Goal: Find specific fact: Find contact information

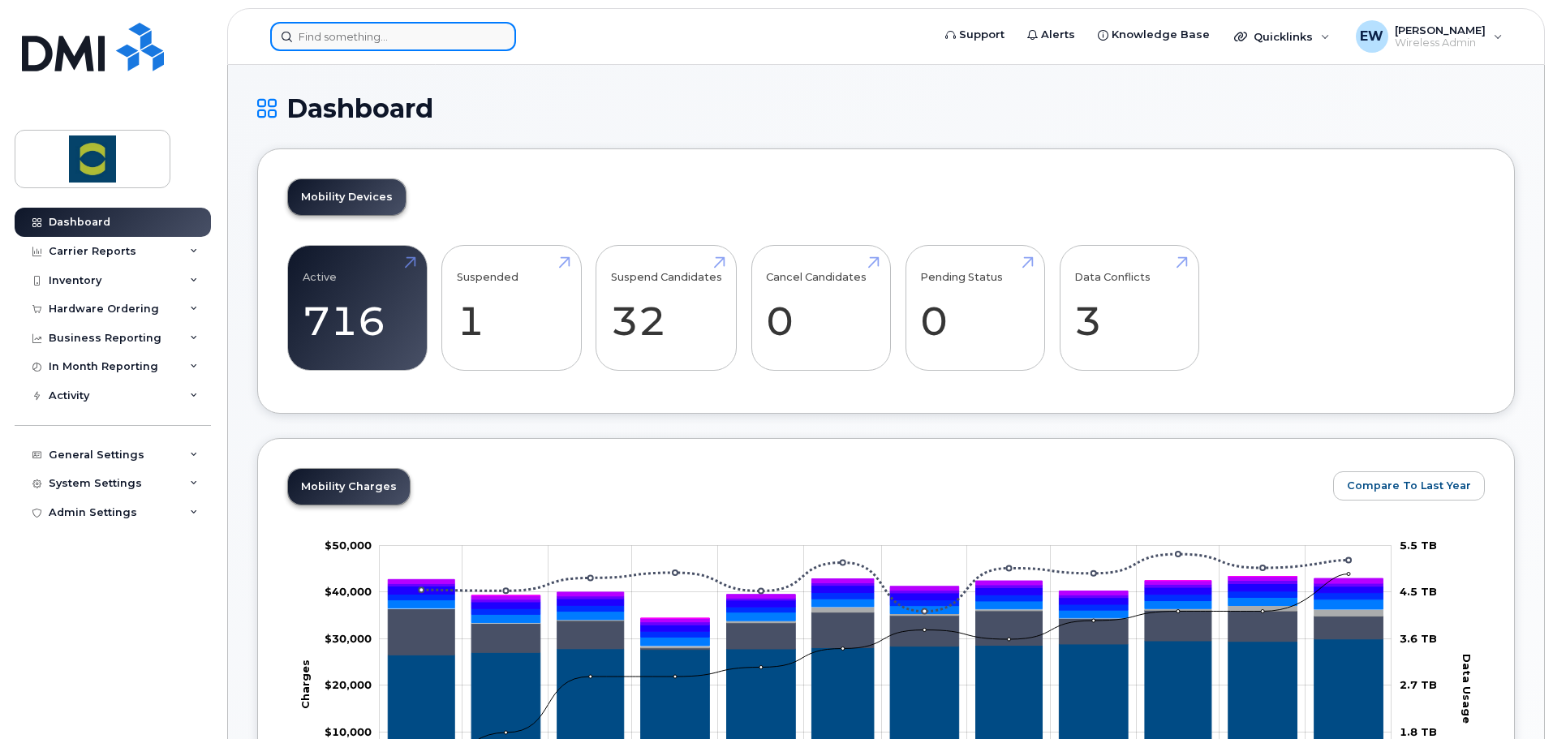
click at [415, 37] on input at bounding box center [393, 36] width 246 height 29
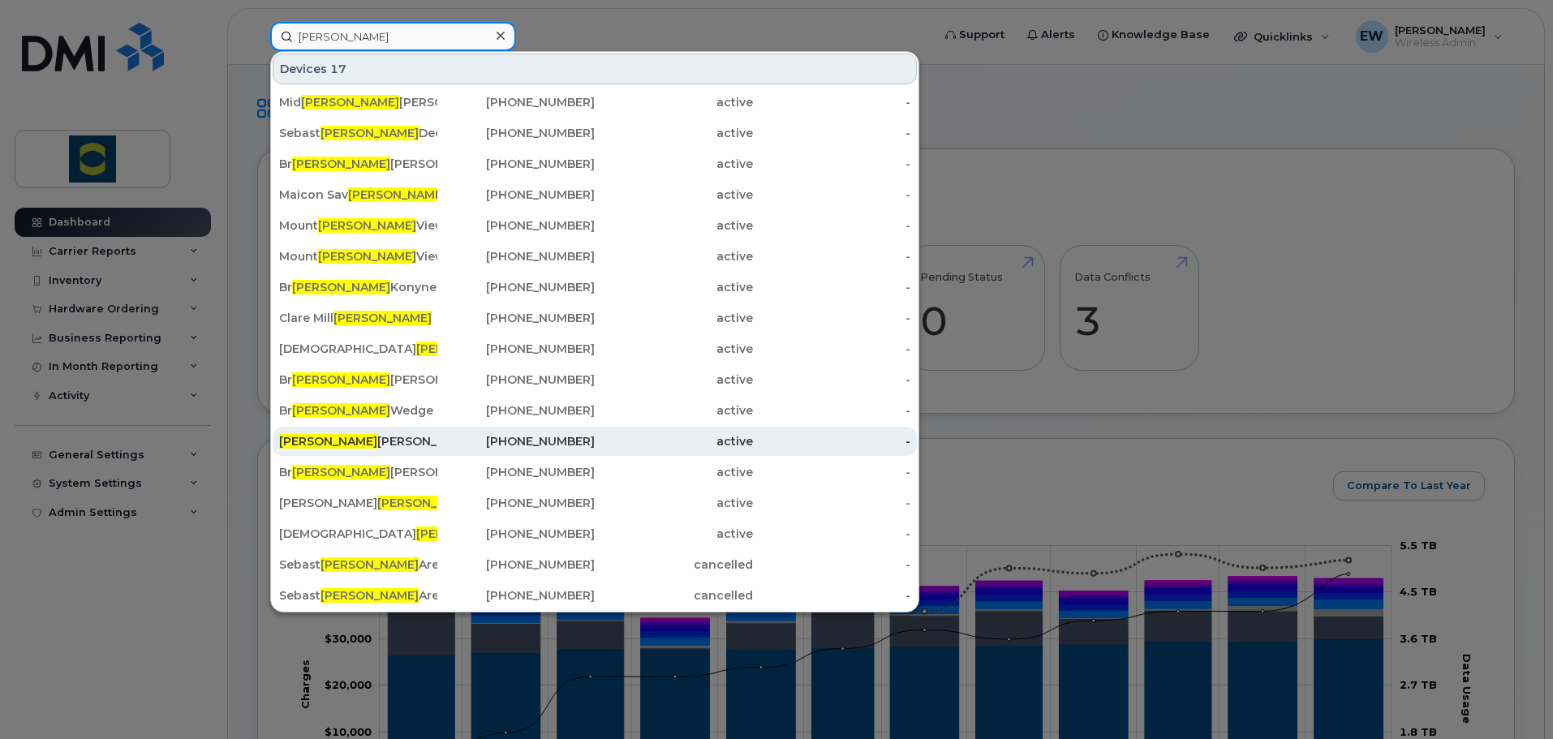
type input "ian"
click at [437, 433] on div "Ian Berard" at bounding box center [516, 441] width 158 height 29
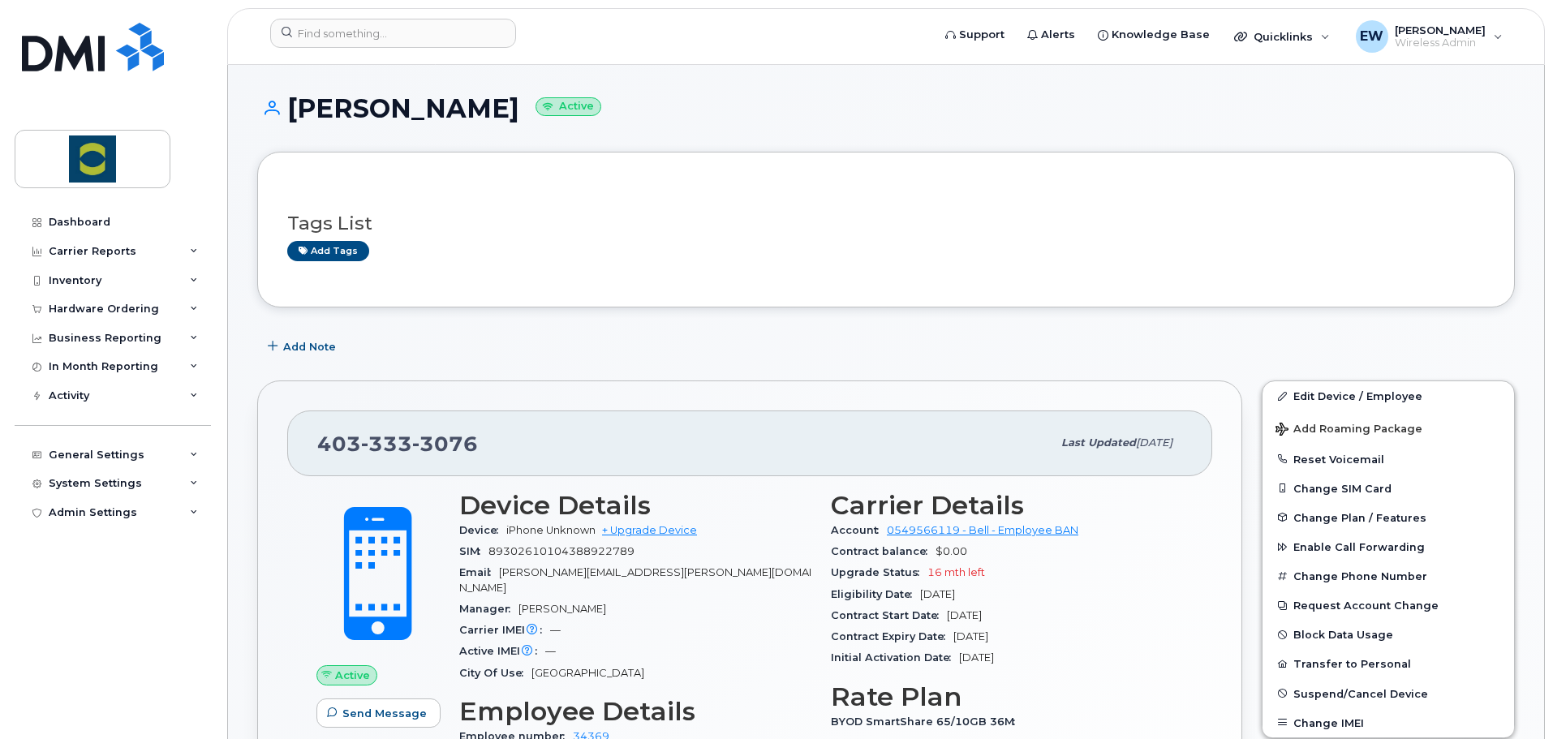
drag, startPoint x: 97, startPoint y: 19, endPoint x: 88, endPoint y: 57, distance: 39.0
click at [97, 19] on div "Dashboard Carrier Reports Monthly Billing Data Pooling Average Costing Accounti…" at bounding box center [110, 369] width 220 height 739
click at [88, 60] on img at bounding box center [93, 47] width 142 height 49
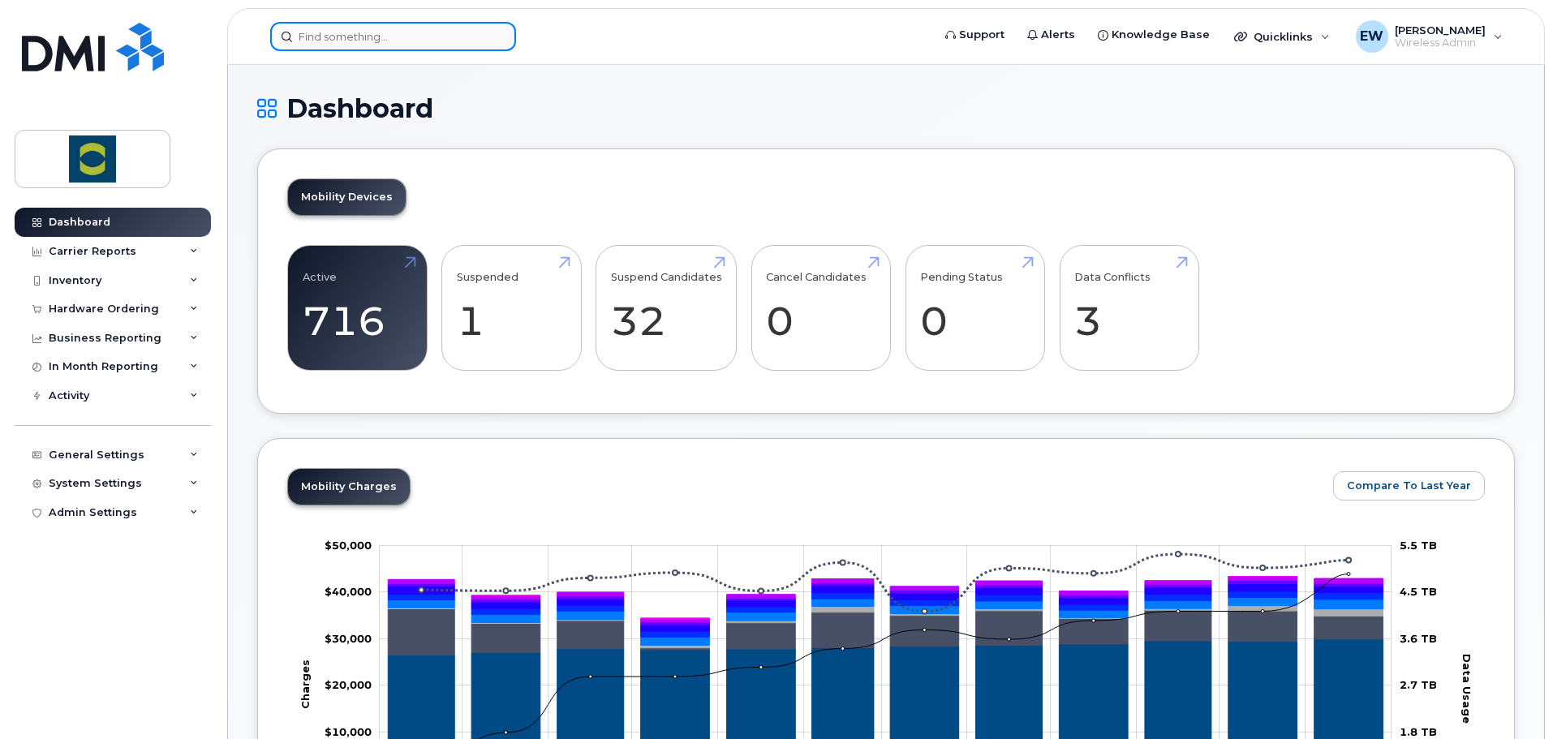
click at [318, 40] on input at bounding box center [393, 36] width 246 height 29
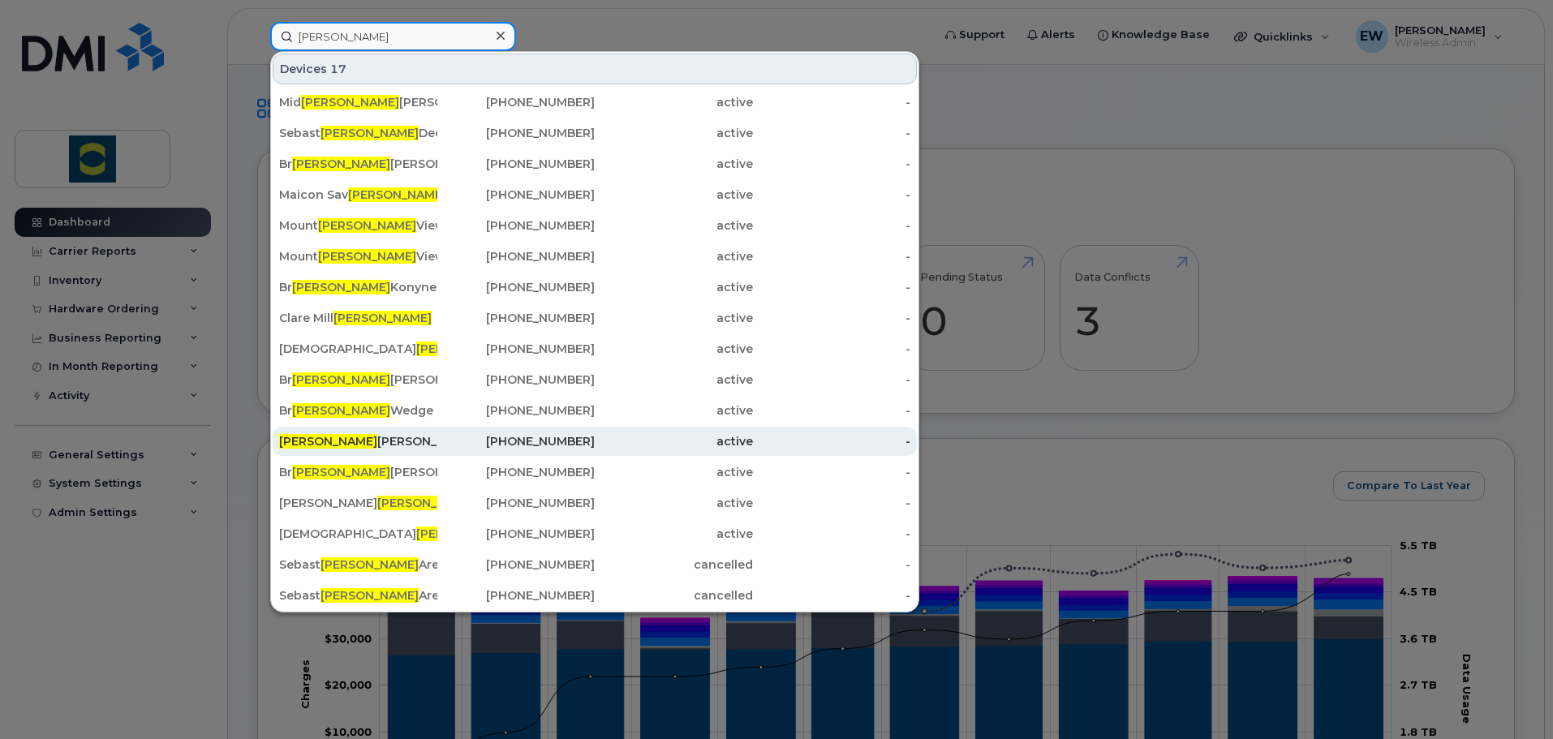
type input "ian"
click at [338, 444] on div "Ian Berard" at bounding box center [358, 441] width 158 height 16
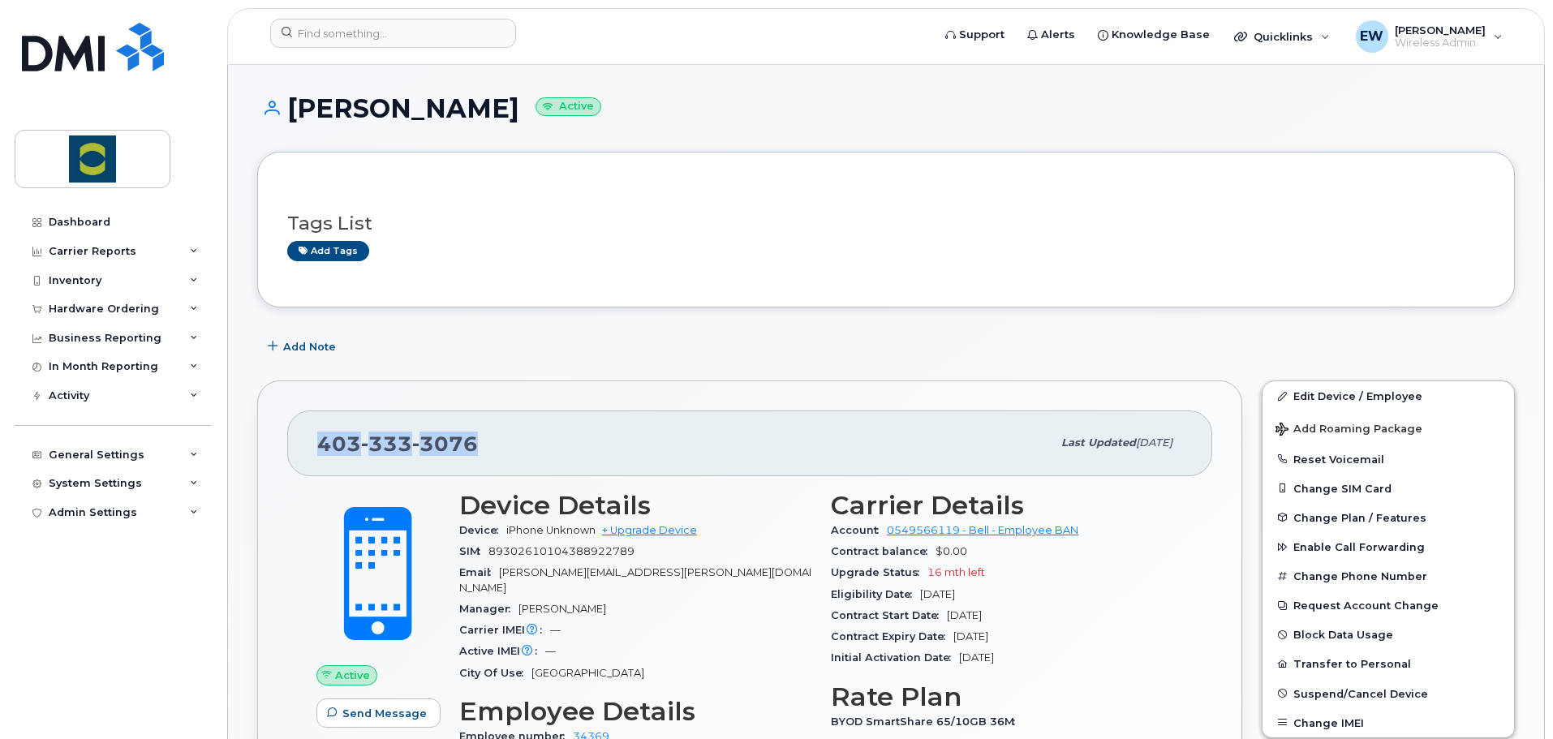
drag, startPoint x: 372, startPoint y: 460, endPoint x: 321, endPoint y: 438, distance: 56.4
click at [321, 438] on div "[PHONE_NUMBER]" at bounding box center [684, 443] width 734 height 34
copy span "403 333 3076"
drag, startPoint x: 572, startPoint y: 346, endPoint x: 518, endPoint y: 604, distance: 263.7
click at [572, 346] on div "Add Note" at bounding box center [886, 346] width 1258 height 29
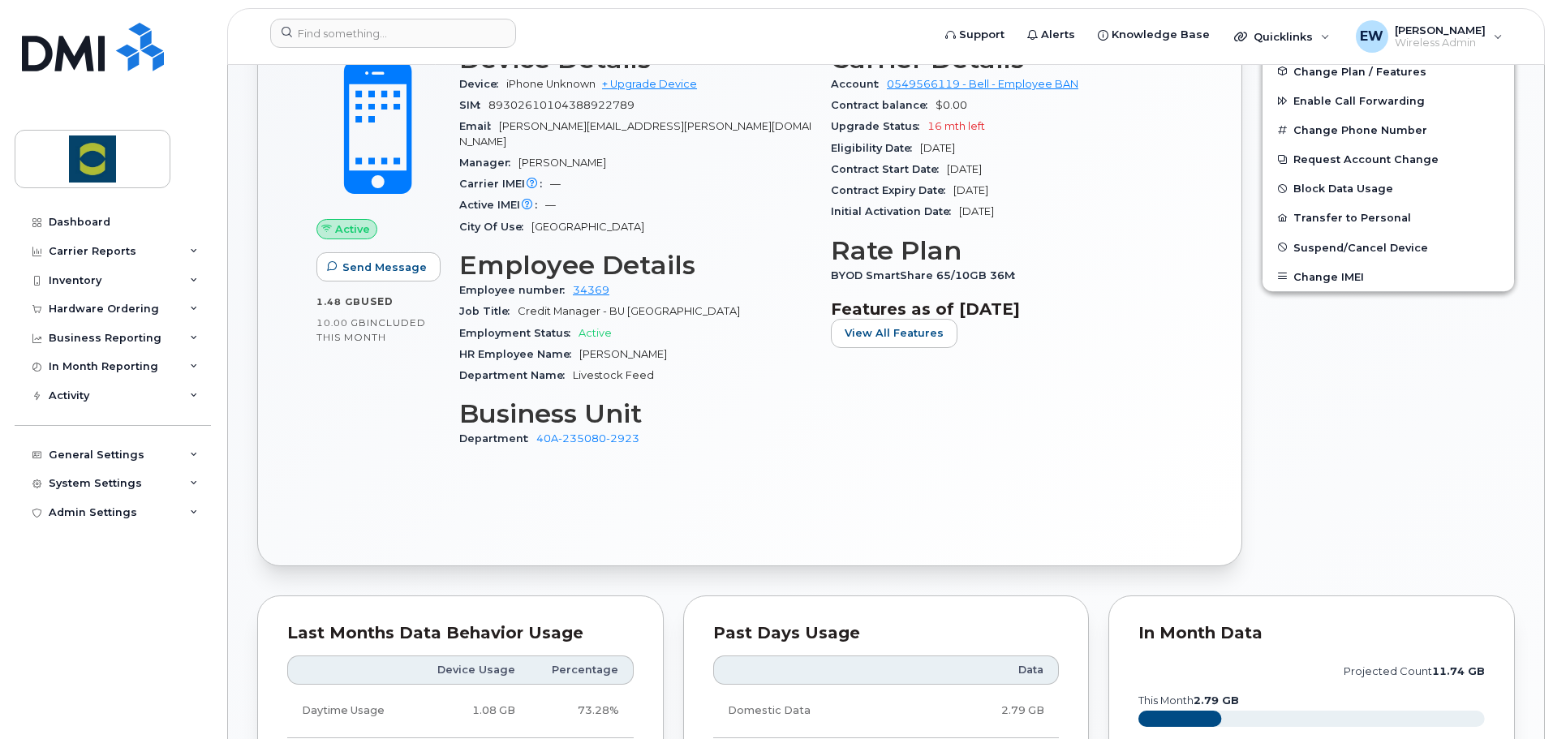
scroll to position [487, 0]
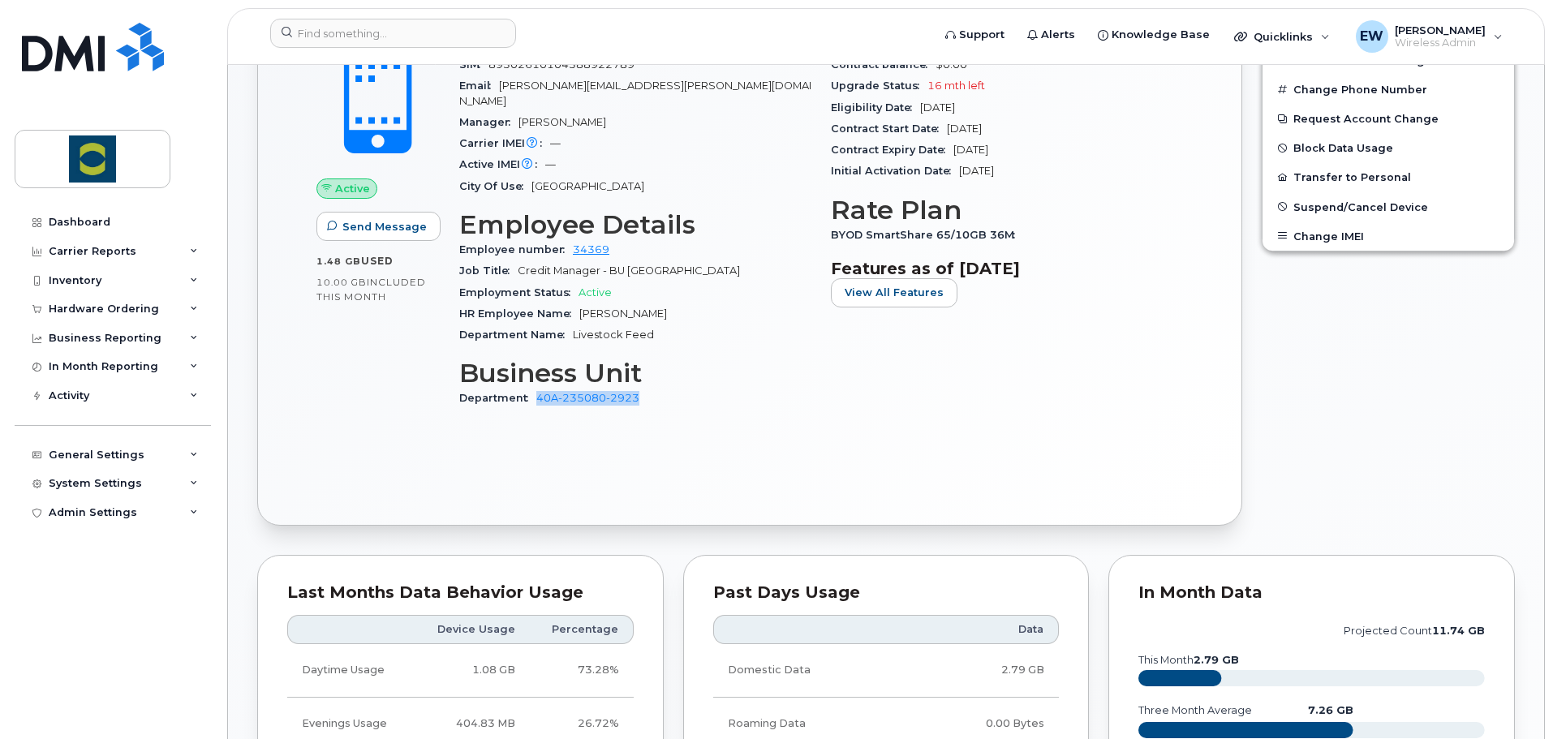
drag, startPoint x: 650, startPoint y: 383, endPoint x: 538, endPoint y: 390, distance: 112.2
click at [538, 390] on div "Department 40A-235080-2923" at bounding box center [635, 398] width 352 height 21
copy link "40A-235080-2923"
click at [719, 456] on div "Active Send Message 1.48 GB  used 10.00 GB  included this month Device Details …" at bounding box center [749, 242] width 925 height 506
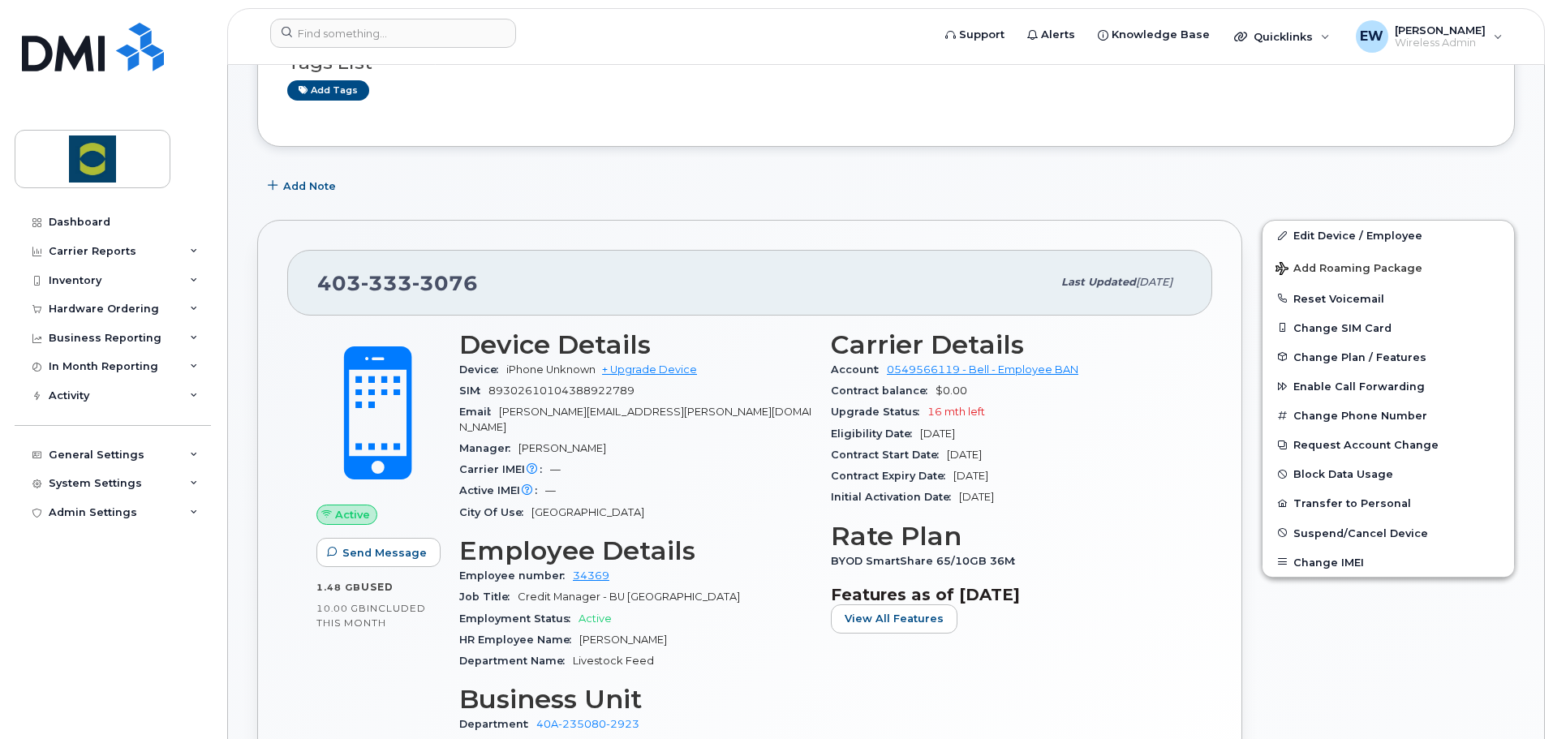
scroll to position [0, 0]
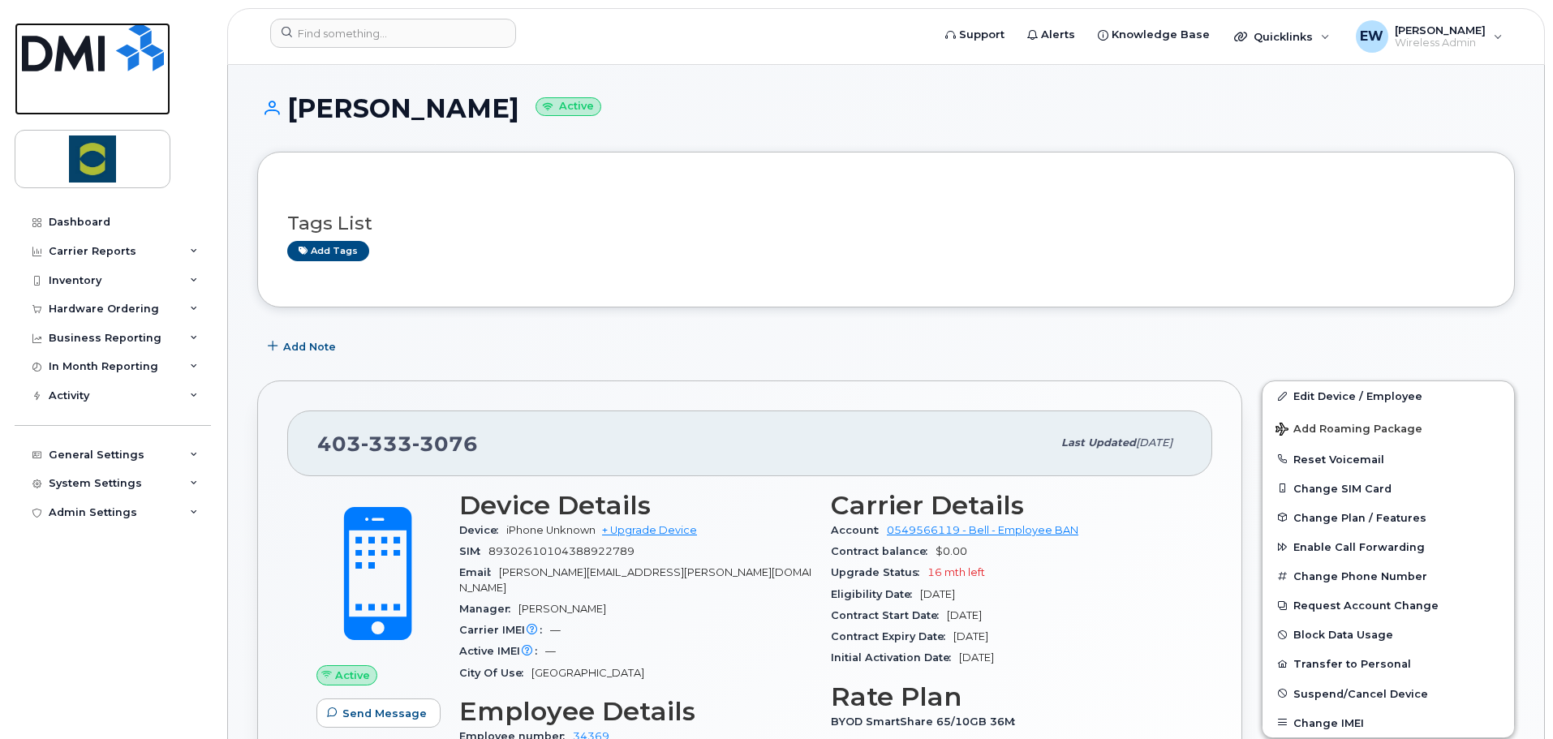
click at [122, 52] on img at bounding box center [93, 47] width 142 height 49
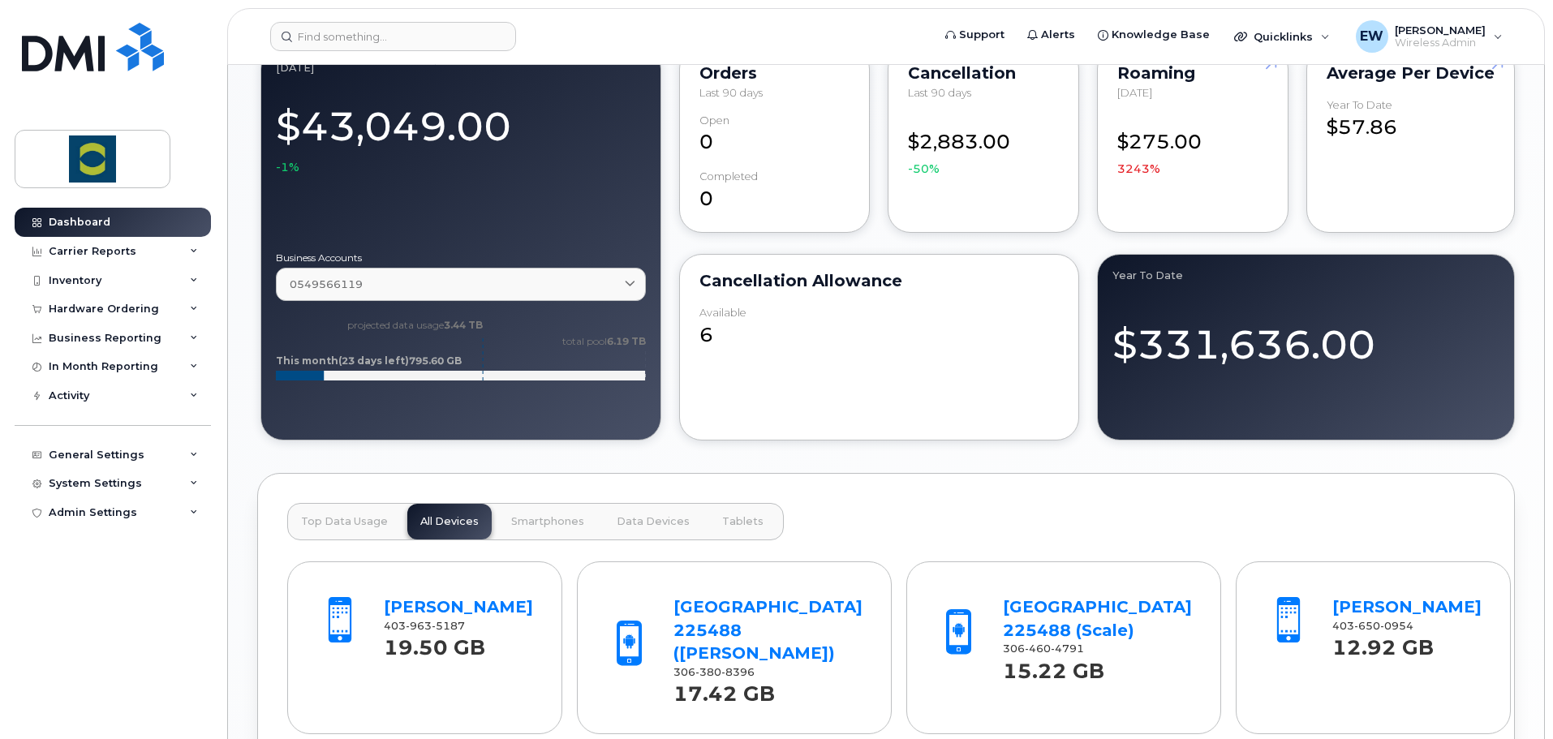
scroll to position [1136, 0]
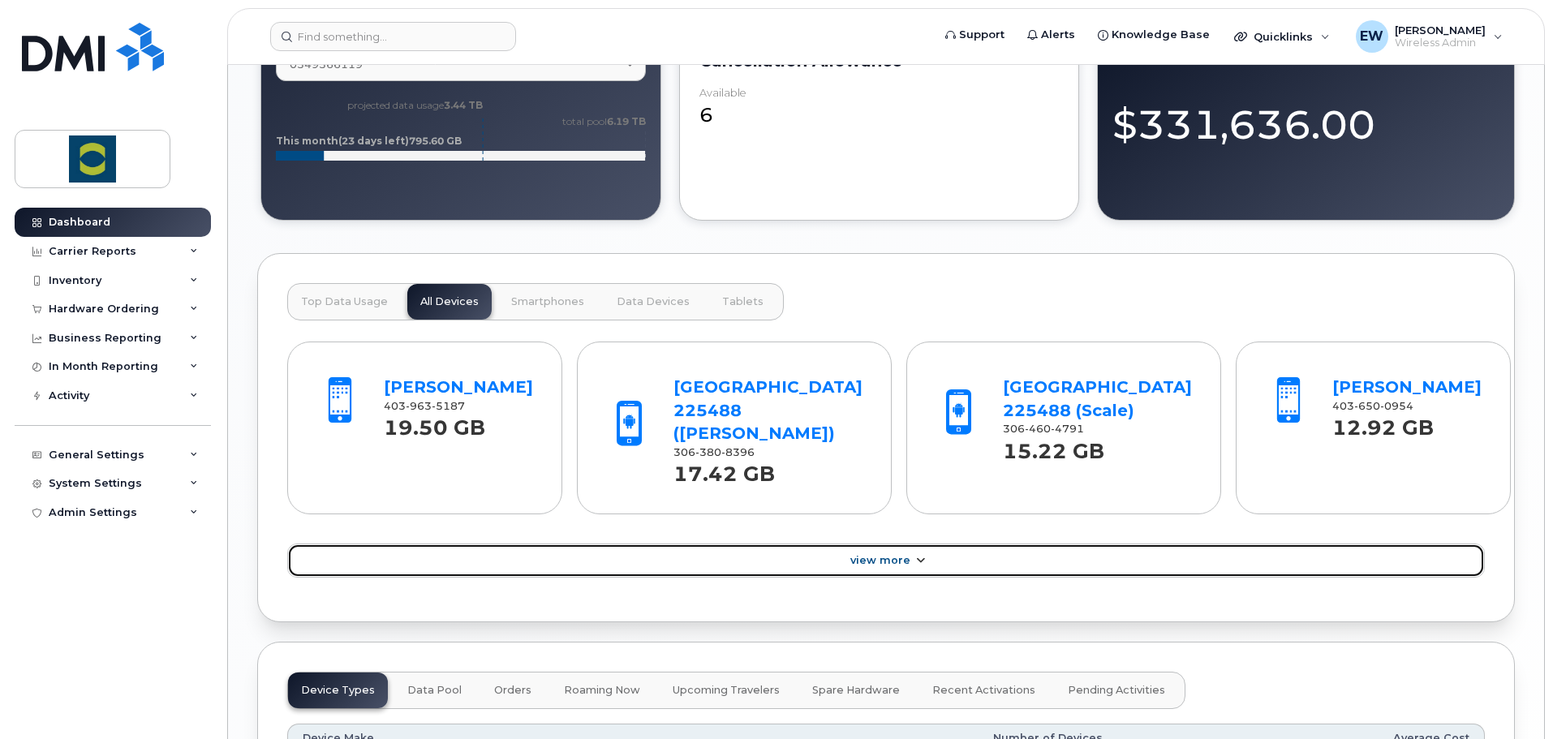
click at [870, 558] on span "View More" at bounding box center [880, 560] width 60 height 12
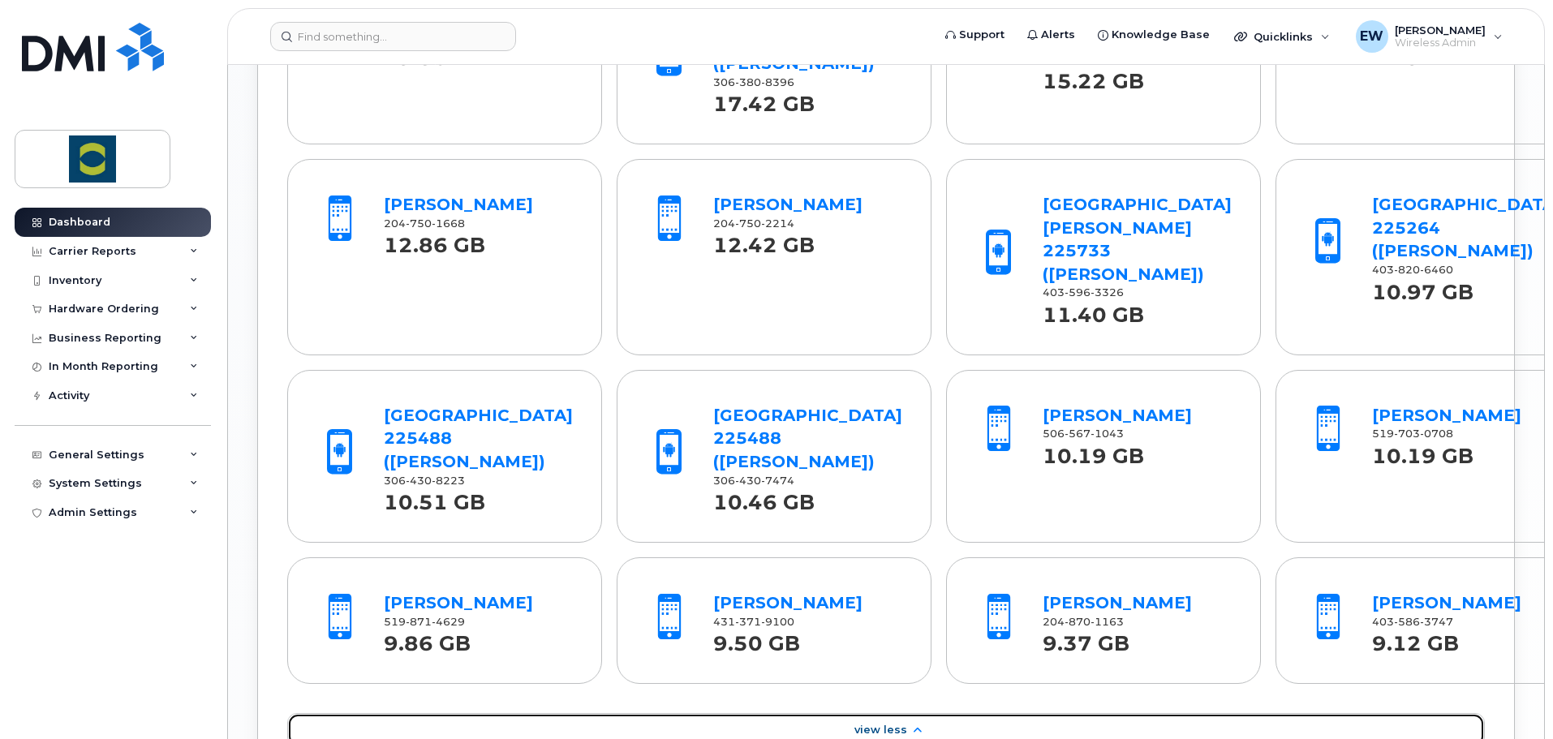
scroll to position [1301, 0]
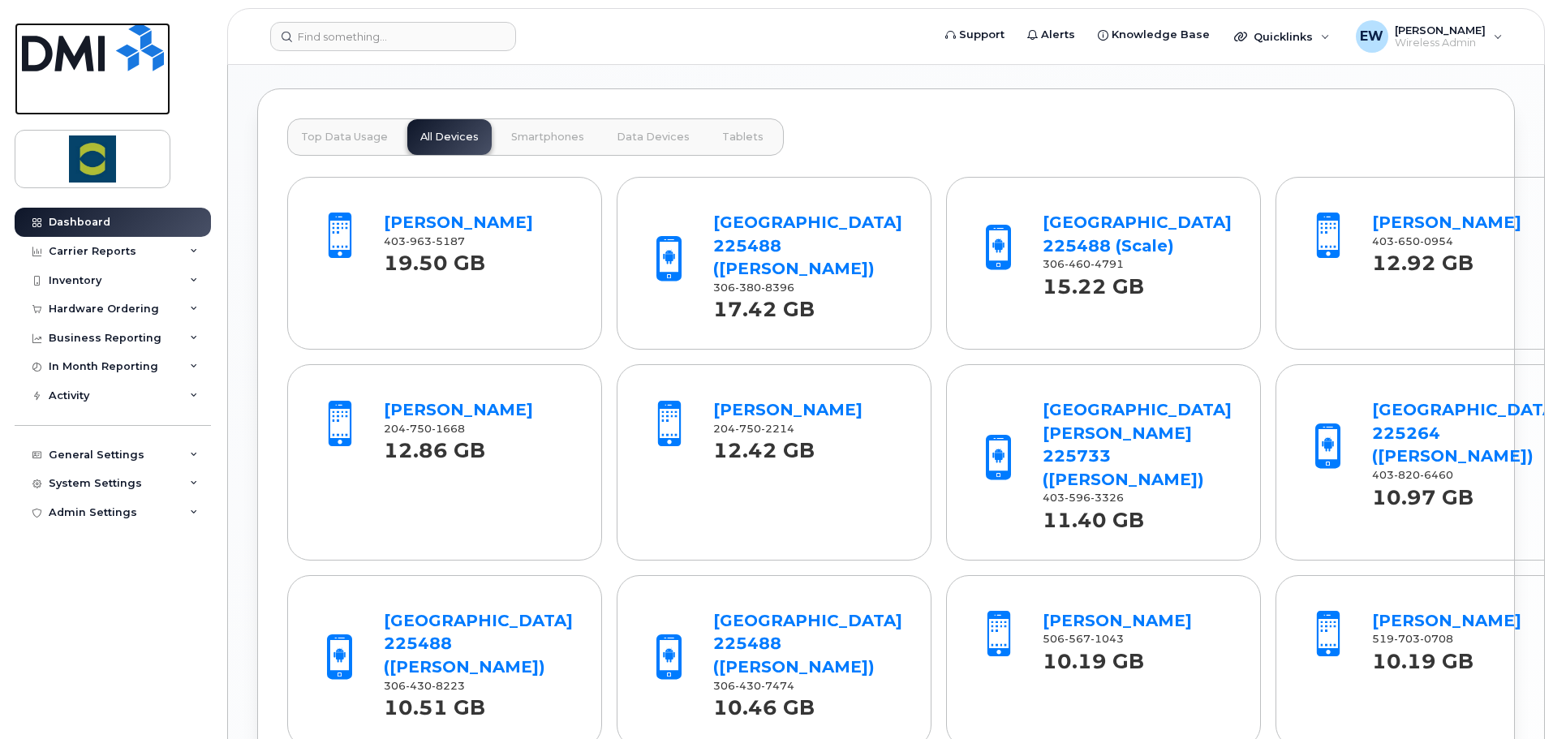
click at [109, 32] on img at bounding box center [93, 47] width 142 height 49
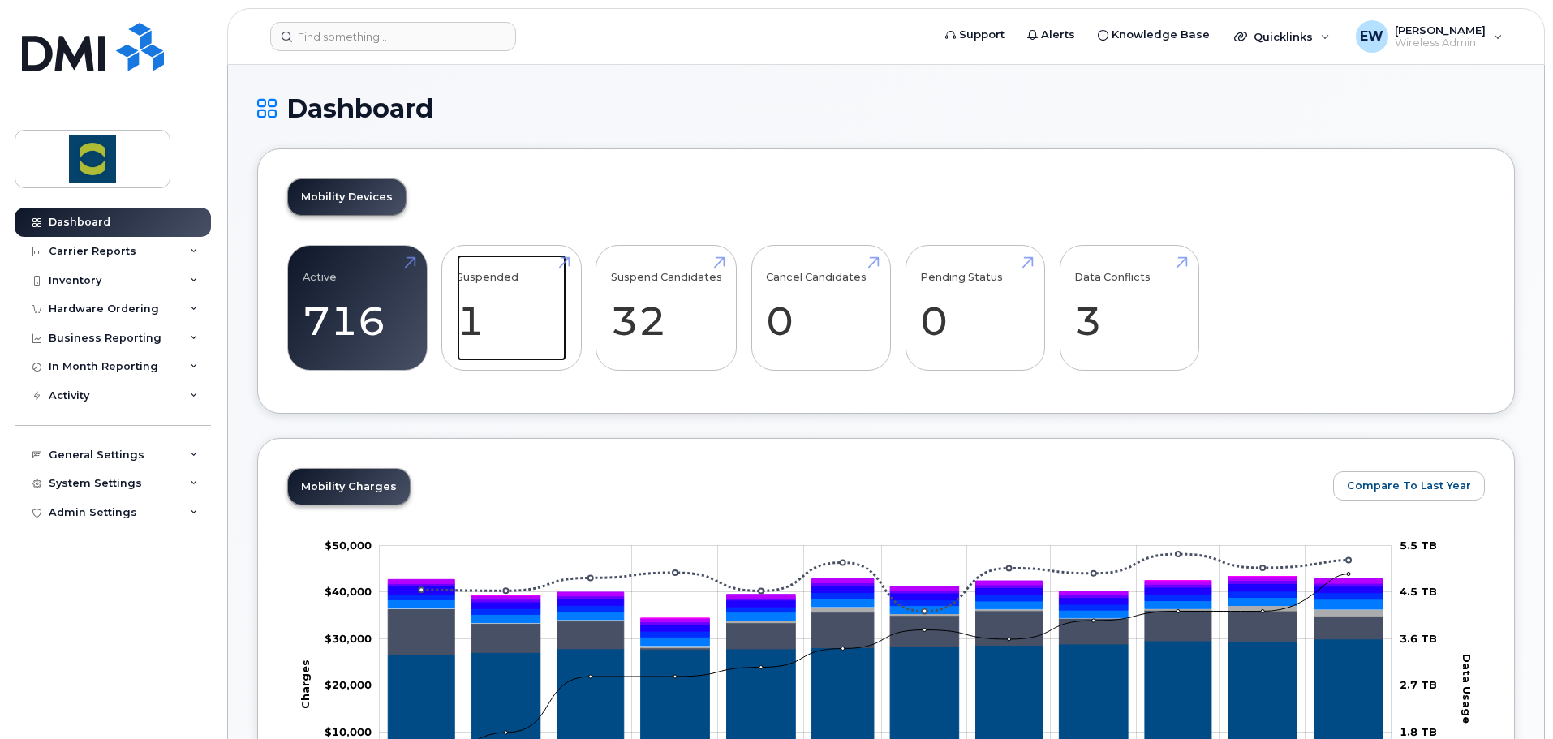
click at [541, 315] on link "Suspended 1" at bounding box center [512, 308] width 110 height 107
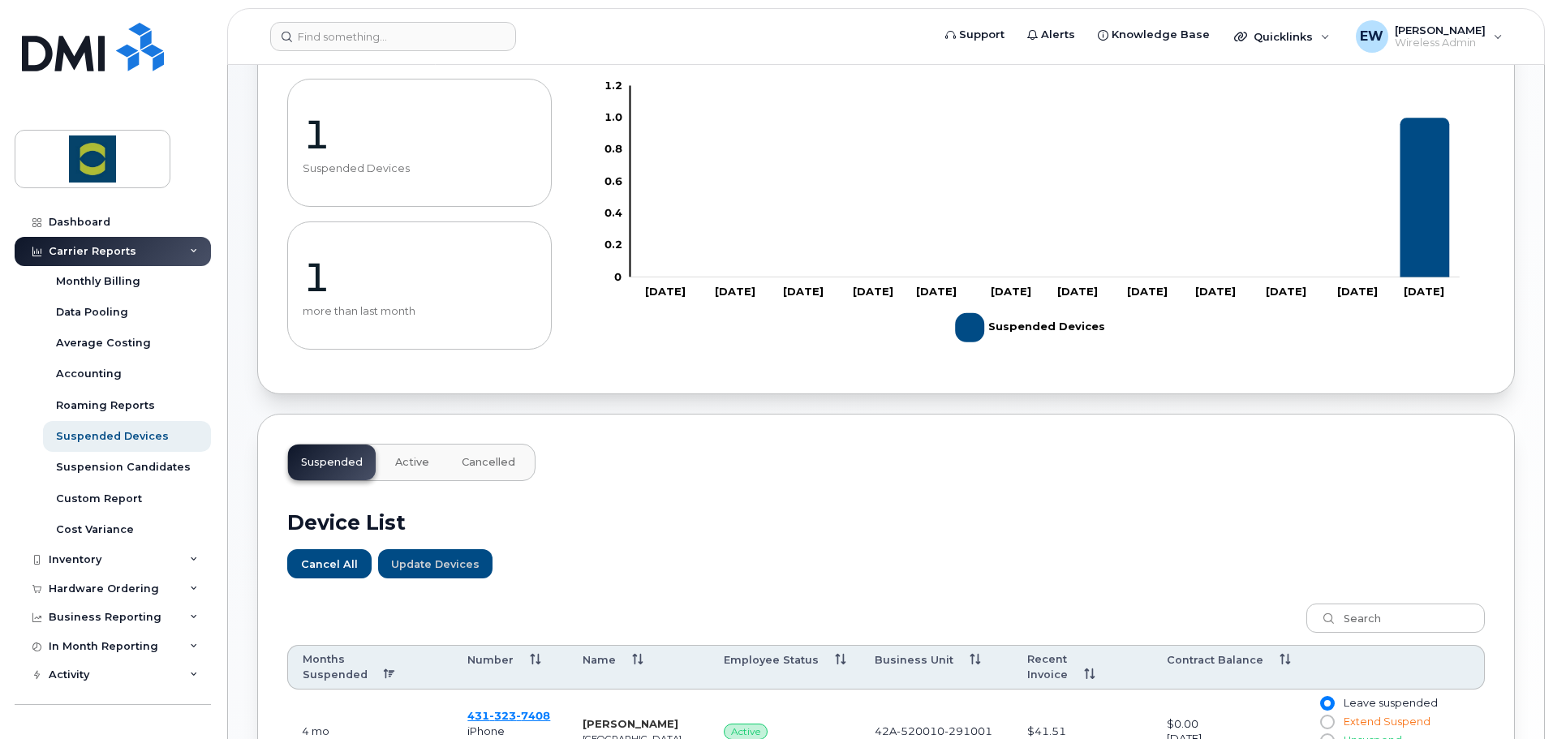
scroll to position [394, 0]
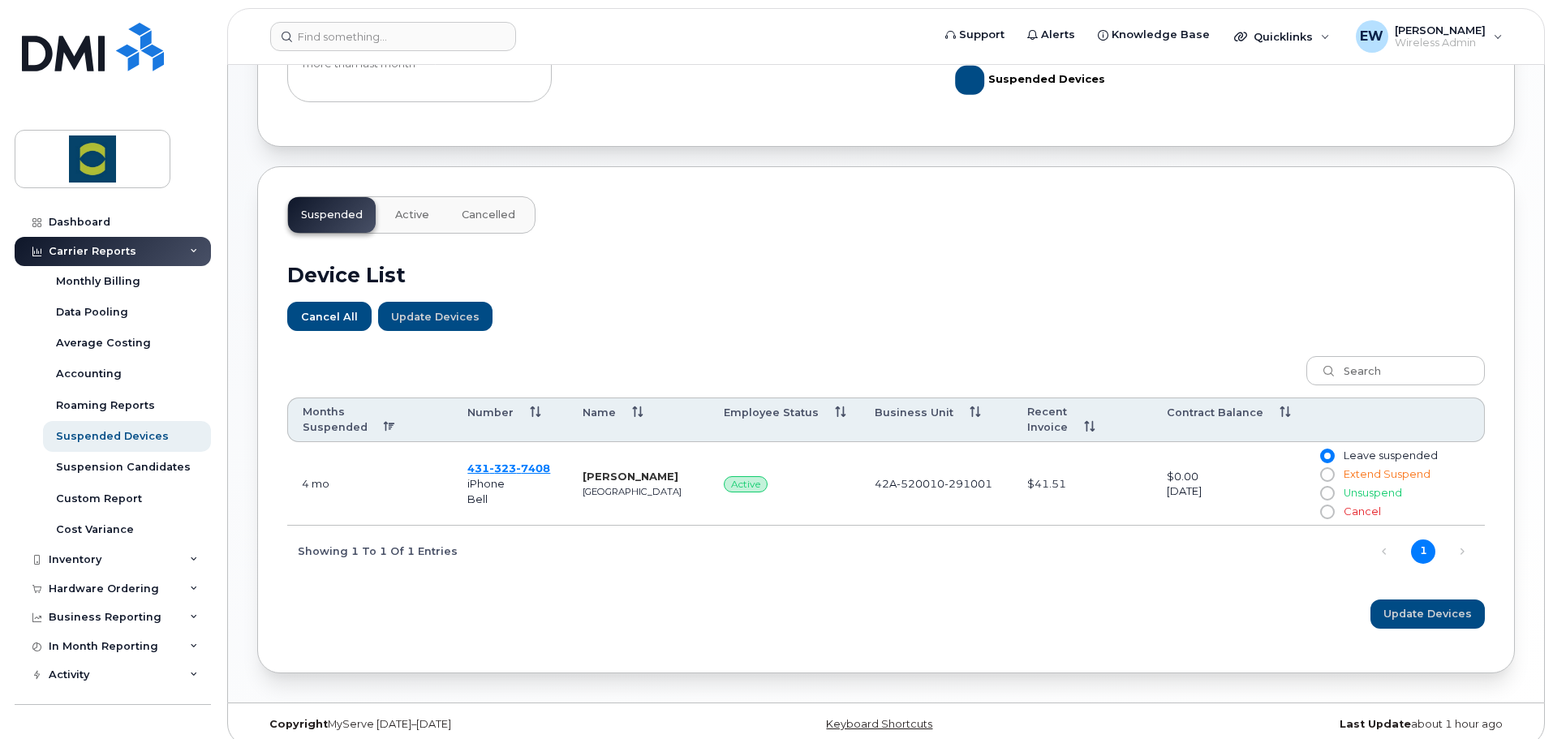
drag, startPoint x: 904, startPoint y: 608, endPoint x: 884, endPoint y: 566, distance: 46.1
click at [904, 608] on div "Update Devices" at bounding box center [886, 614] width 1198 height 29
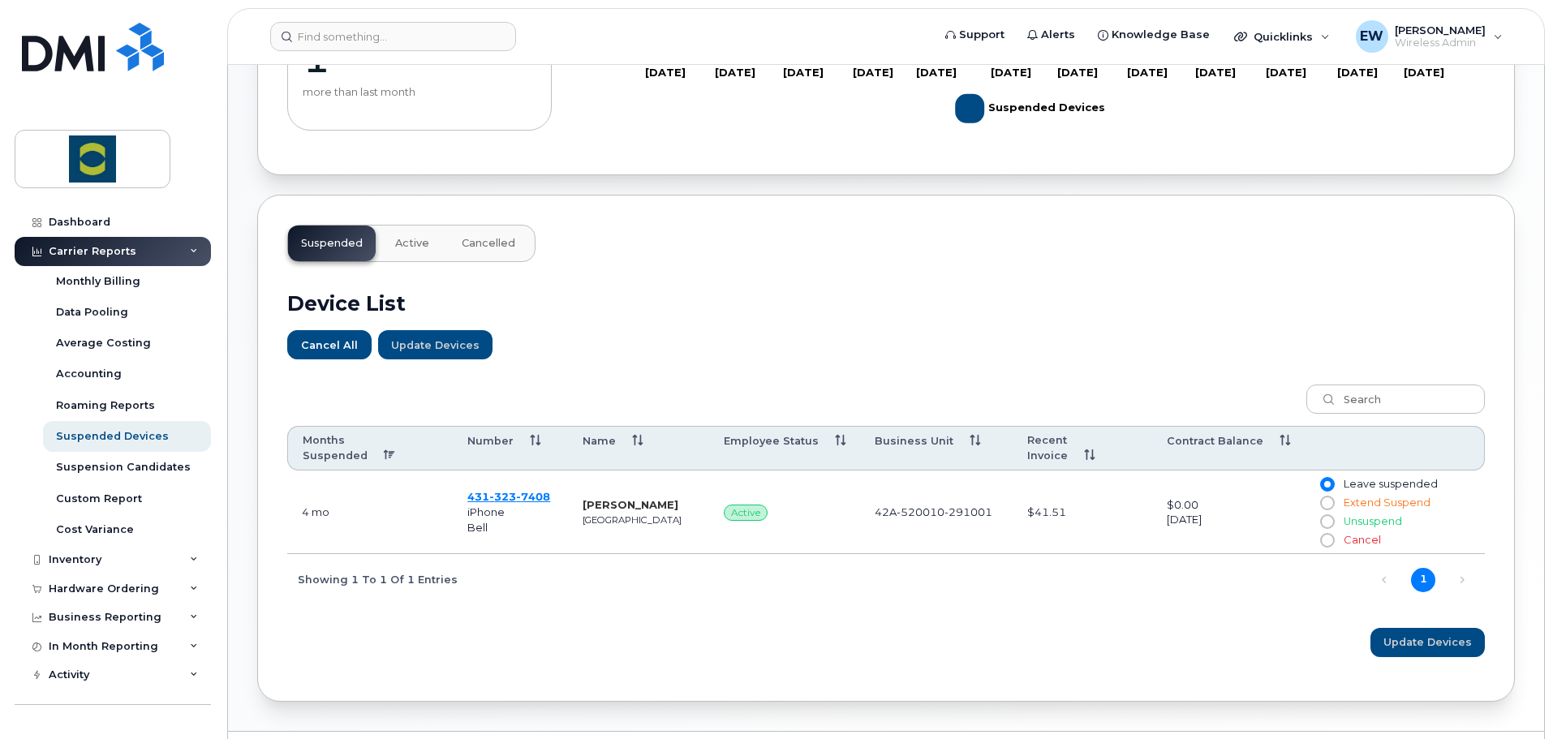
scroll to position [0, 0]
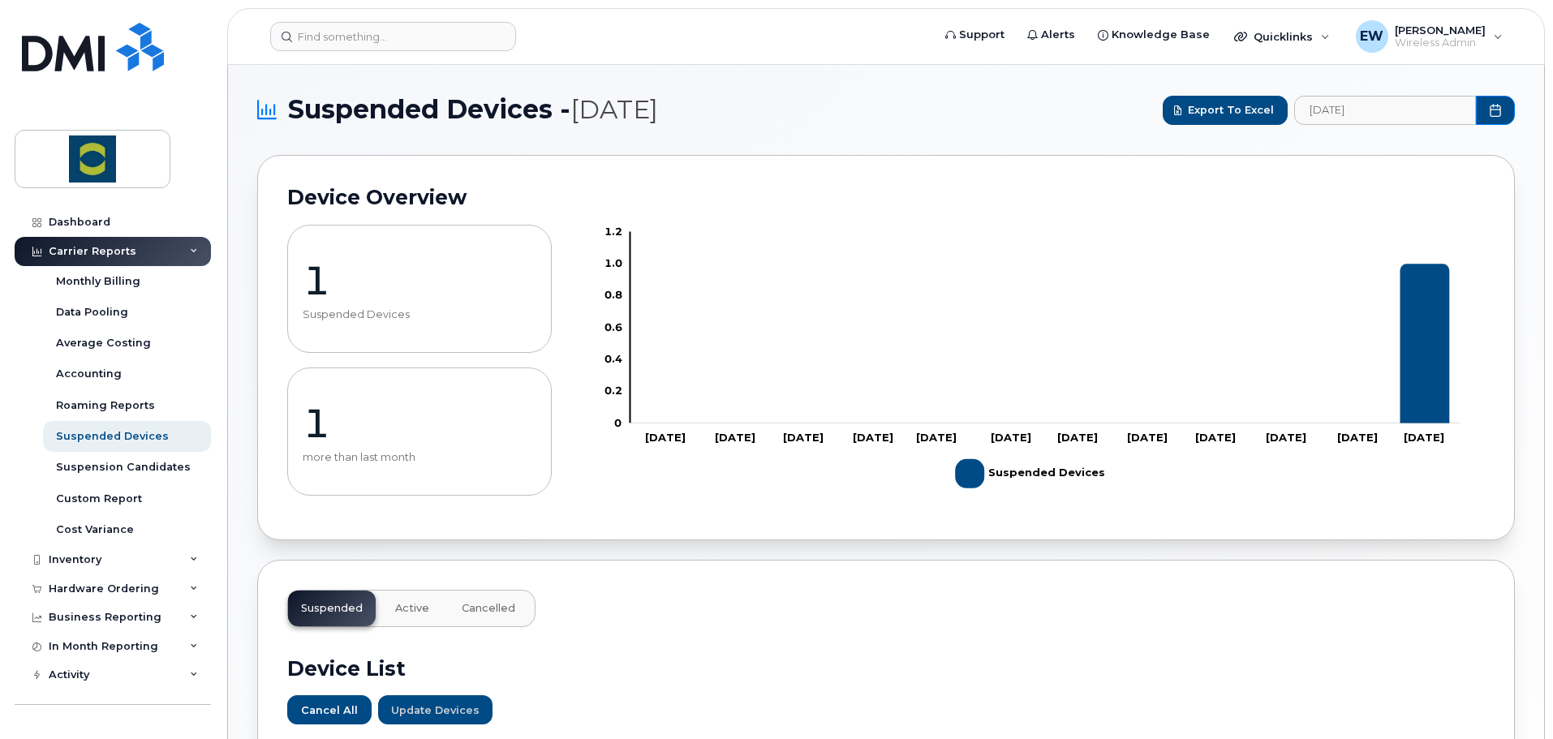
click at [357, 10] on header "Support Alerts Knowledge Base Quicklinks Suspend / Cancel Device Change SIM Car…" at bounding box center [886, 36] width 1318 height 57
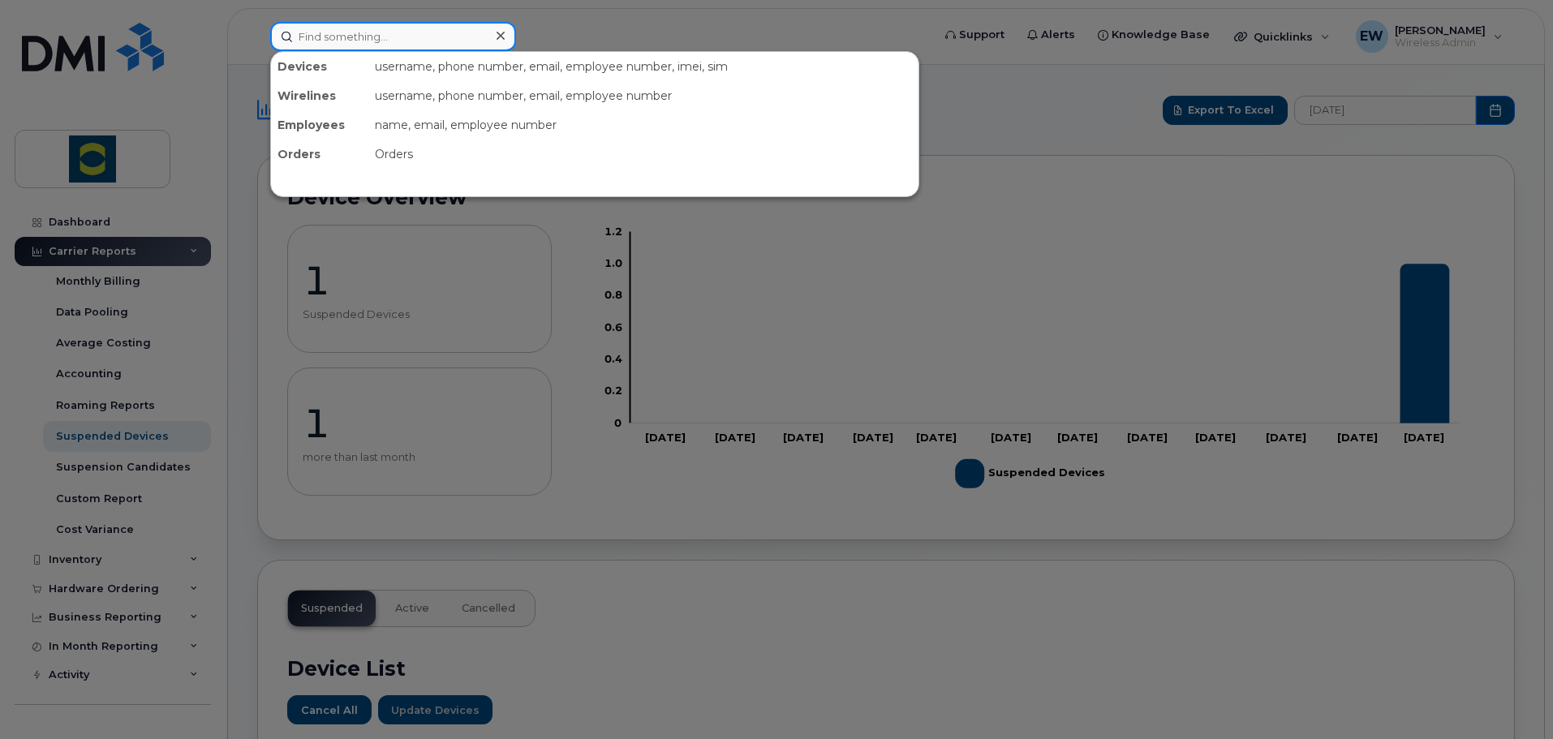
click at [358, 40] on input at bounding box center [393, 36] width 246 height 29
click at [335, 31] on input at bounding box center [393, 36] width 246 height 29
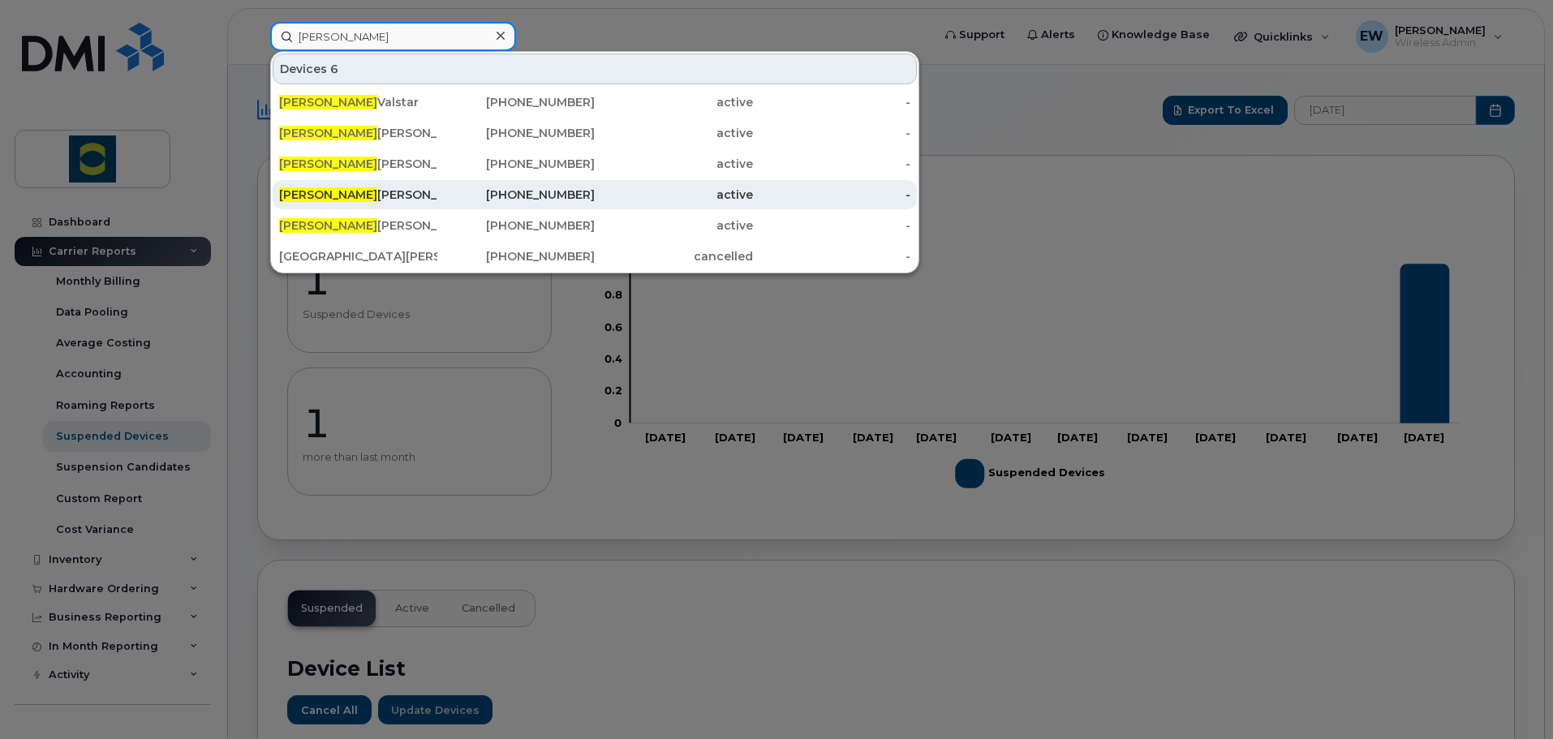
type input "kyle"
click at [392, 196] on div "Kyle Graham" at bounding box center [358, 195] width 158 height 16
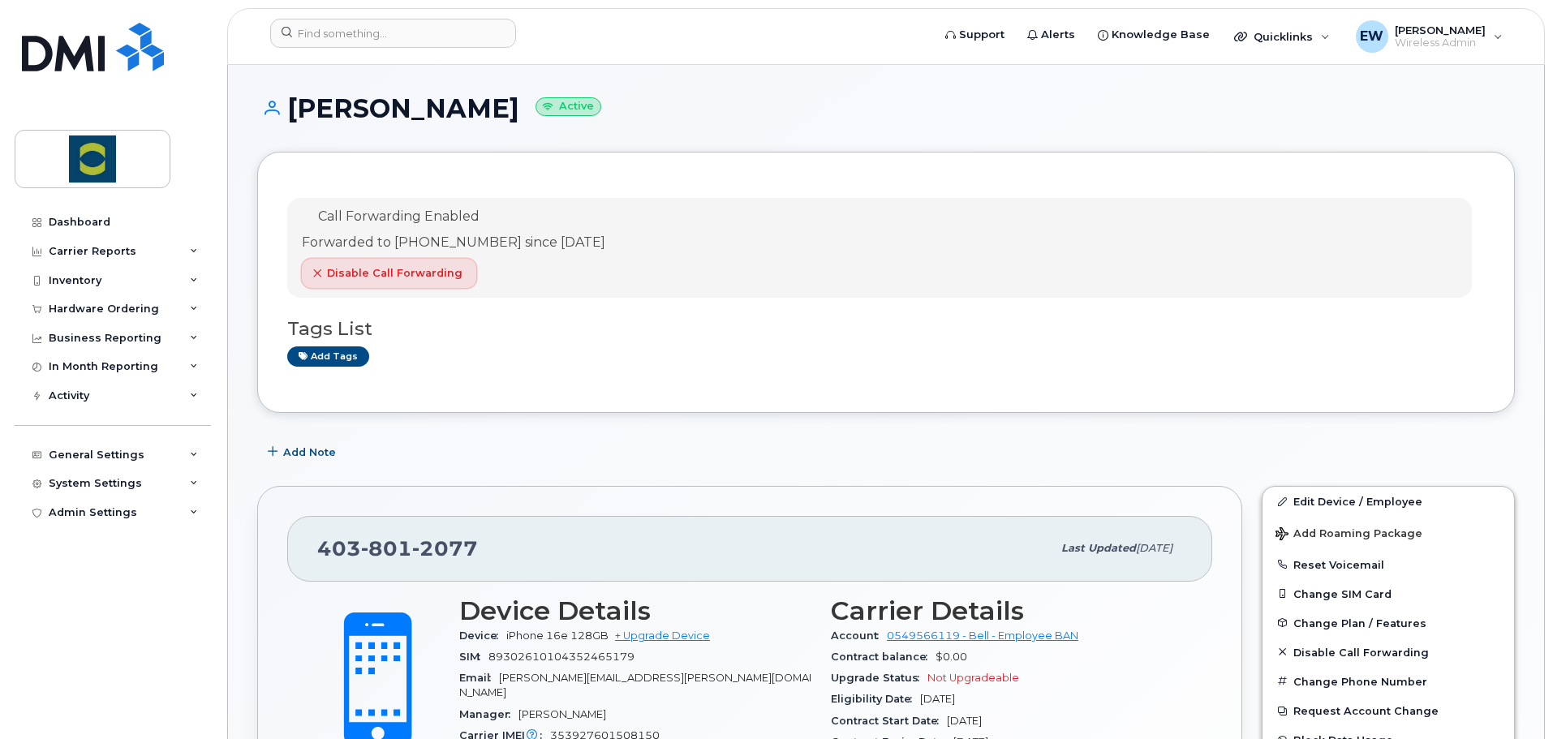
click at [386, 277] on span "Disable Call Forwarding" at bounding box center [395, 272] width 136 height 15
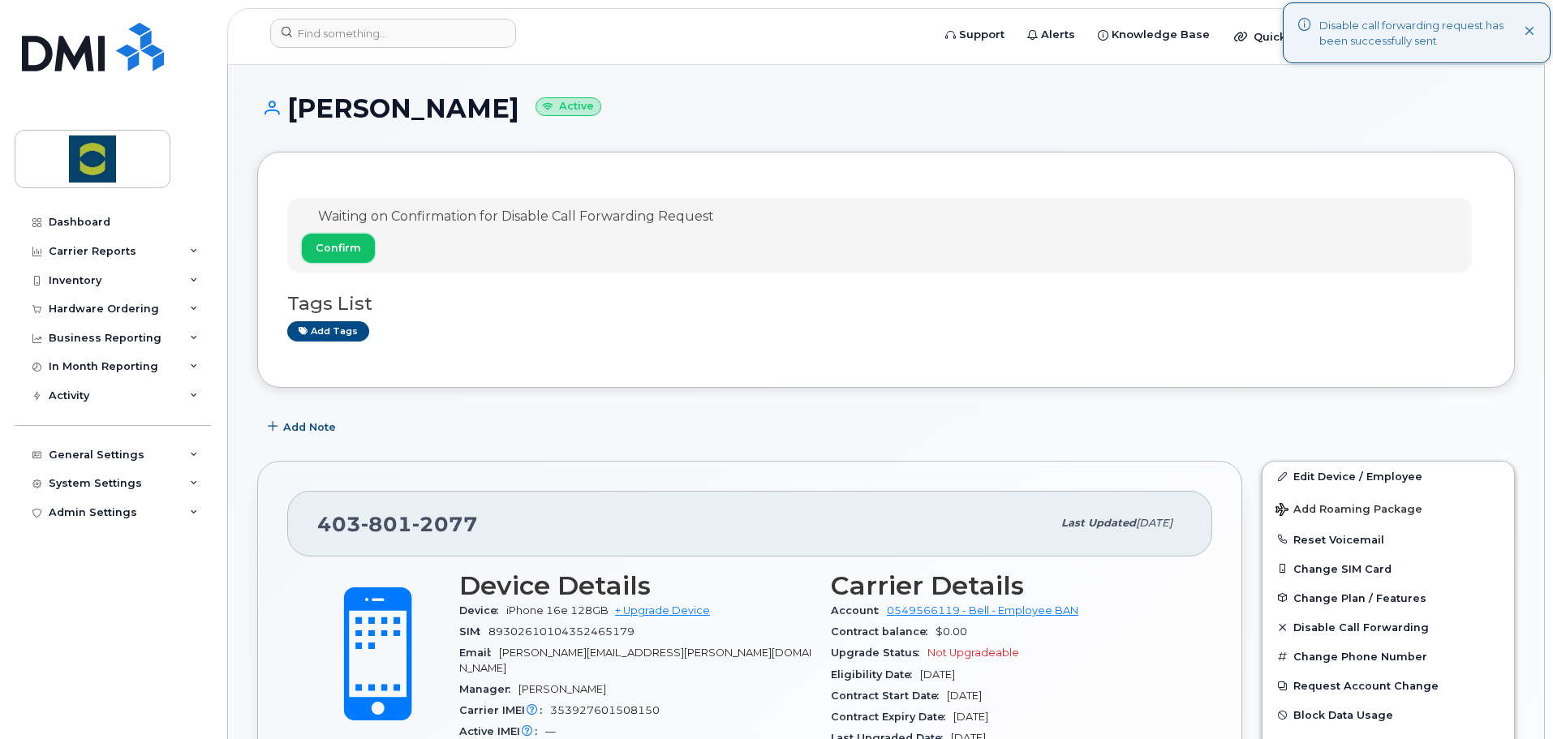
click at [342, 250] on span "Confirm" at bounding box center [338, 247] width 45 height 15
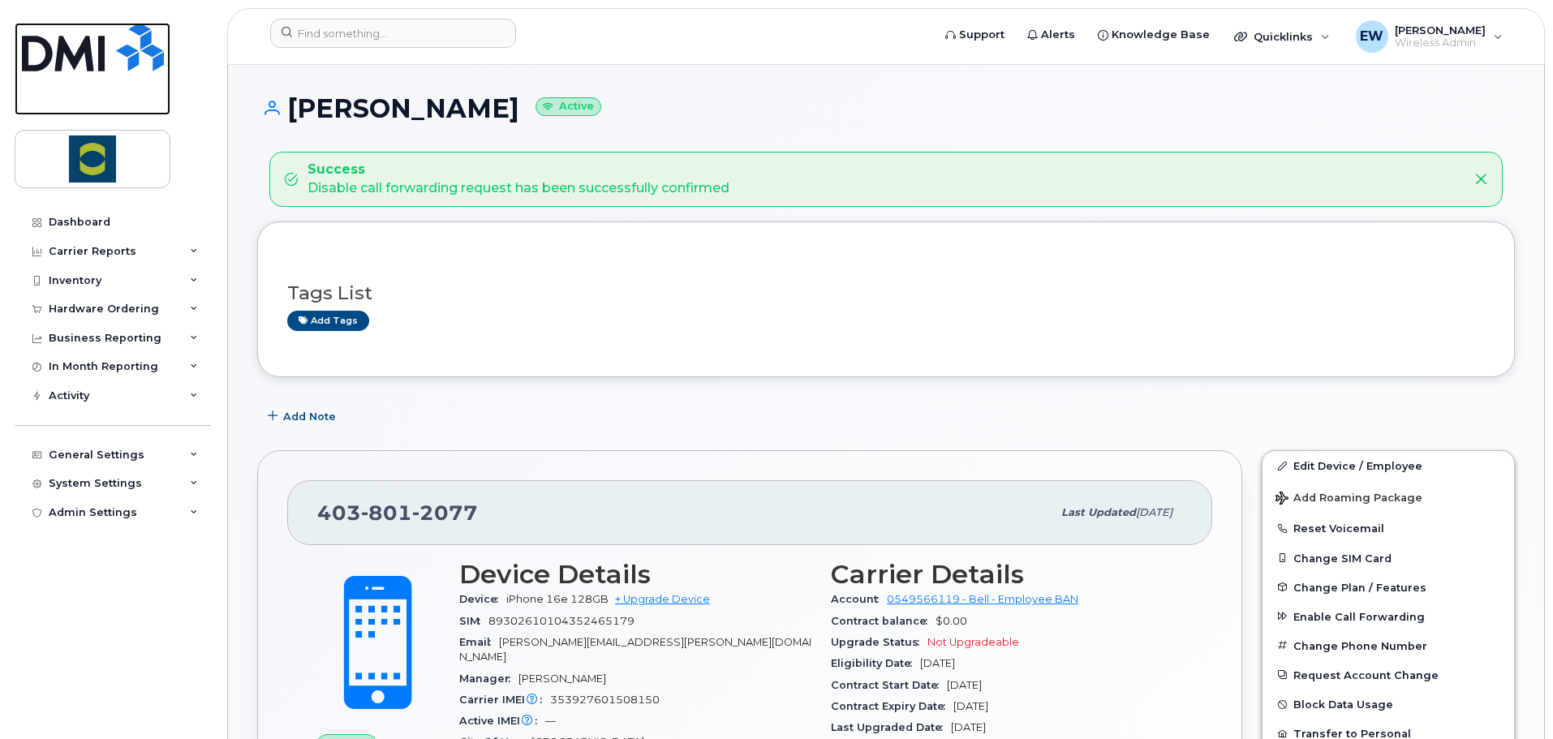
click at [98, 62] on img at bounding box center [93, 47] width 142 height 49
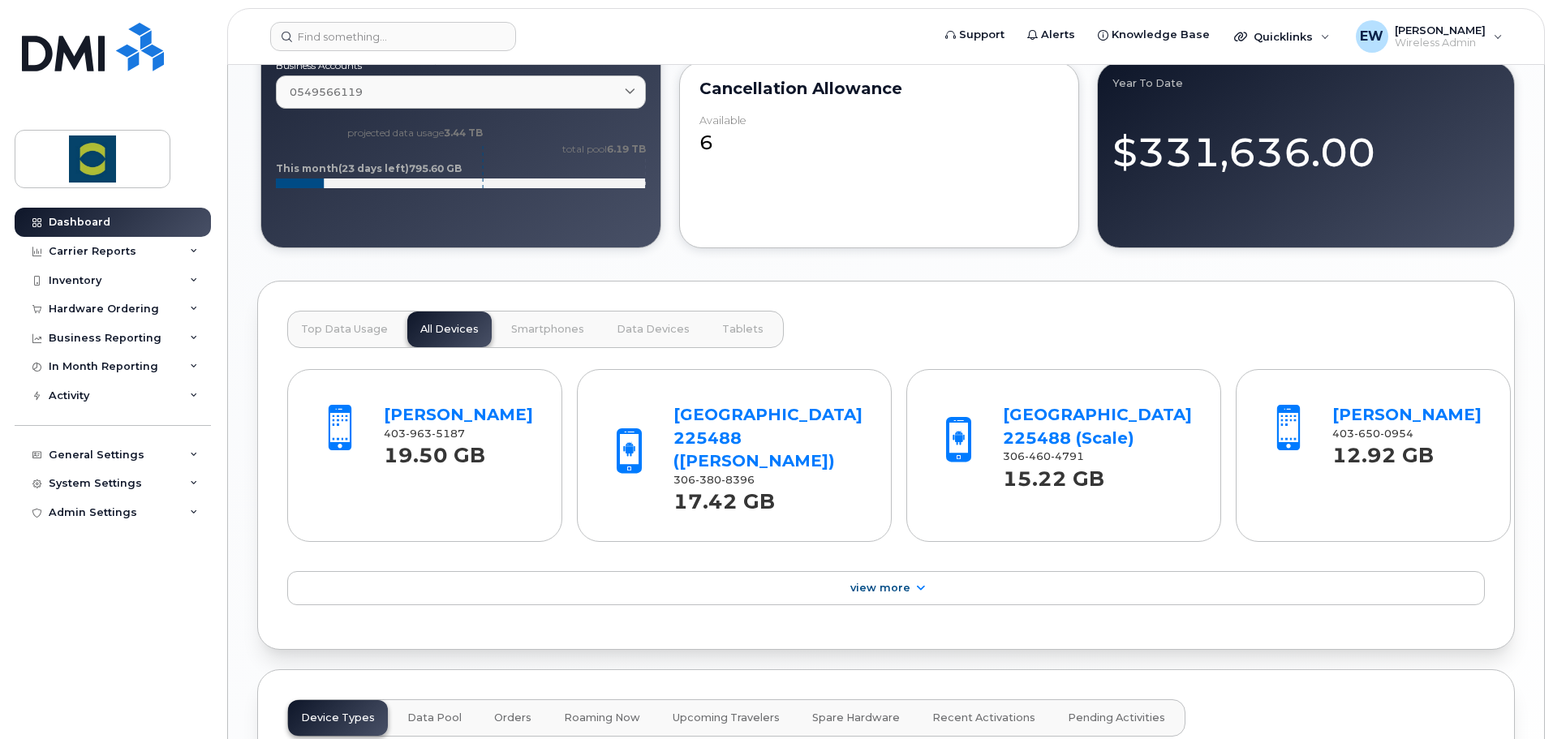
scroll to position [1005, 0]
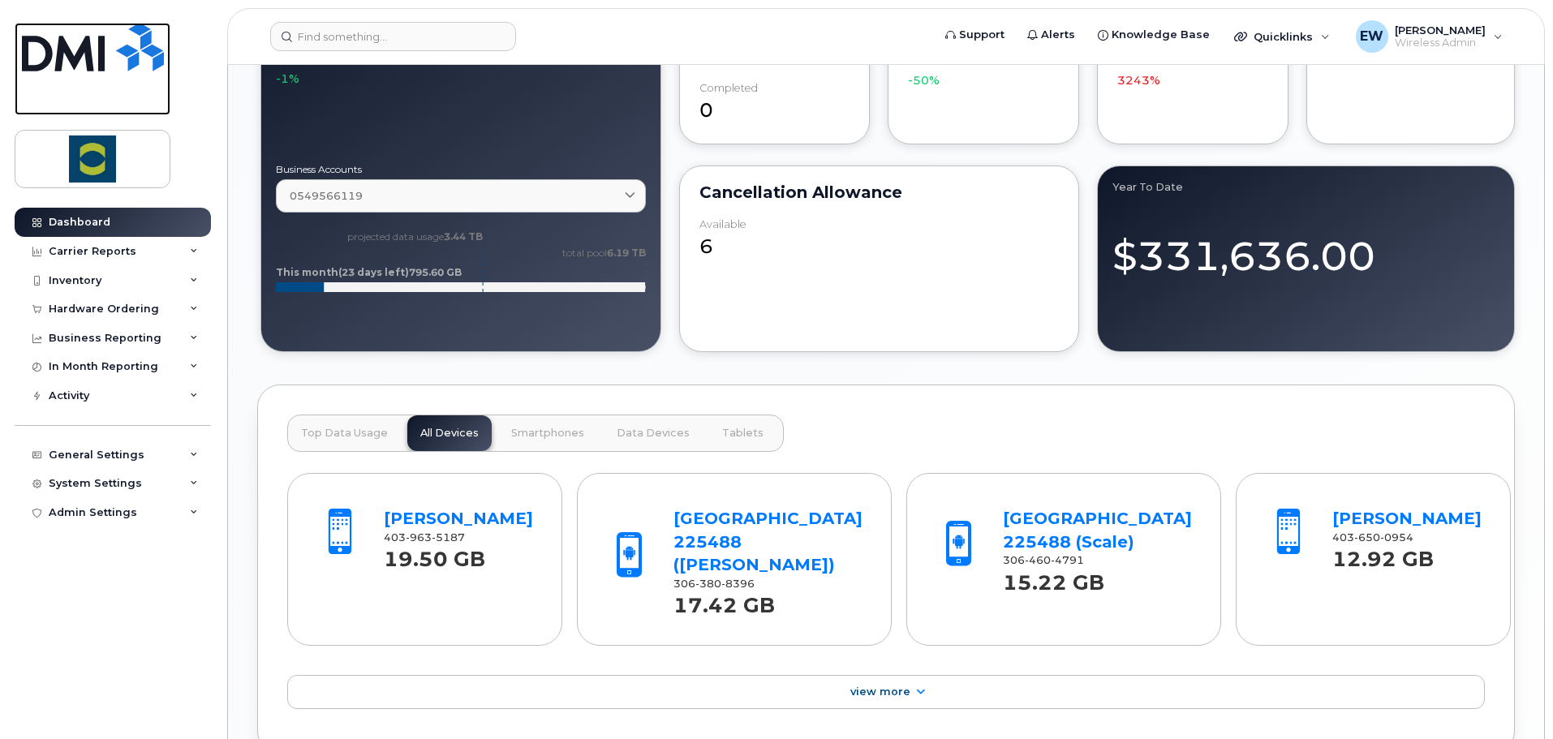
click at [77, 31] on img at bounding box center [93, 47] width 142 height 49
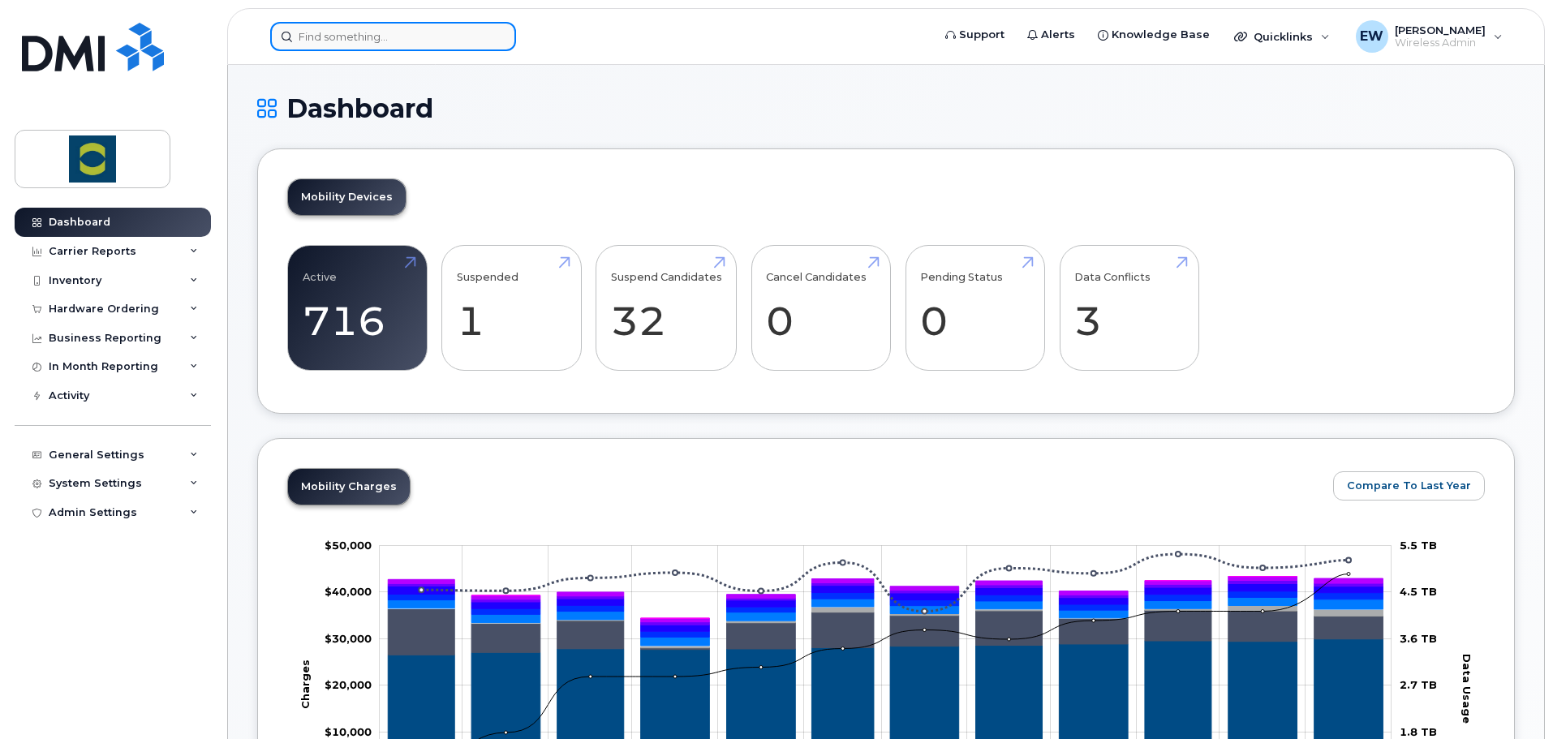
click at [299, 28] on input at bounding box center [393, 36] width 246 height 29
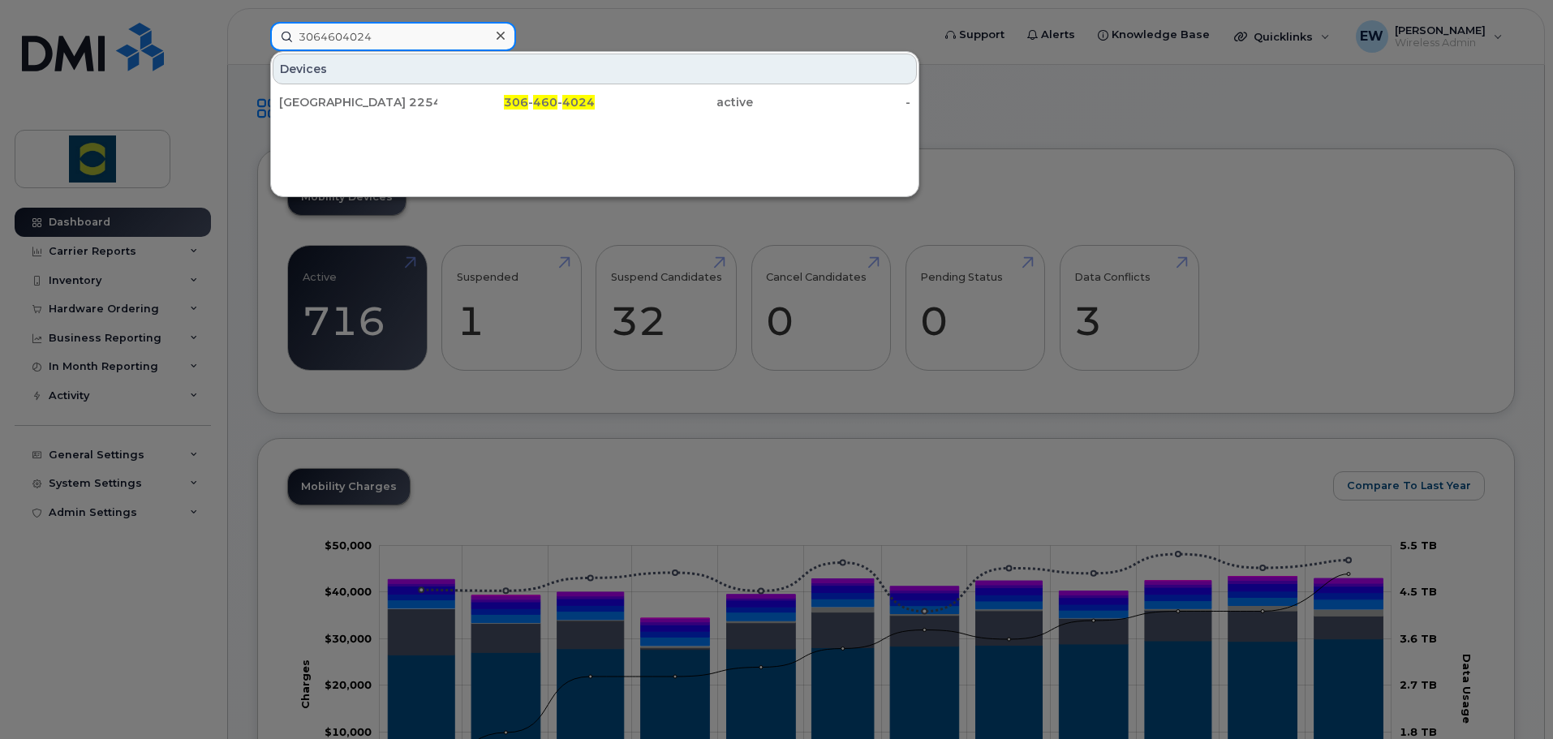
type input "3064604024"
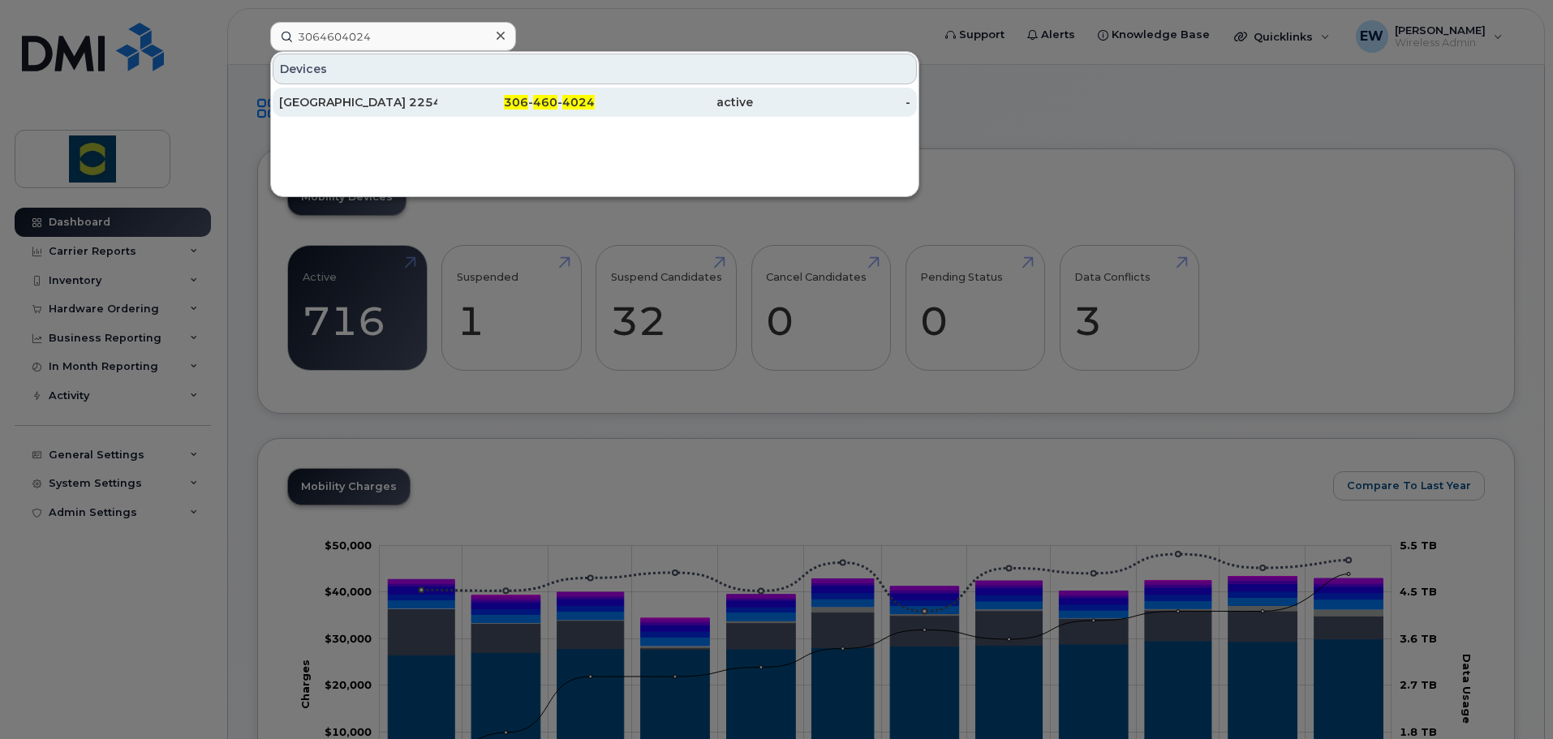
click at [368, 101] on div "Eatonia Colony 225488 (Larry Mandel)" at bounding box center [358, 102] width 158 height 16
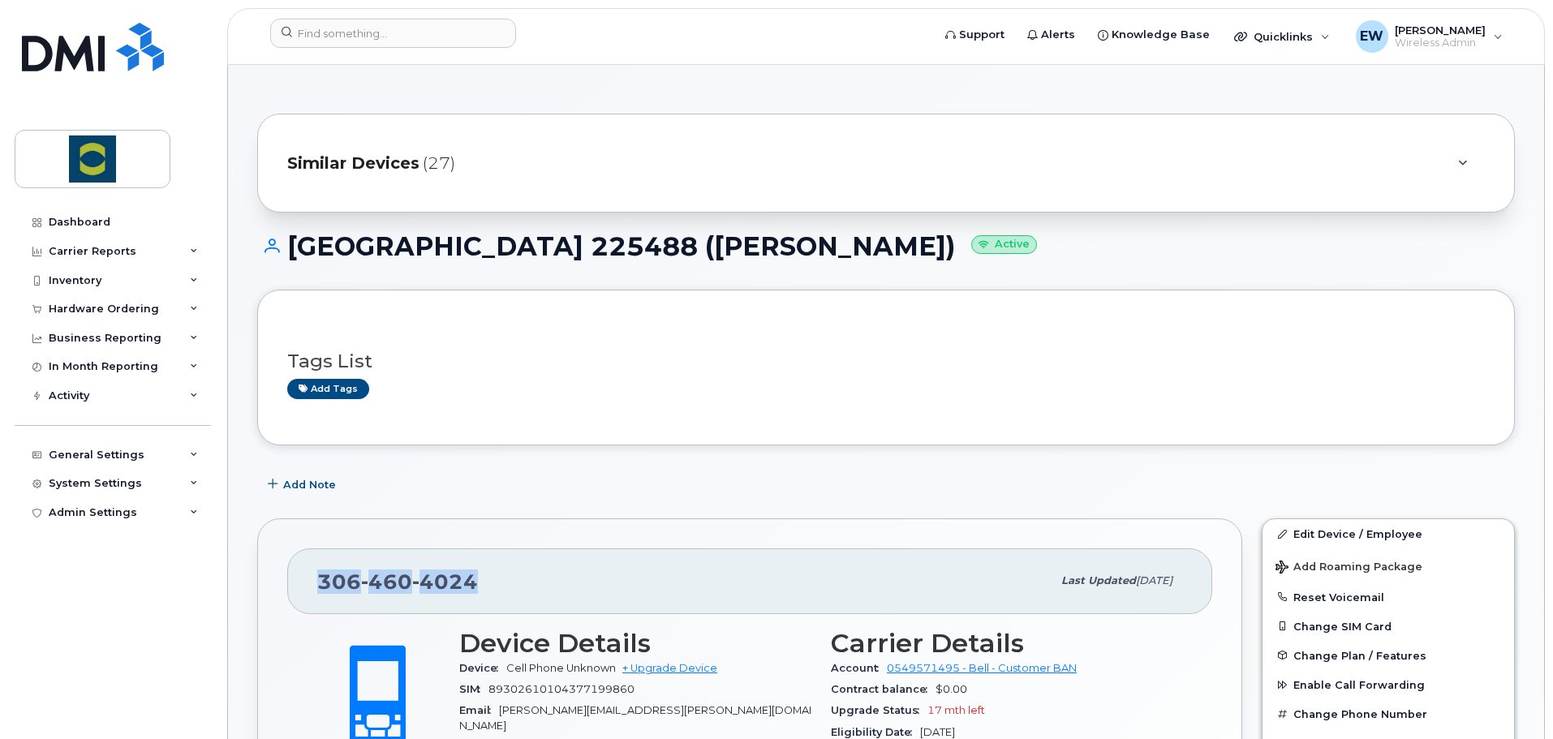
drag, startPoint x: 468, startPoint y: 579, endPoint x: 267, endPoint y: 576, distance: 201.3
copy span "306 460 4024"
click at [466, 590] on span "4024" at bounding box center [445, 582] width 66 height 24
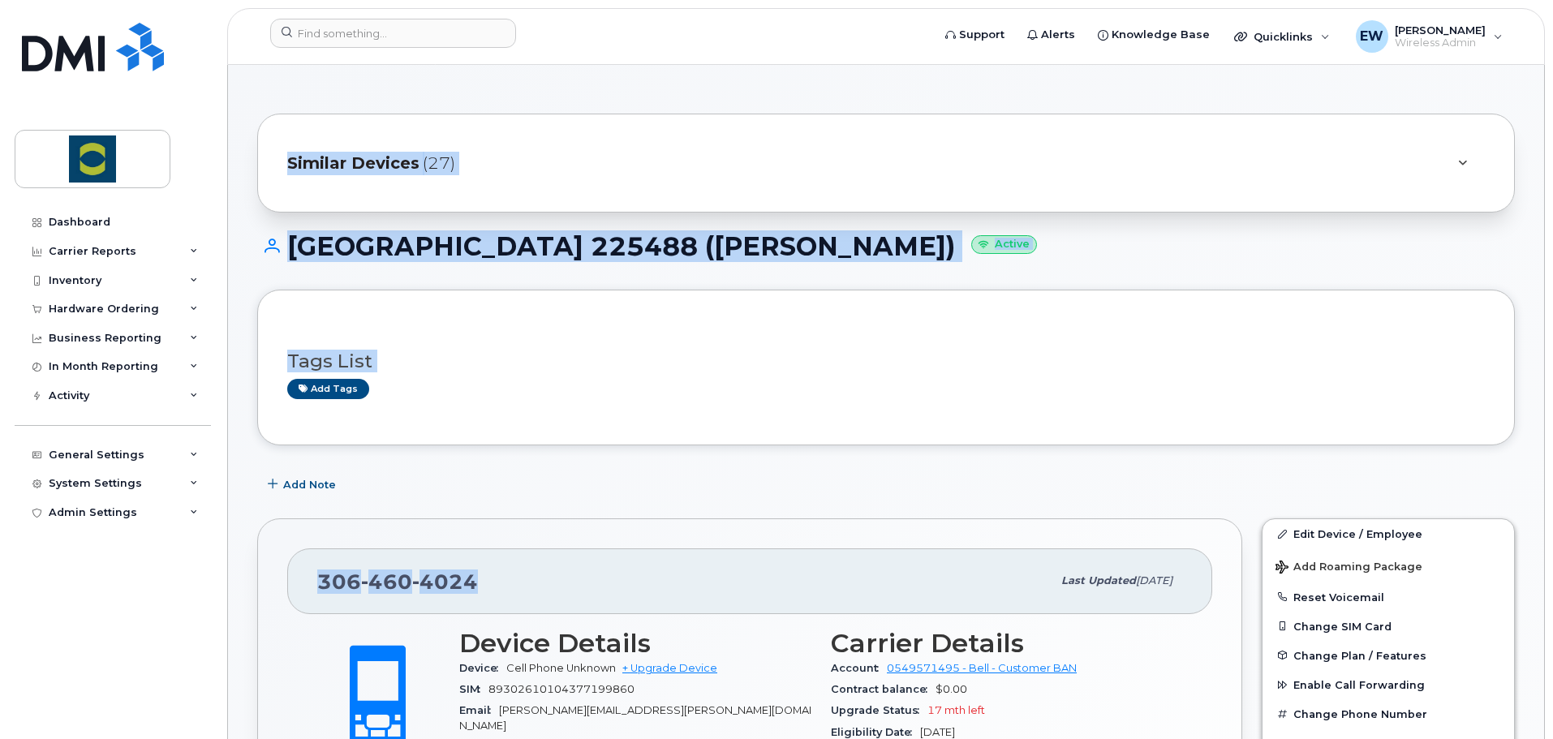
drag, startPoint x: 497, startPoint y: 581, endPoint x: 211, endPoint y: 583, distance: 285.6
click at [510, 586] on div "306 460 4024" at bounding box center [684, 581] width 734 height 34
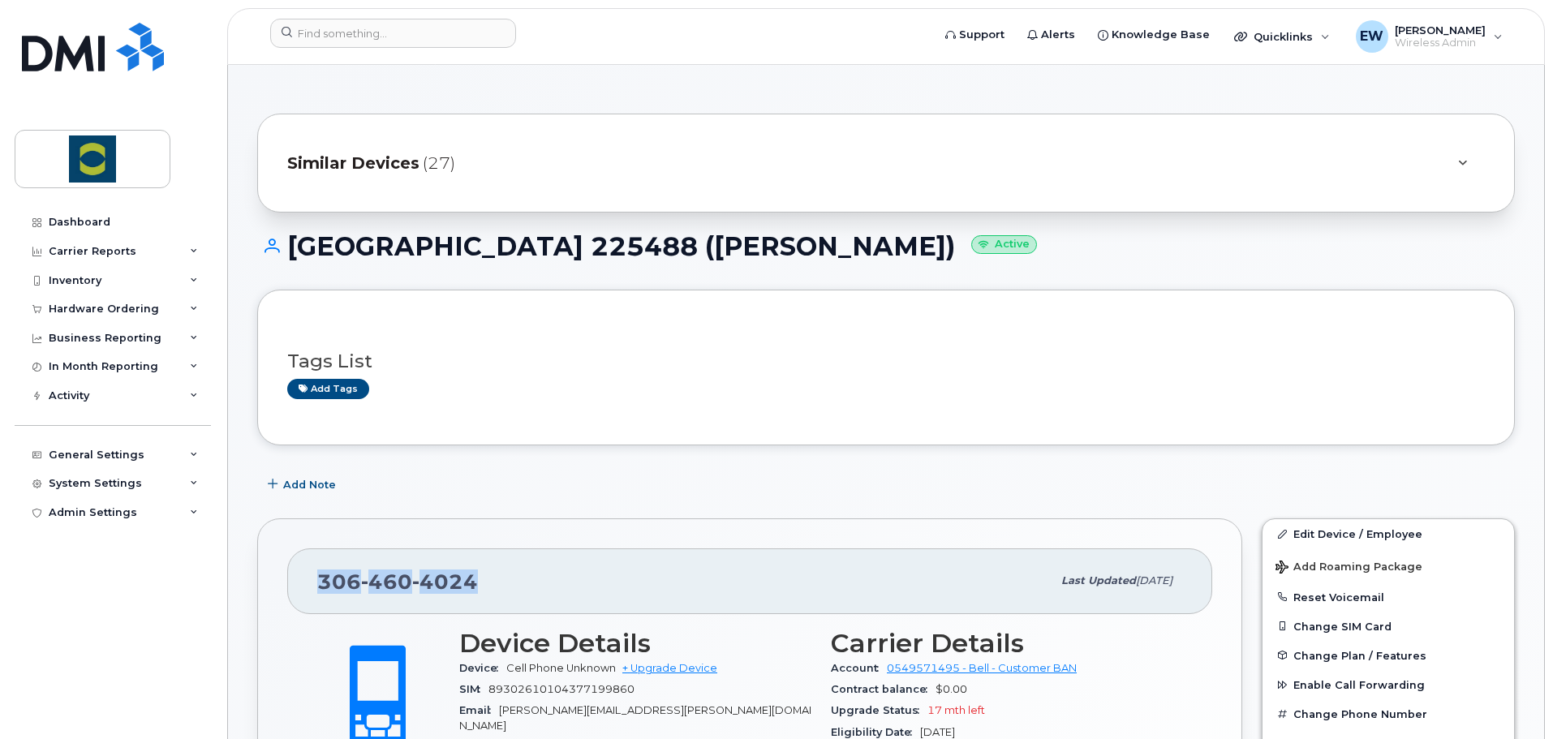
drag, startPoint x: 502, startPoint y: 588, endPoint x: 312, endPoint y: 594, distance: 190.8
click at [312, 594] on div "306 460 4024 Last updated Jul 01, 2024" at bounding box center [749, 581] width 925 height 65
copy span "306 460 4024"
click at [72, 13] on div "Dashboard Carrier Reports Monthly Billing Data Pooling Average Costing Accounti…" at bounding box center [110, 369] width 220 height 739
click at [80, 39] on img at bounding box center [93, 47] width 142 height 49
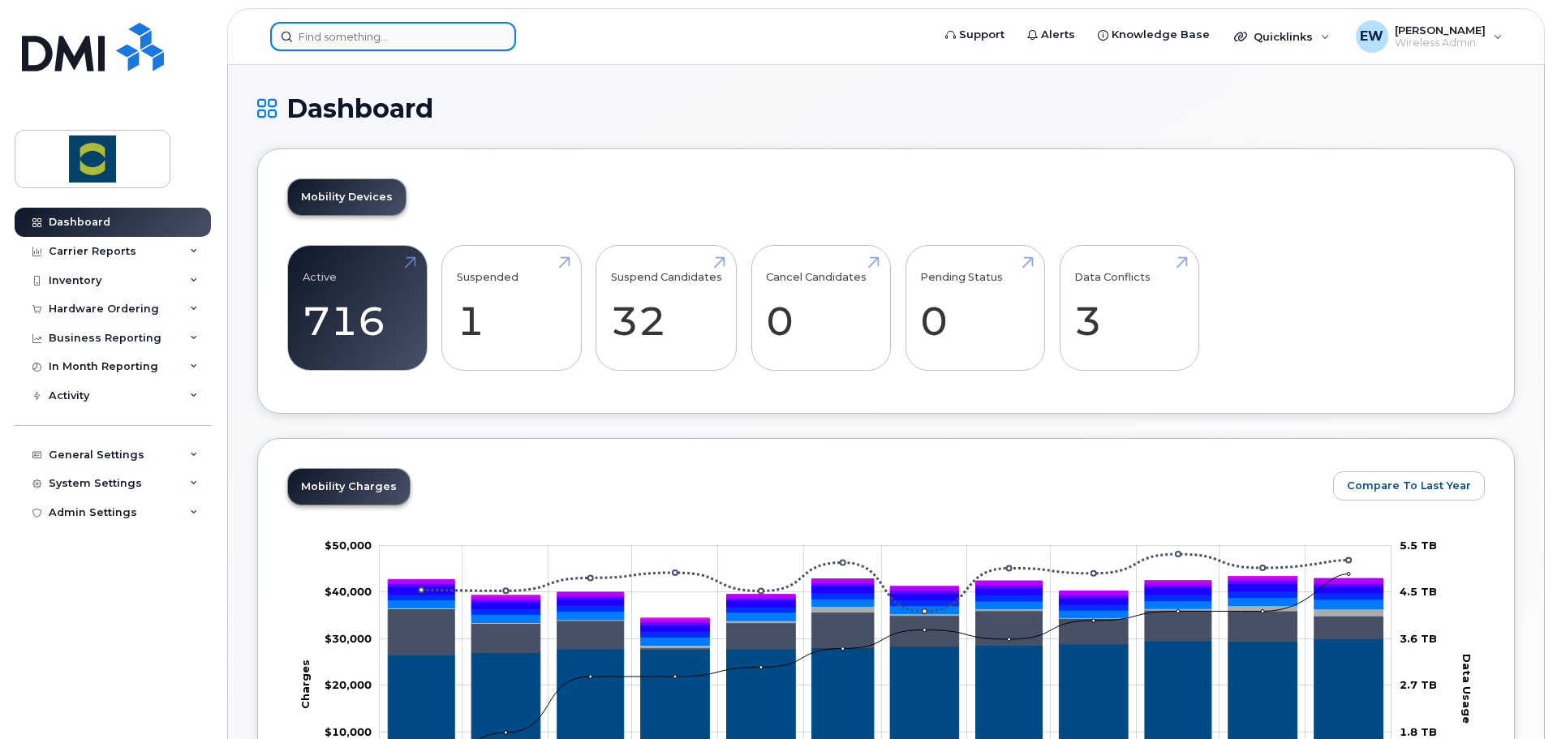
click at [317, 28] on input at bounding box center [393, 36] width 246 height 29
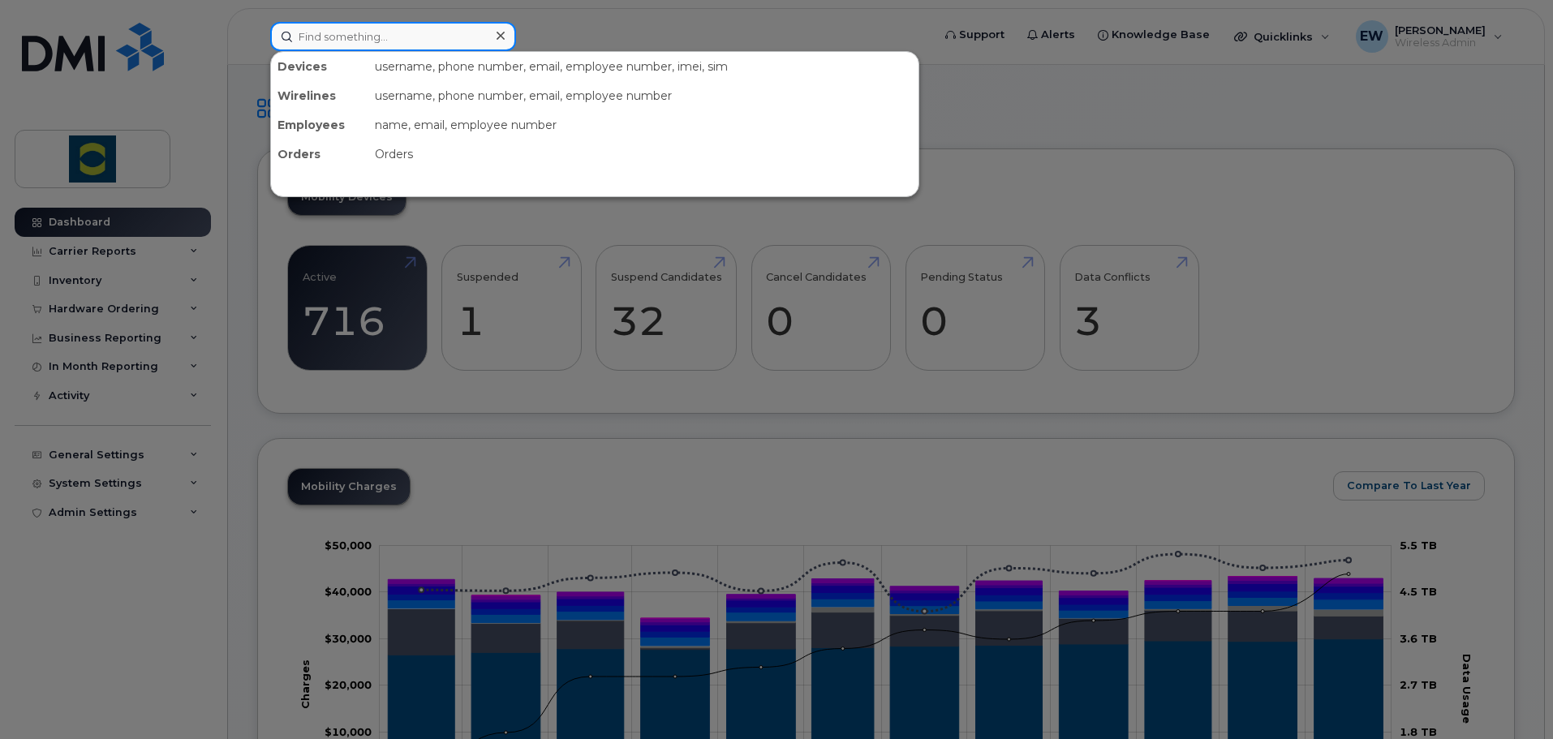
click at [317, 29] on input at bounding box center [393, 36] width 246 height 29
click at [327, 36] on input at bounding box center [393, 36] width 246 height 29
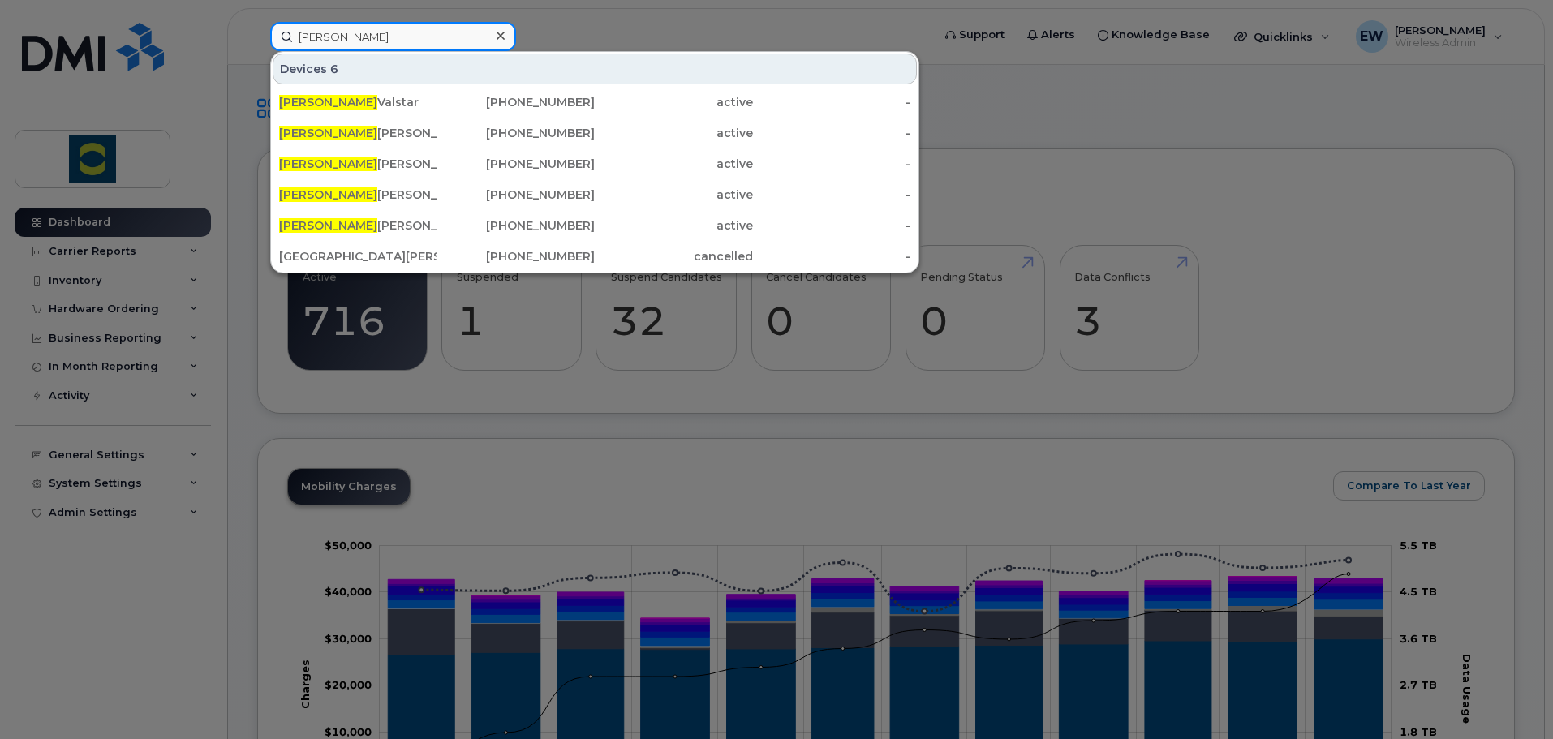
type input "kyle"
click at [358, 192] on div "Kyle Graham" at bounding box center [358, 195] width 158 height 16
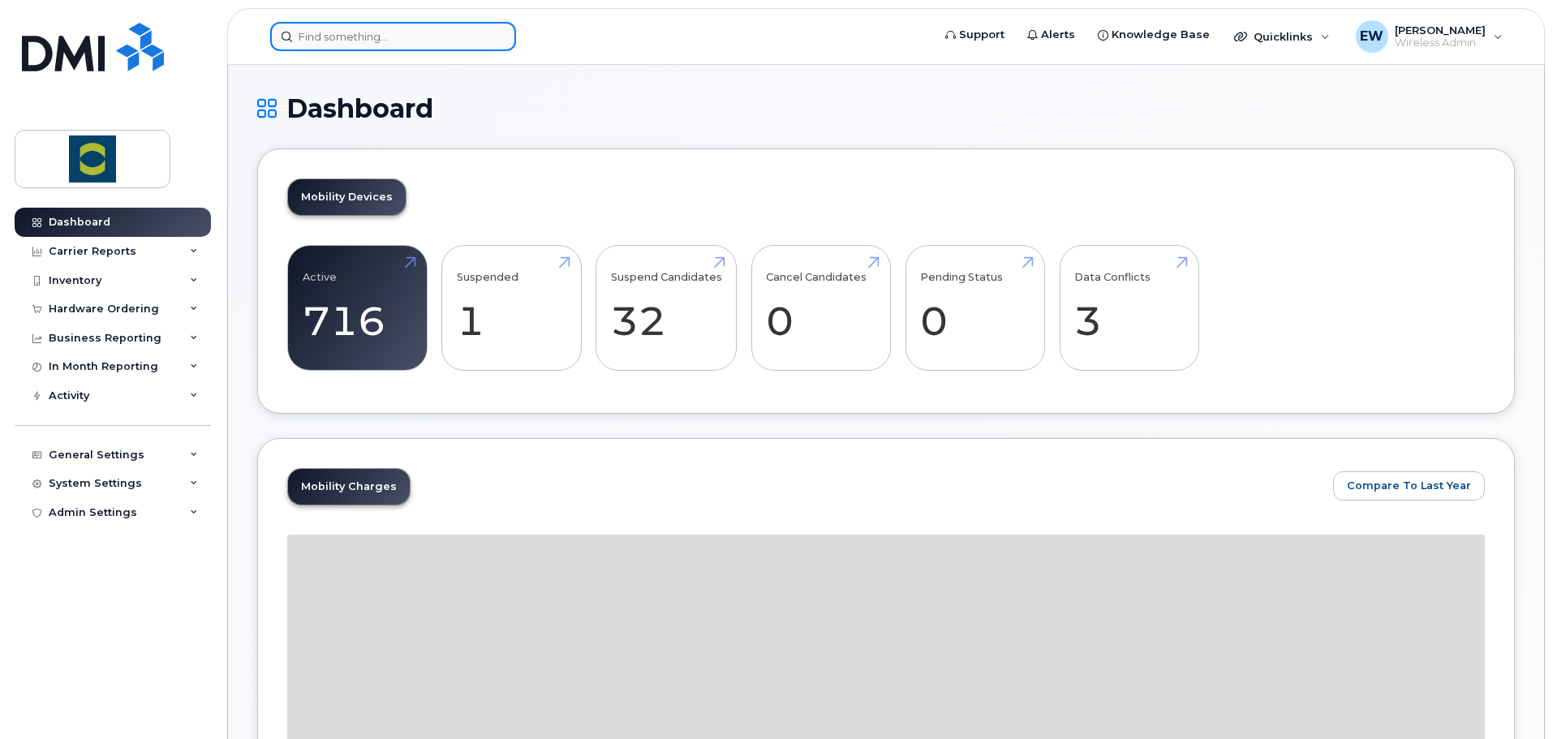
click at [333, 46] on input at bounding box center [393, 36] width 246 height 29
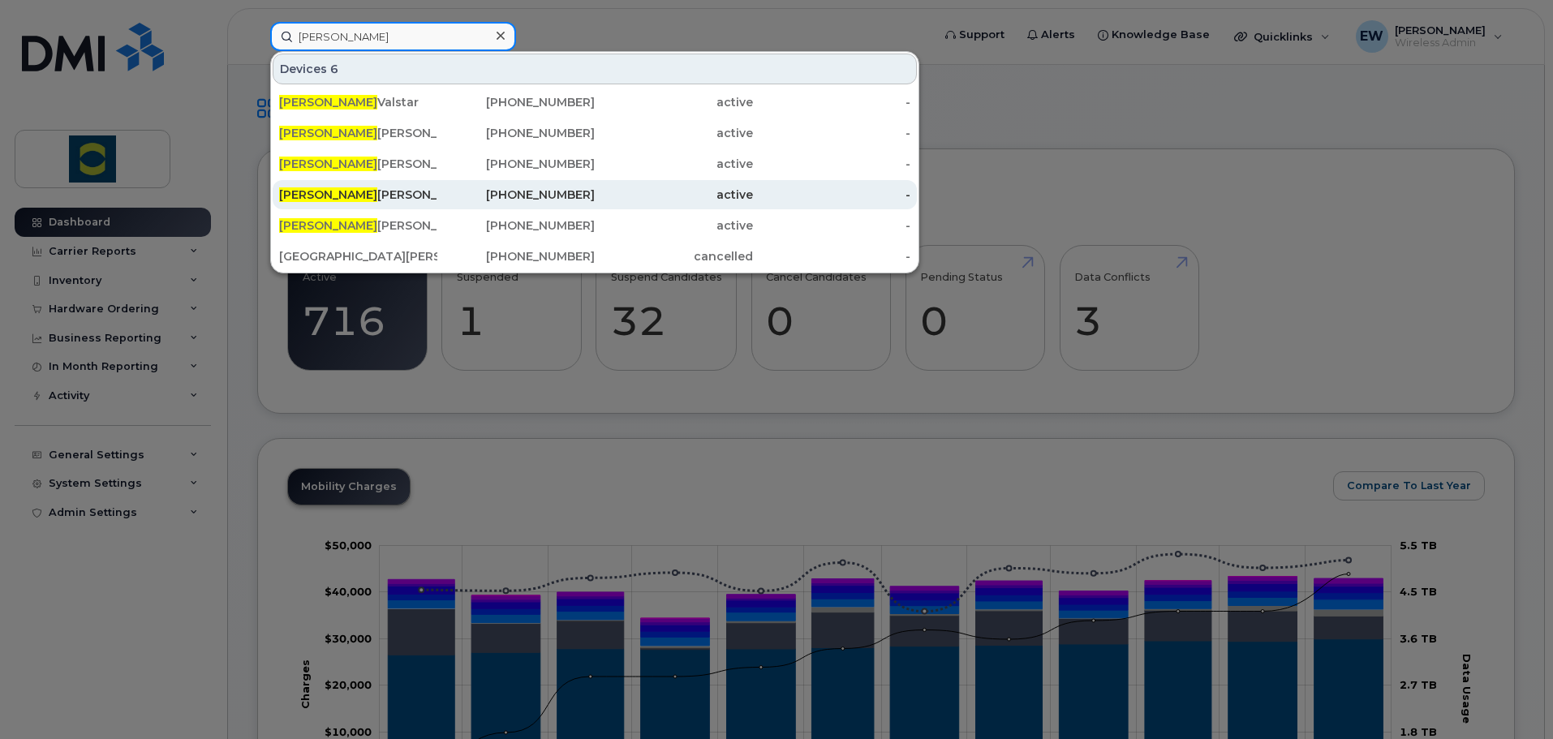
type input "[PERSON_NAME]"
click at [480, 201] on div "[PHONE_NUMBER]" at bounding box center [516, 195] width 158 height 16
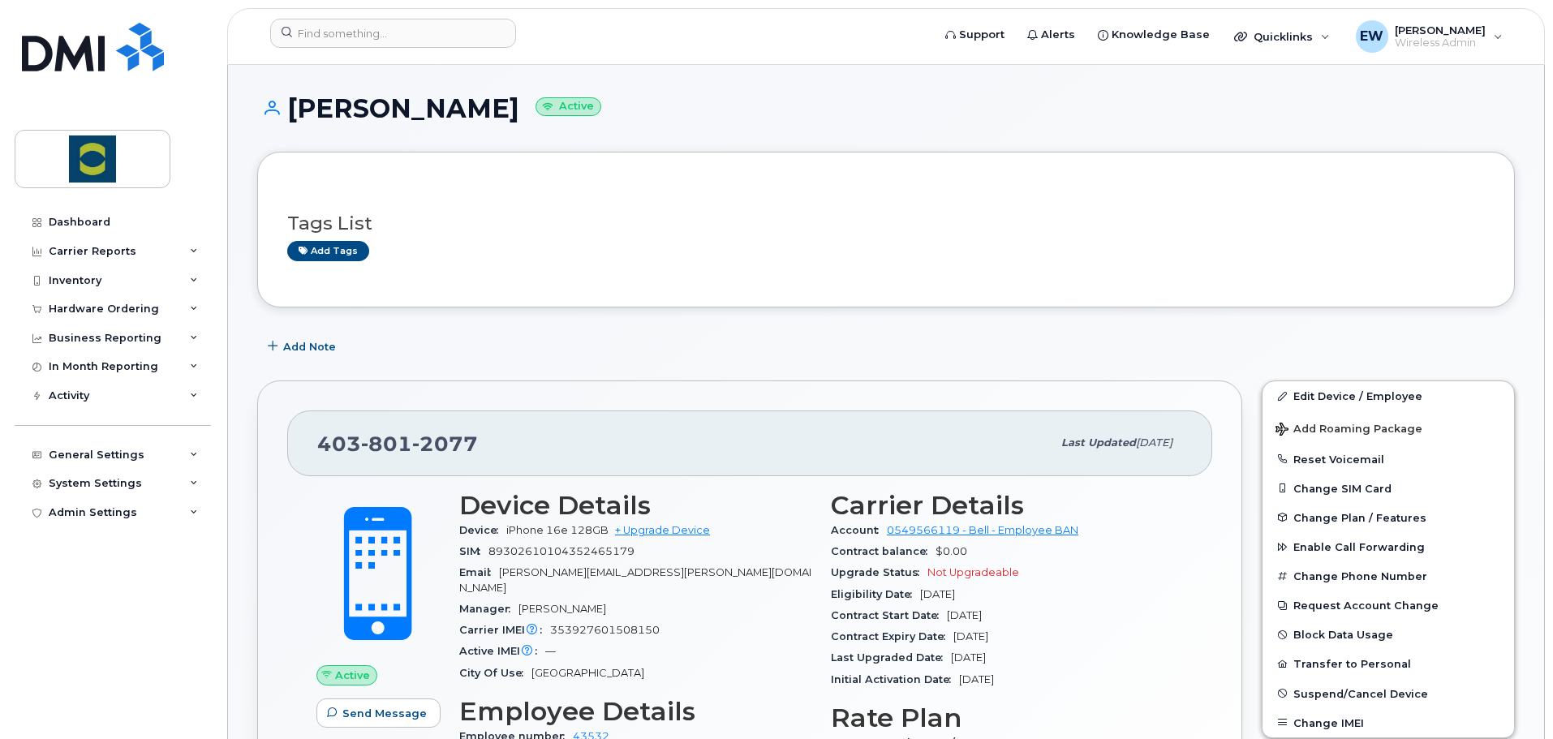
click at [713, 663] on div "City Of Use Calgary" at bounding box center [635, 673] width 352 height 21
click at [359, 345] on div "Add Note" at bounding box center [886, 346] width 1258 height 29
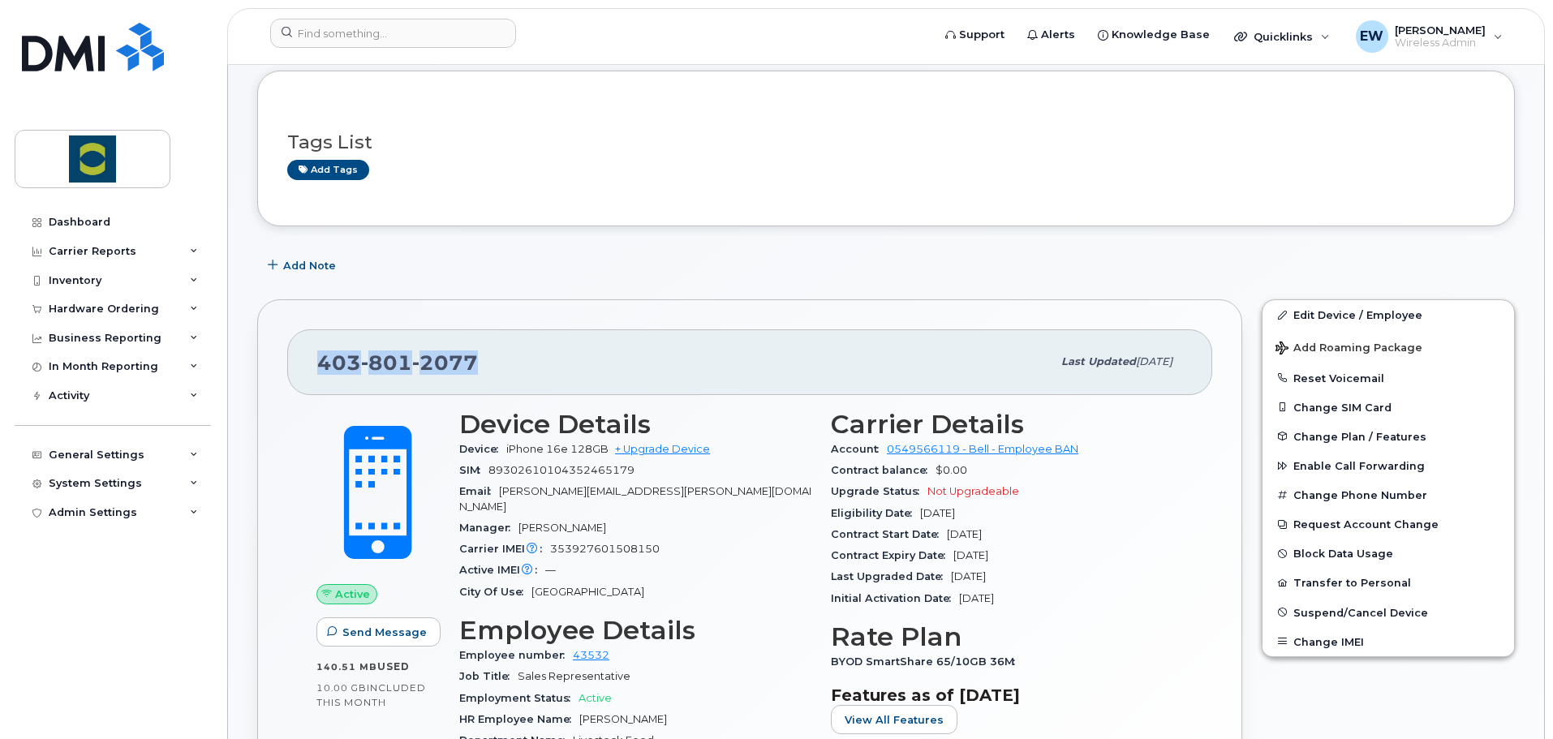
drag, startPoint x: 471, startPoint y: 355, endPoint x: 314, endPoint y: 357, distance: 157.4
click at [314, 357] on div "403 801 2077 Last updated Aug 21, 2025" at bounding box center [749, 361] width 925 height 65
click at [314, 364] on div "403 801 2077 Last updated Aug 21, 2025" at bounding box center [749, 361] width 925 height 65
drag, startPoint x: 321, startPoint y: 364, endPoint x: 535, endPoint y: 361, distance: 213.4
click at [535, 361] on div "403 801 2077" at bounding box center [684, 362] width 734 height 34
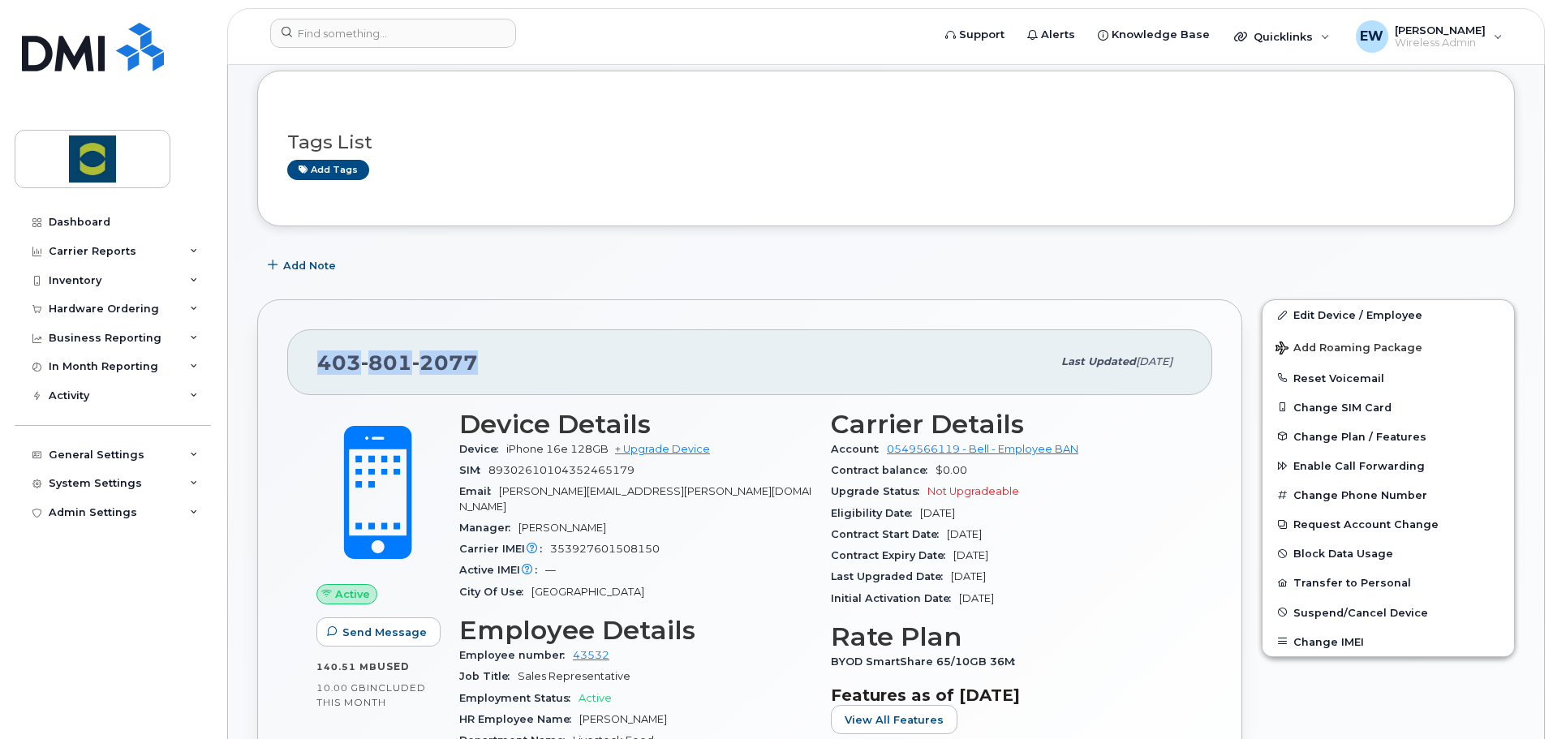
click at [535, 362] on div "403 801 2077" at bounding box center [684, 362] width 734 height 34
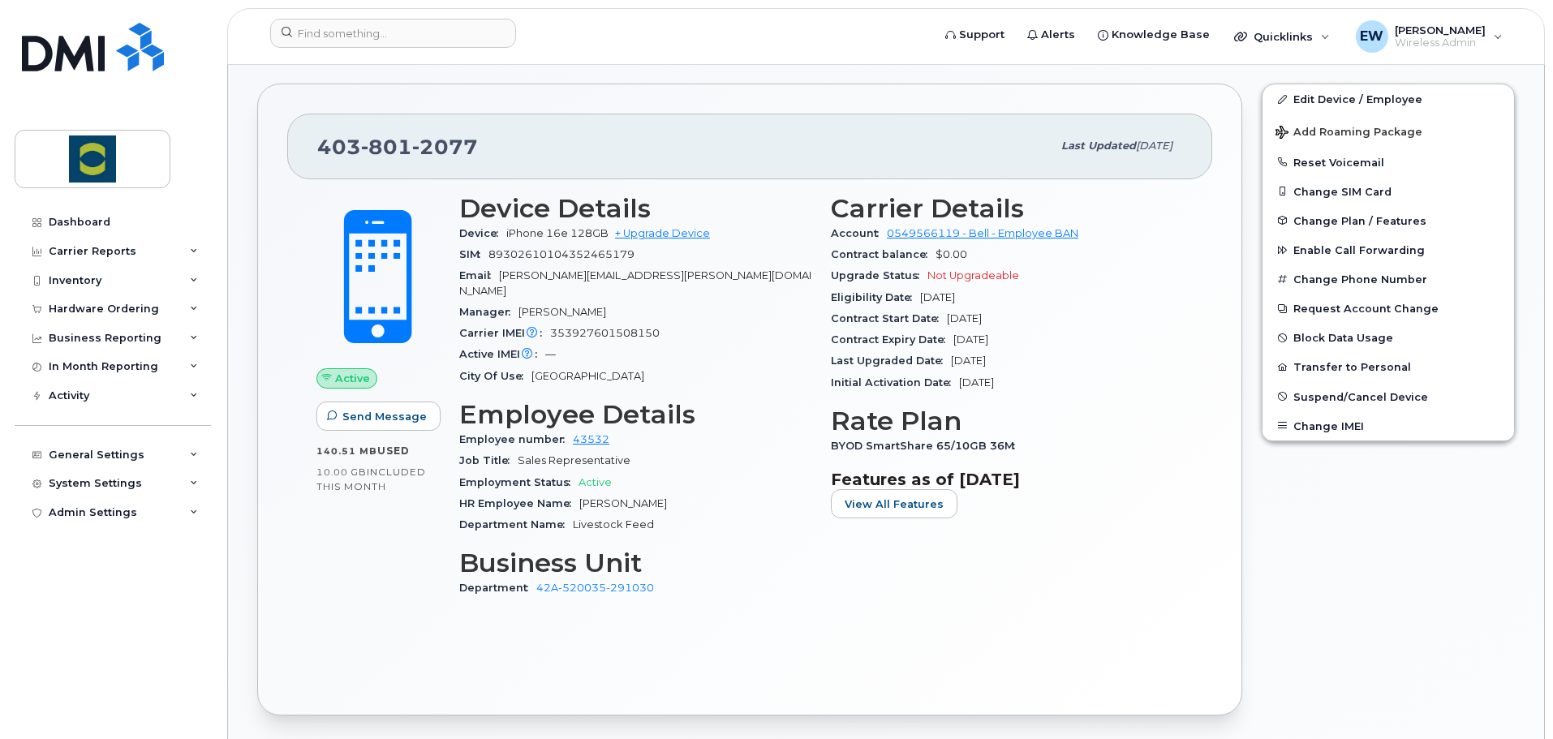
scroll to position [325, 0]
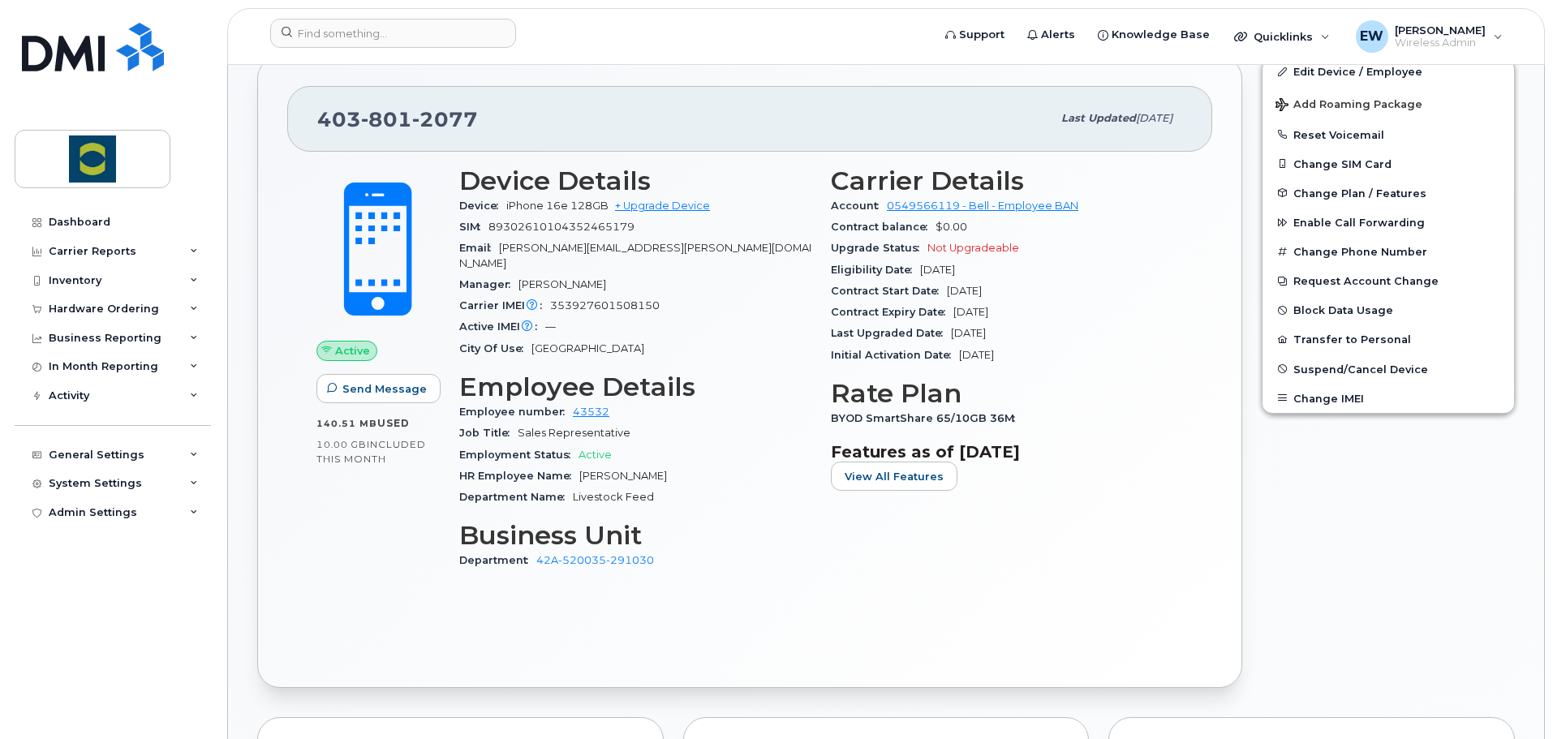
click at [698, 589] on div "Active Send Message 140.51 MB  used 10.00 GB  included this month Device Detail…" at bounding box center [749, 405] width 925 height 506
drag, startPoint x: 472, startPoint y: 121, endPoint x: 286, endPoint y: 99, distance: 187.1
click at [286, 99] on div "403 801 2077 Last updated Aug 21, 2025 Active Send Message 140.51 MB  used 10.0…" at bounding box center [749, 371] width 985 height 631
click at [337, 129] on span "403 801 2077" at bounding box center [397, 119] width 161 height 24
click at [316, 118] on div "403 801 2077 Last updated Aug 21, 2025" at bounding box center [749, 118] width 925 height 65
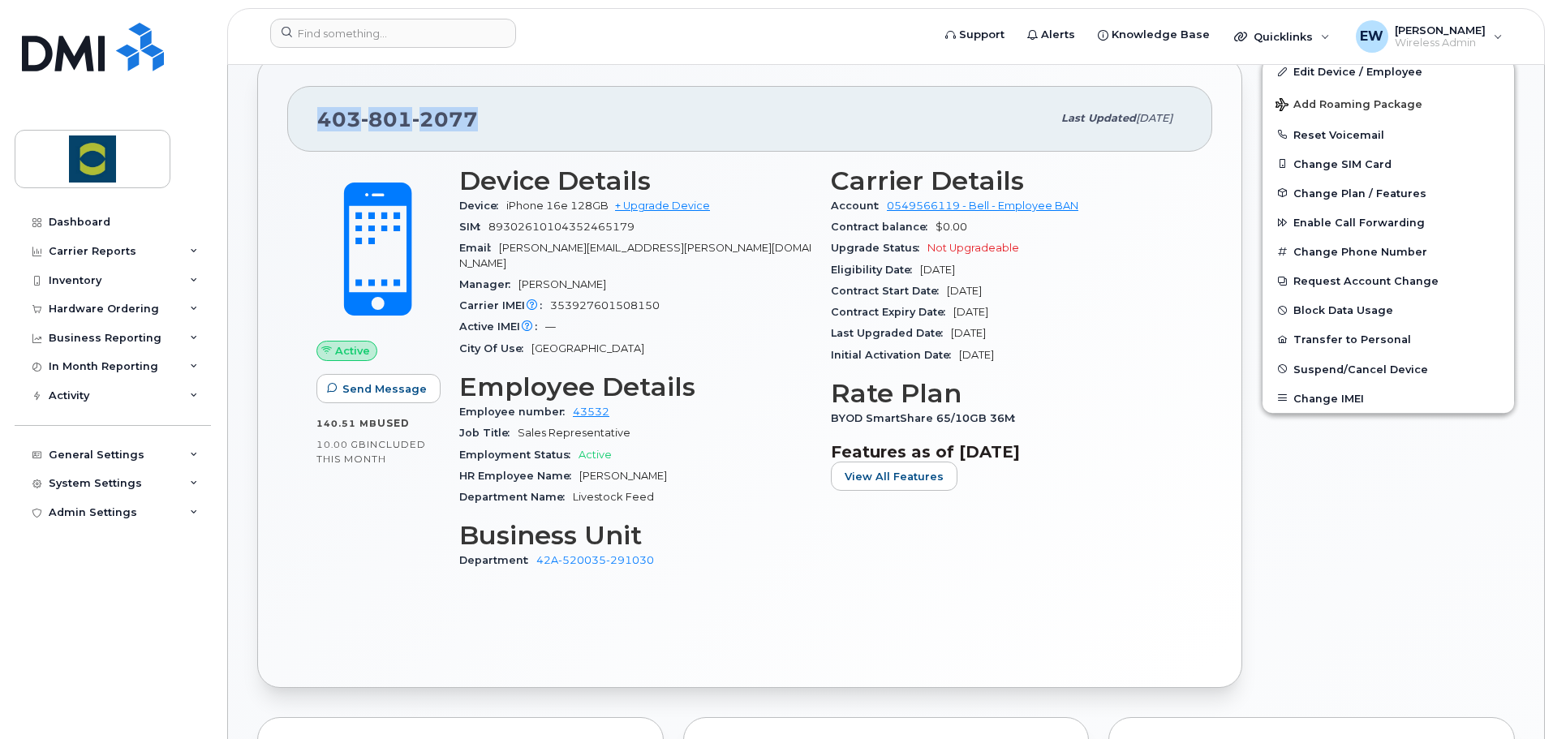
click at [314, 119] on div "403 801 2077 Last updated Aug 21, 2025" at bounding box center [749, 118] width 925 height 65
drag, startPoint x: 323, startPoint y: 123, endPoint x: 468, endPoint y: 121, distance: 145.3
click at [468, 121] on span "403 801 2077" at bounding box center [397, 119] width 161 height 24
click at [475, 120] on span "2077" at bounding box center [445, 119] width 66 height 24
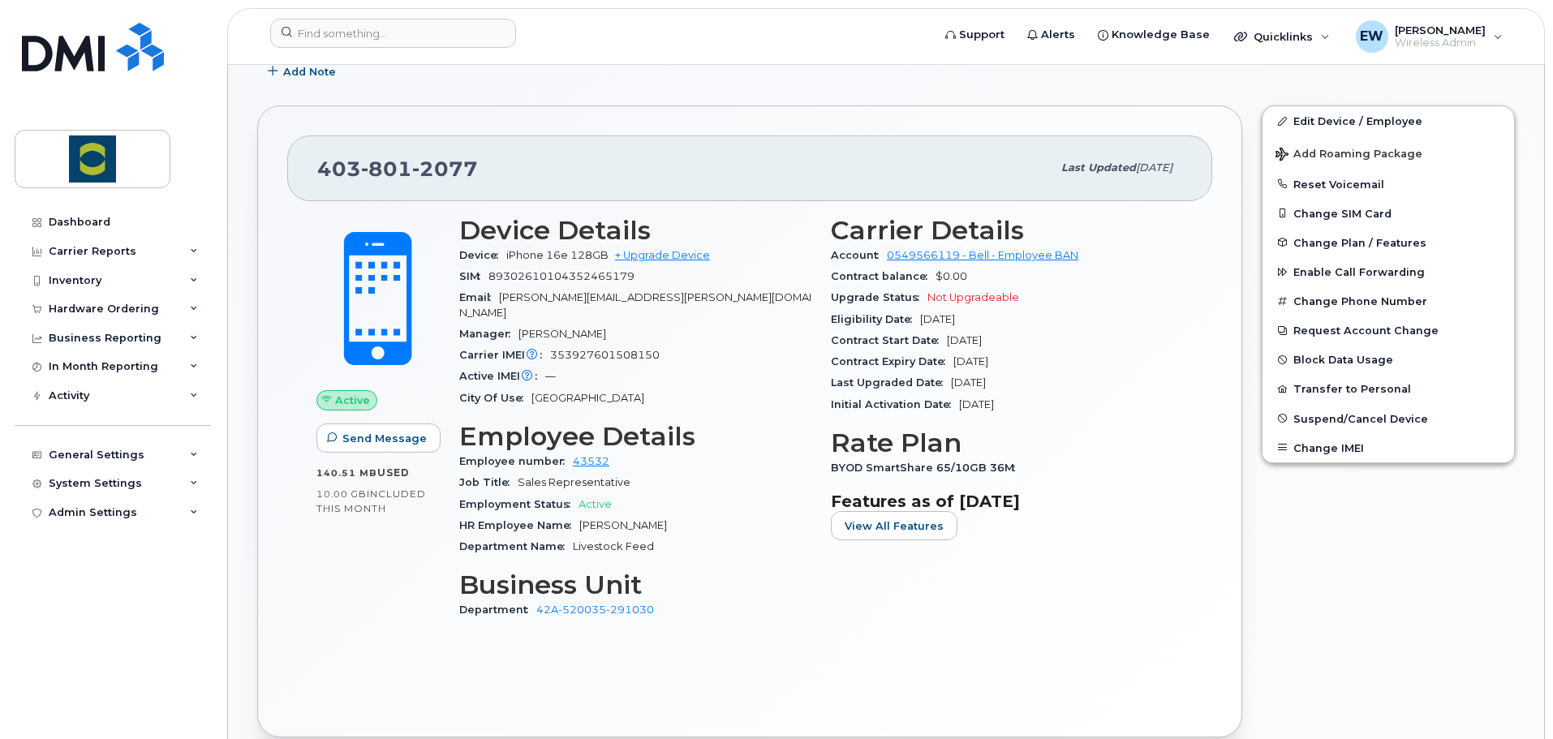
scroll to position [247, 0]
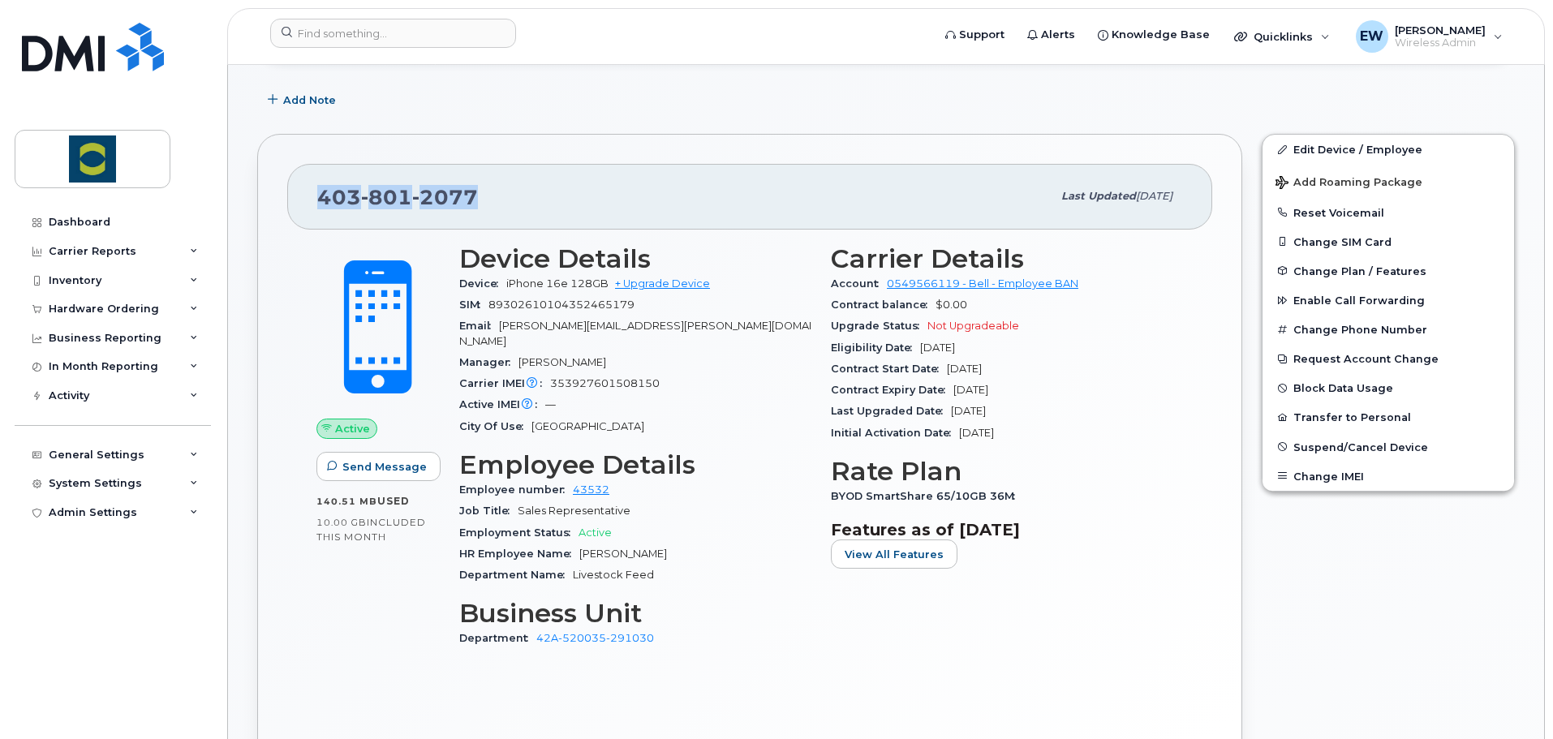
drag, startPoint x: 473, startPoint y: 194, endPoint x: 319, endPoint y: 194, distance: 154.2
click at [319, 194] on span "403 801 2077" at bounding box center [397, 197] width 161 height 24
click at [319, 208] on span "403 801 2077" at bounding box center [397, 197] width 161 height 24
click at [316, 198] on div "403 801 2077 Last updated Aug 21, 2025" at bounding box center [749, 196] width 925 height 65
drag, startPoint x: 318, startPoint y: 200, endPoint x: 478, endPoint y: 195, distance: 159.9
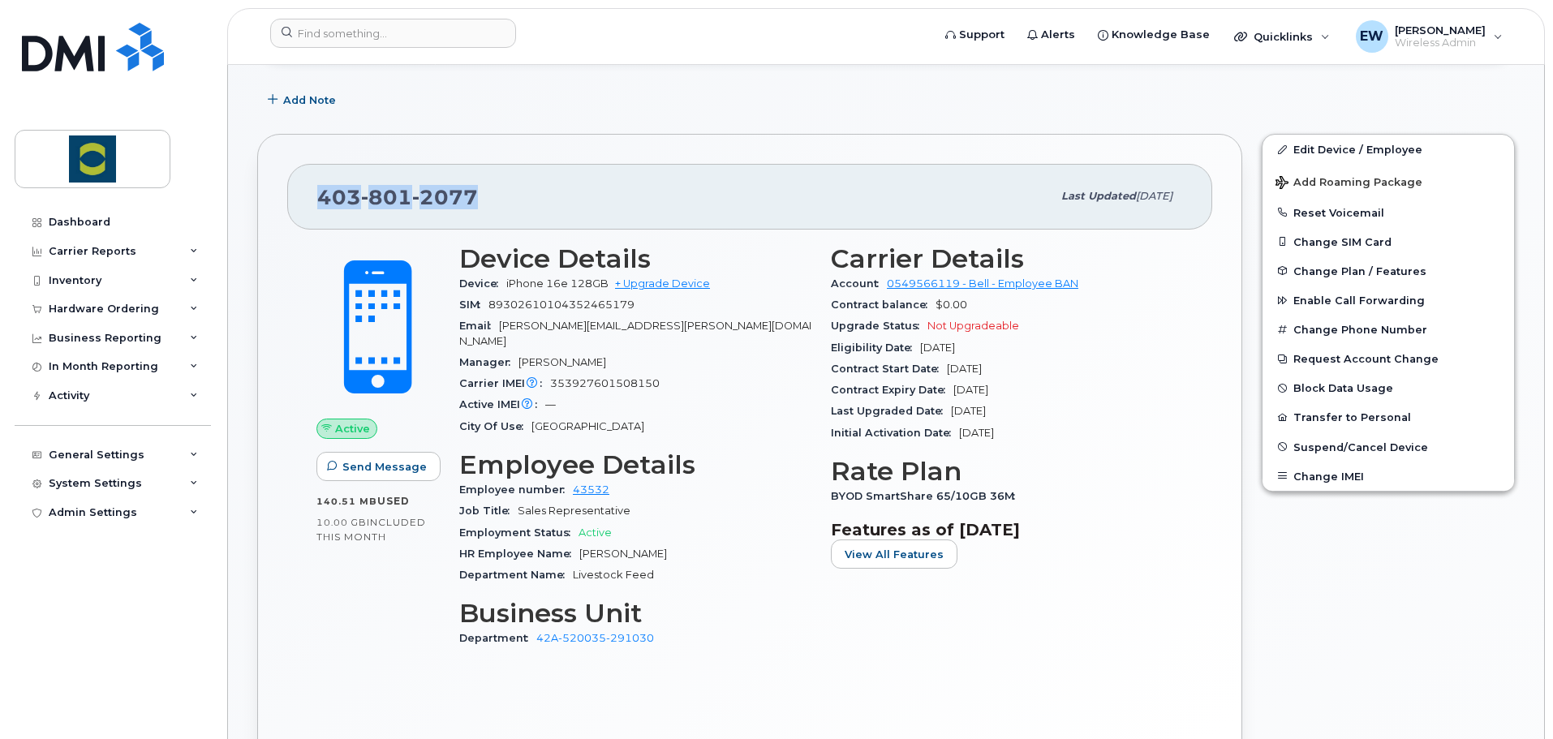
click at [478, 195] on div "403 801 2077" at bounding box center [684, 196] width 734 height 34
click at [474, 198] on span "2077" at bounding box center [445, 197] width 66 height 24
drag, startPoint x: 471, startPoint y: 198, endPoint x: 320, endPoint y: 196, distance: 151.8
click at [320, 196] on span "403 801 2077" at bounding box center [397, 197] width 161 height 24
click at [325, 203] on span "403 801 2077" at bounding box center [397, 197] width 161 height 24
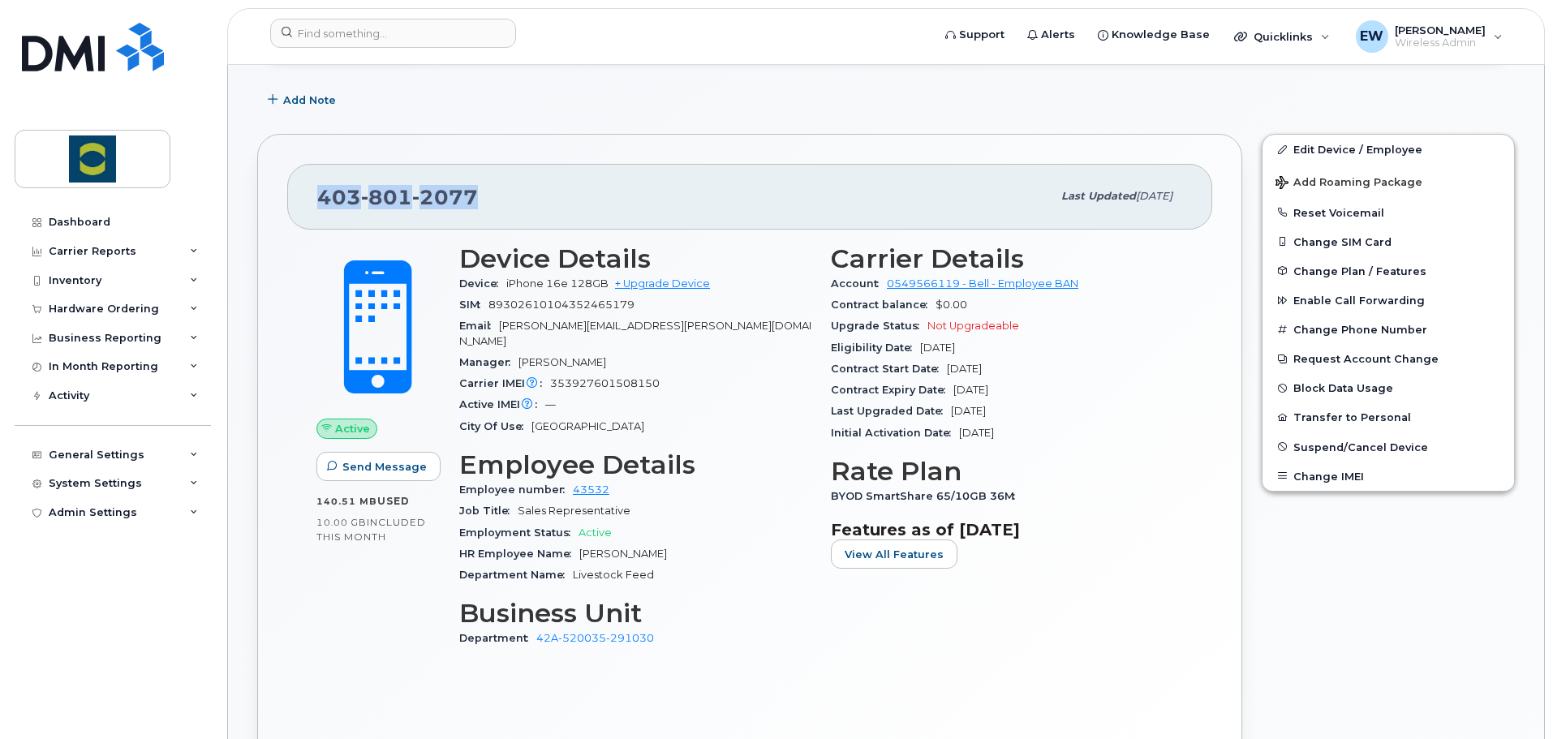
drag, startPoint x: 321, startPoint y: 198, endPoint x: 481, endPoint y: 197, distance: 160.7
click at [480, 197] on div "403 801 2077" at bounding box center [684, 196] width 734 height 34
click at [483, 197] on div "403 801 2077" at bounding box center [684, 196] width 734 height 34
drag, startPoint x: 325, startPoint y: 198, endPoint x: 355, endPoint y: 197, distance: 29.2
click at [355, 197] on span "403 801 2077" at bounding box center [397, 197] width 161 height 24
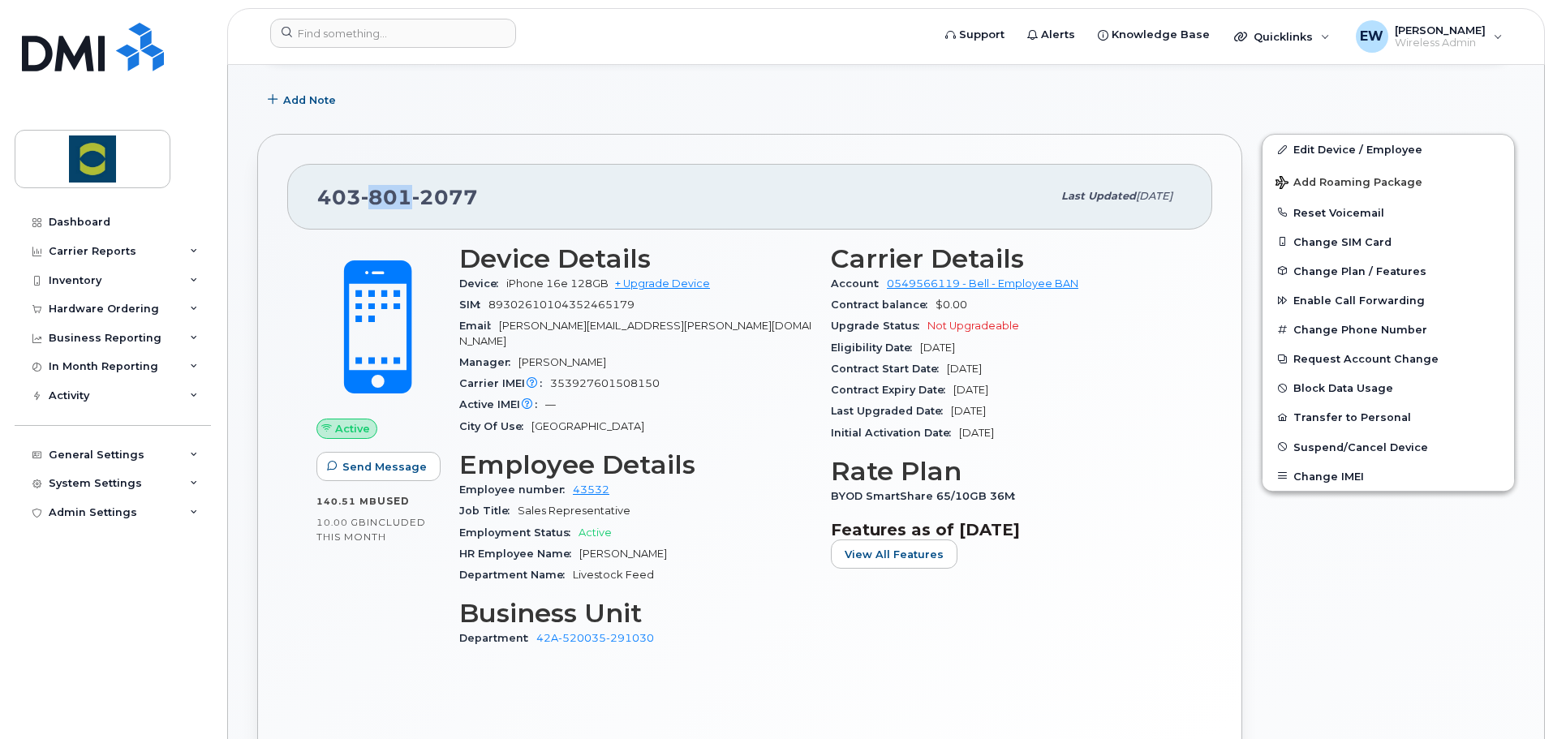
drag, startPoint x: 368, startPoint y: 198, endPoint x: 404, endPoint y: 196, distance: 36.6
click at [412, 196] on span "801" at bounding box center [445, 197] width 66 height 24
drag, startPoint x: 419, startPoint y: 199, endPoint x: 471, endPoint y: 199, distance: 51.9
click at [471, 199] on span "2077" at bounding box center [445, 197] width 66 height 24
click at [488, 205] on div "403 801 2077" at bounding box center [684, 196] width 734 height 34
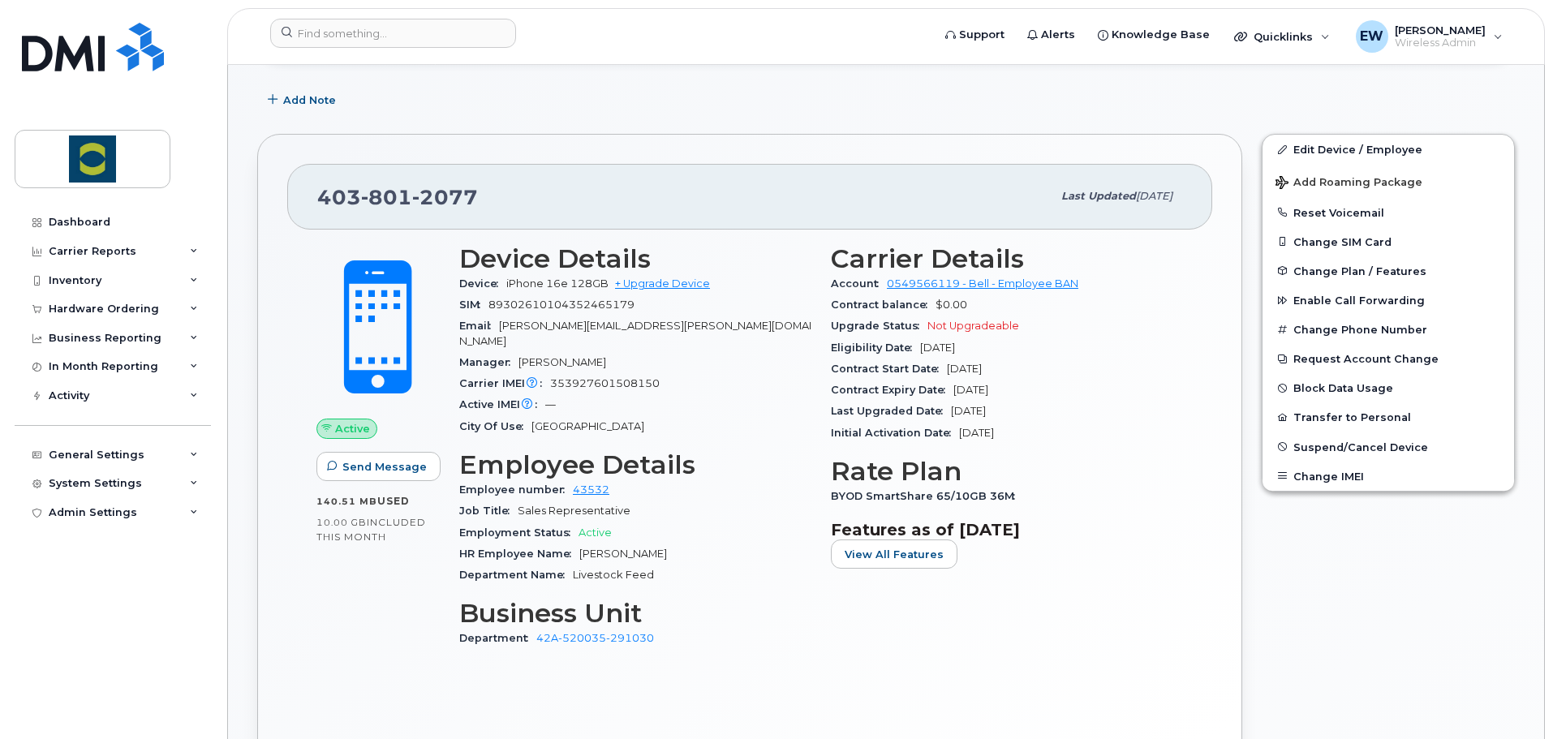
click at [880, 286] on span "Account" at bounding box center [859, 284] width 56 height 12
click at [867, 618] on div "Carrier Details Account 0549566119 - Bell - Employee BAN Contract balance $0.00…" at bounding box center [1007, 454] width 372 height 438
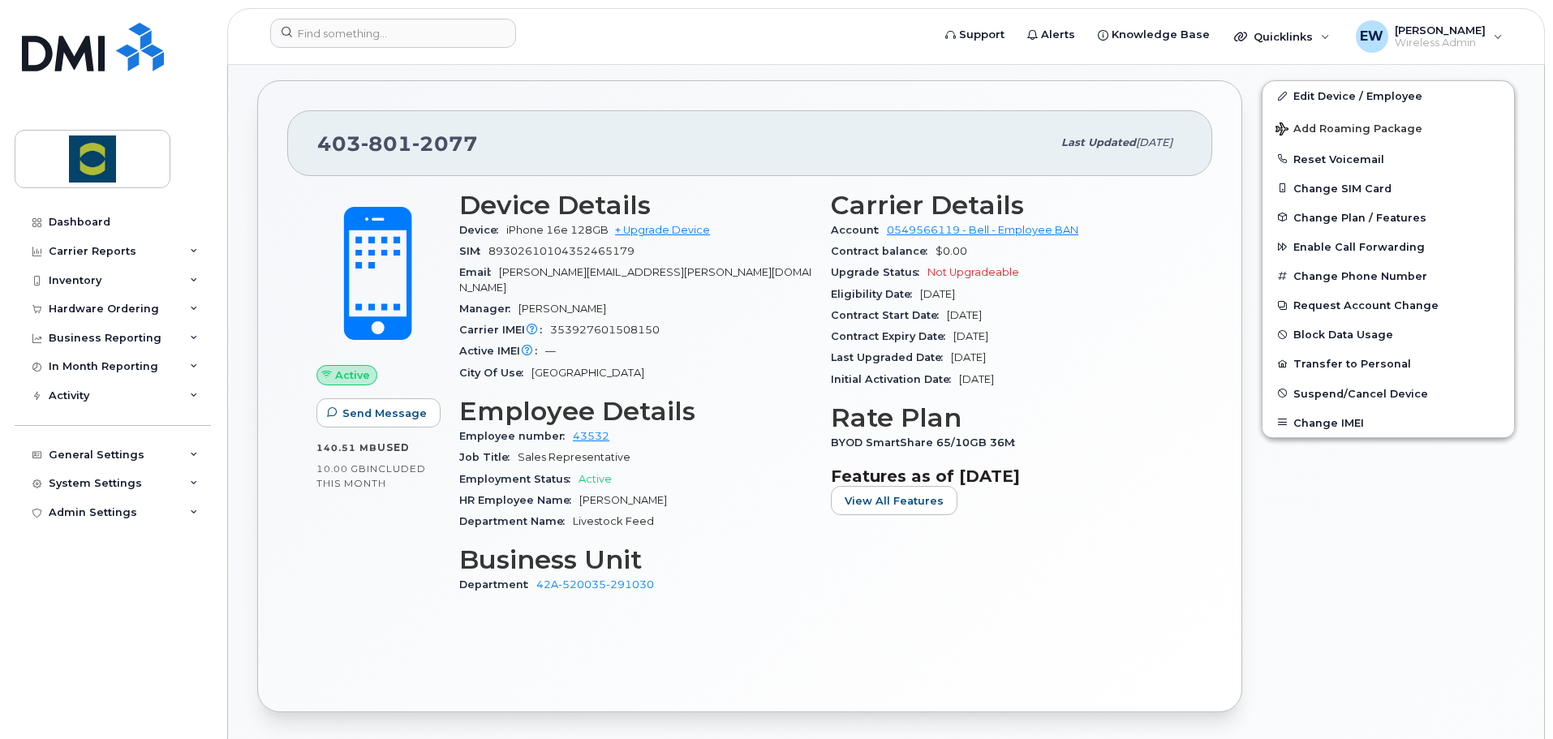
scroll to position [328, 0]
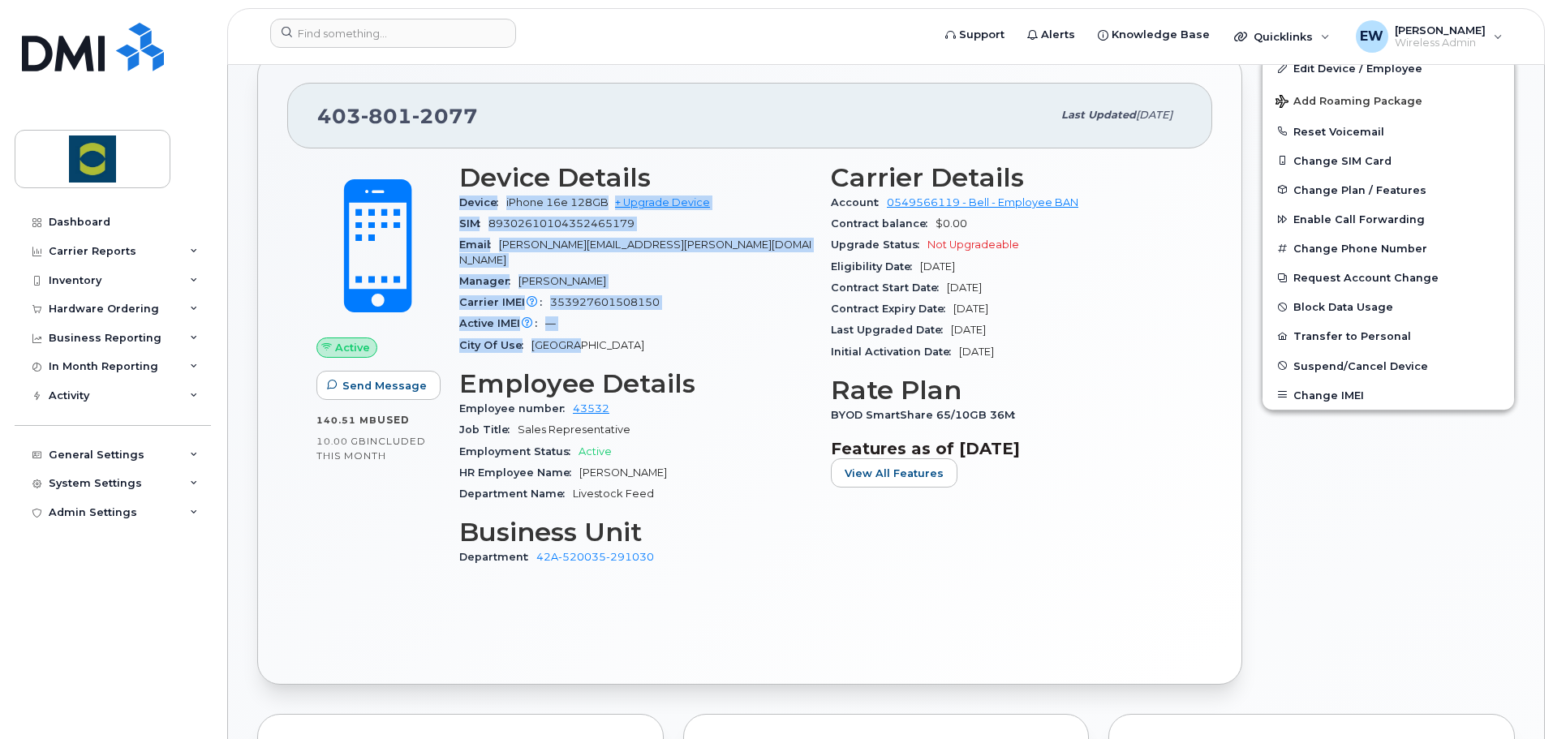
drag, startPoint x: 572, startPoint y: 333, endPoint x: 454, endPoint y: 198, distance: 179.4
click at [454, 198] on div "Device Details Device iPhone 16e 128GB + Upgrade Device SIM 8930261010435246517…" at bounding box center [636, 372] width 372 height 438
click at [463, 215] on div "SIM 89302610104352465179" at bounding box center [635, 223] width 352 height 21
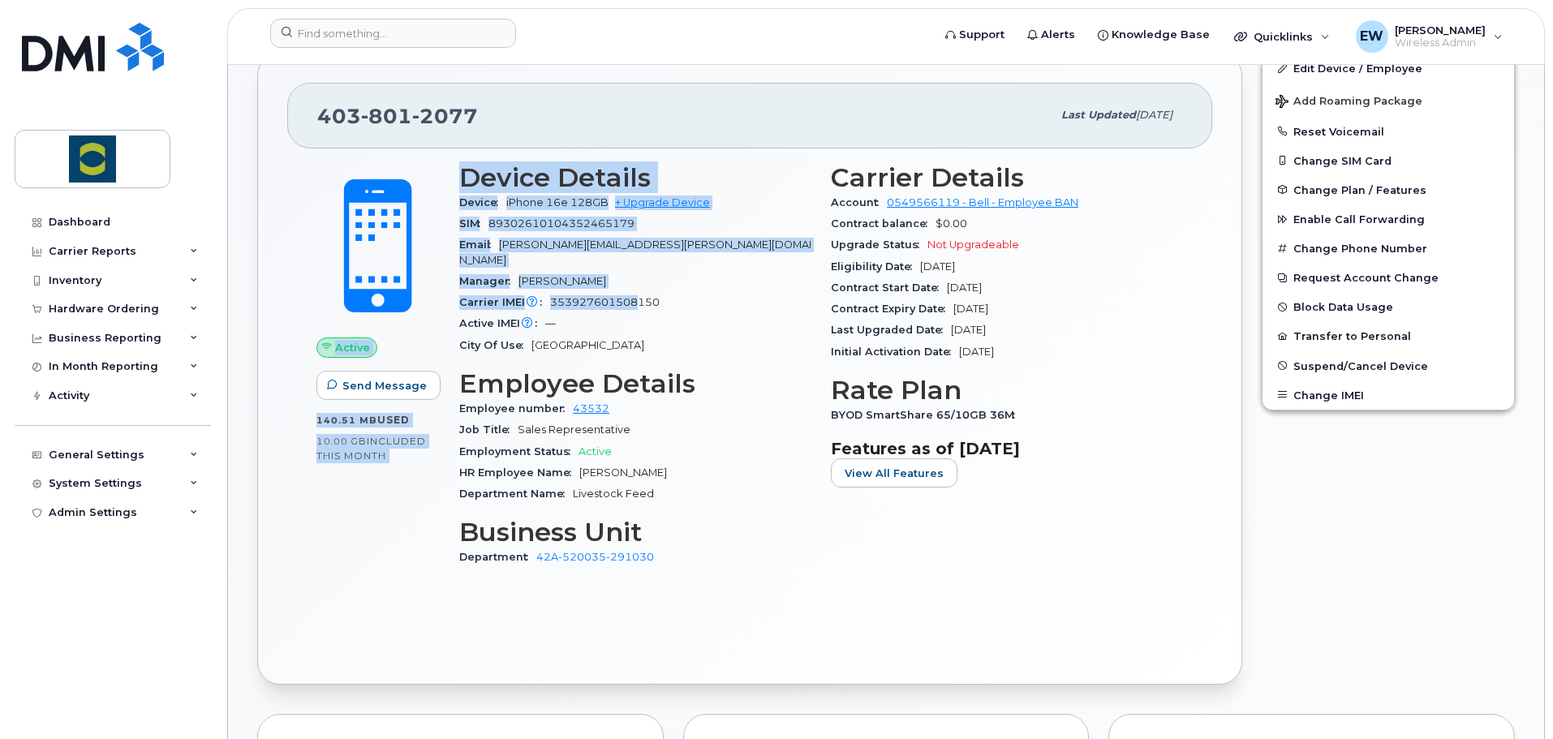
drag, startPoint x: 454, startPoint y: 202, endPoint x: 582, endPoint y: 315, distance: 170.2
click at [640, 288] on div "Active Send Message 140.51 MB  used 10.00 GB  included this month Device Detail…" at bounding box center [750, 372] width 886 height 438
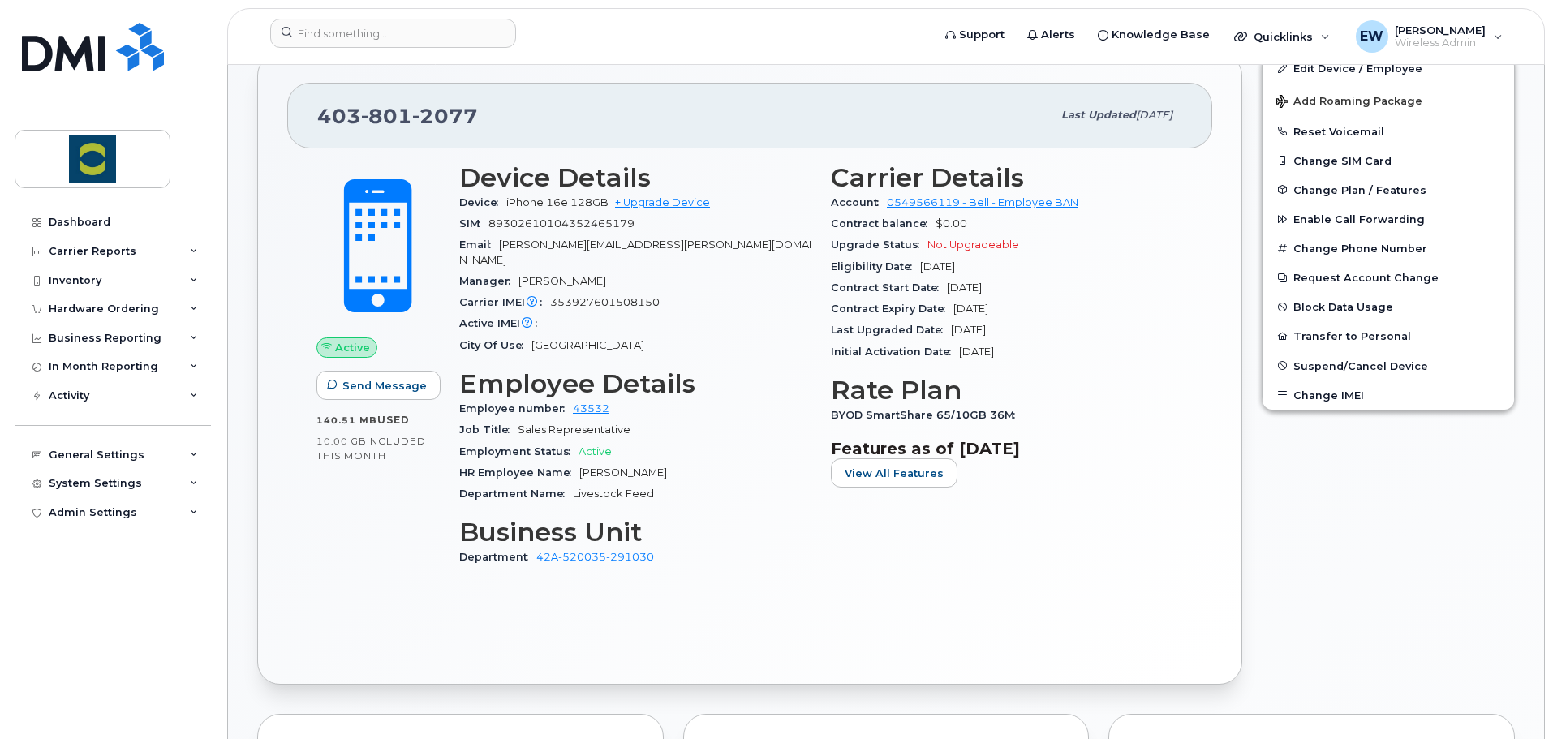
click at [593, 335] on div "City Of Use Calgary" at bounding box center [635, 345] width 352 height 21
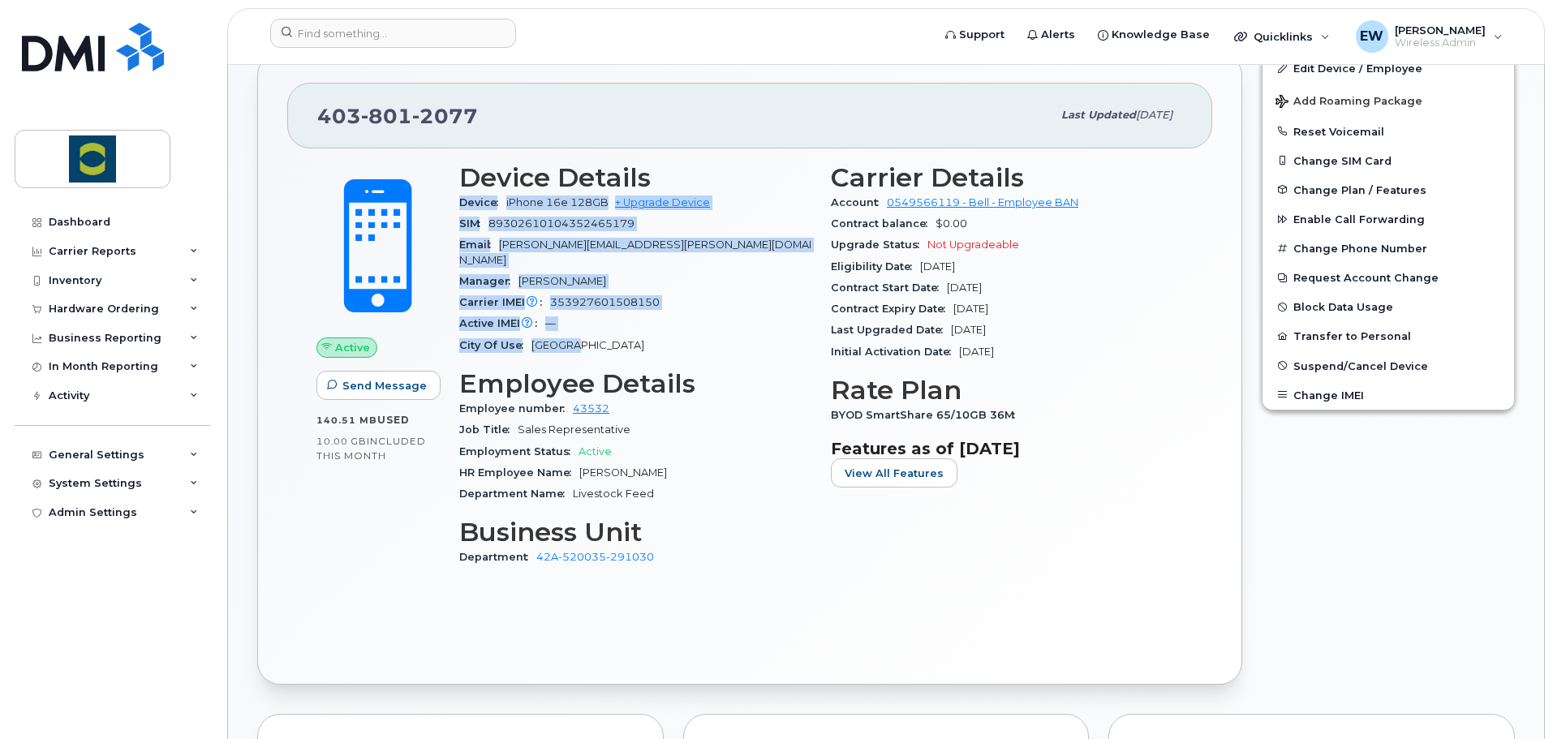
drag, startPoint x: 453, startPoint y: 202, endPoint x: 680, endPoint y: 324, distance: 257.8
click at [680, 324] on div "Device Details Device iPhone 16e 128GB + Upgrade Device SIM 8930261010435246517…" at bounding box center [636, 372] width 372 height 438
click at [680, 335] on div "City Of Use Calgary" at bounding box center [635, 345] width 352 height 21
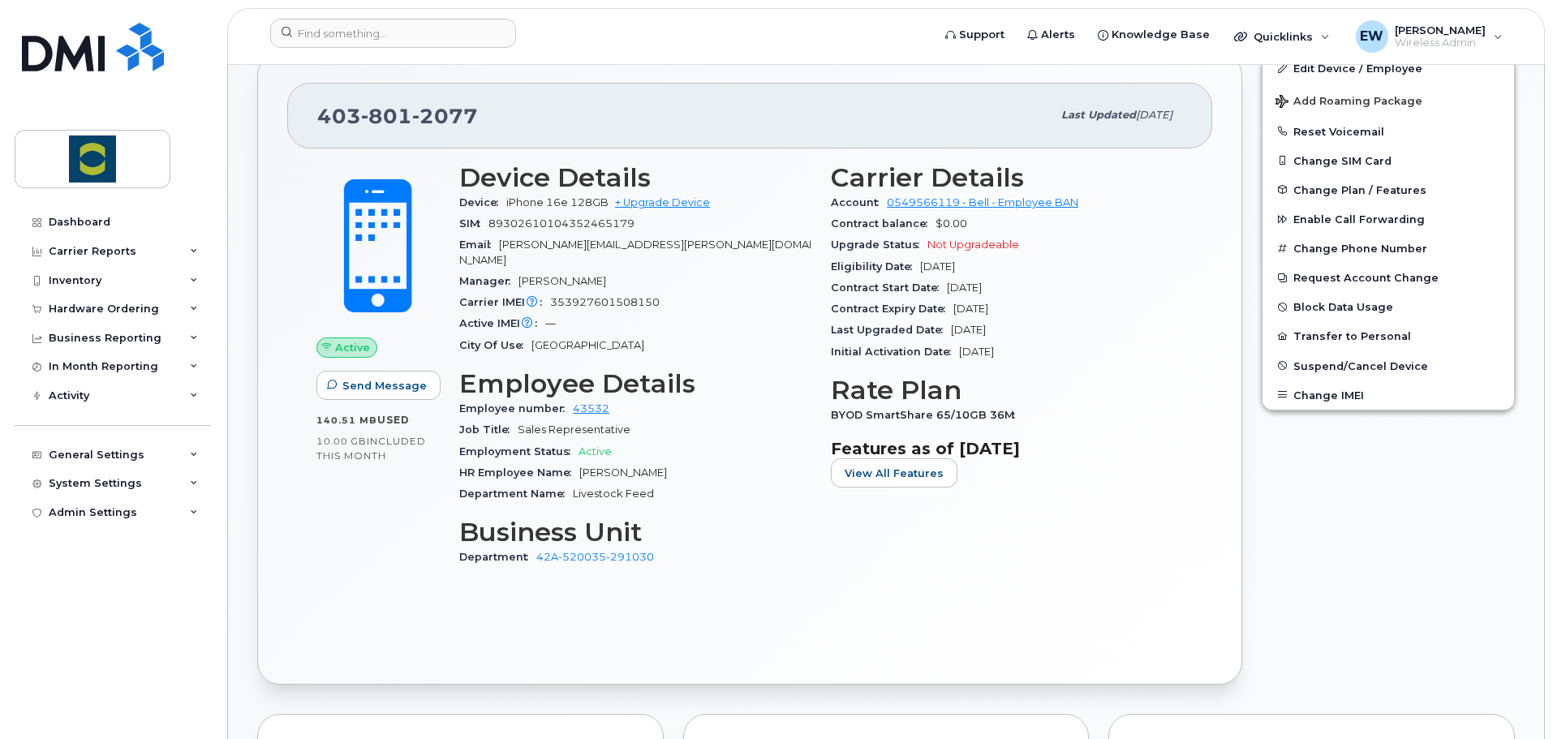
click at [438, 178] on span at bounding box center [378, 246] width 143 height 150
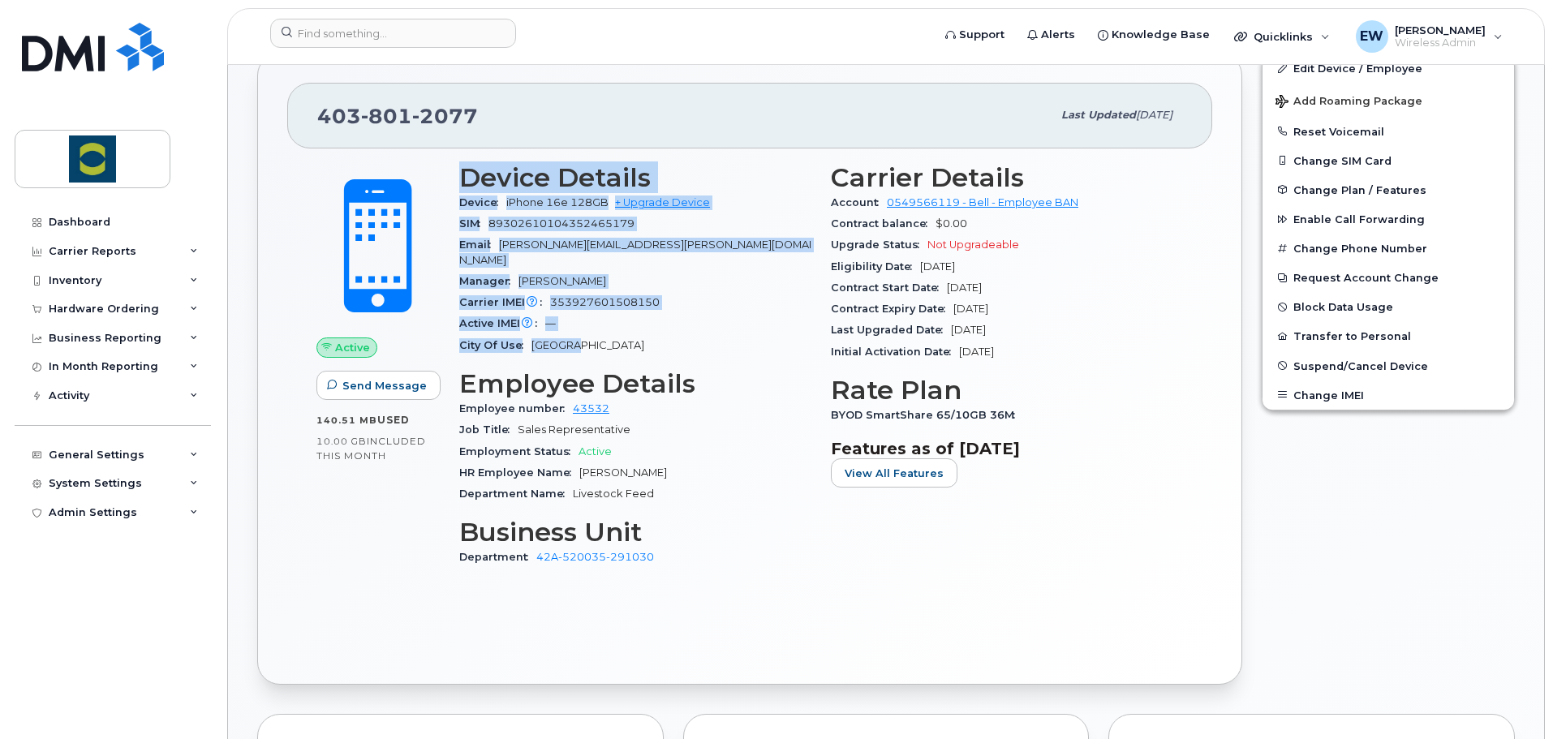
drag, startPoint x: 464, startPoint y: 174, endPoint x: 683, endPoint y: 325, distance: 266.1
click at [683, 327] on section "Device Details Device iPhone 16e 128GB + Upgrade Device SIM 8930261010435246517…" at bounding box center [635, 259] width 352 height 193
click at [683, 335] on div "City Of Use Calgary" at bounding box center [635, 345] width 352 height 21
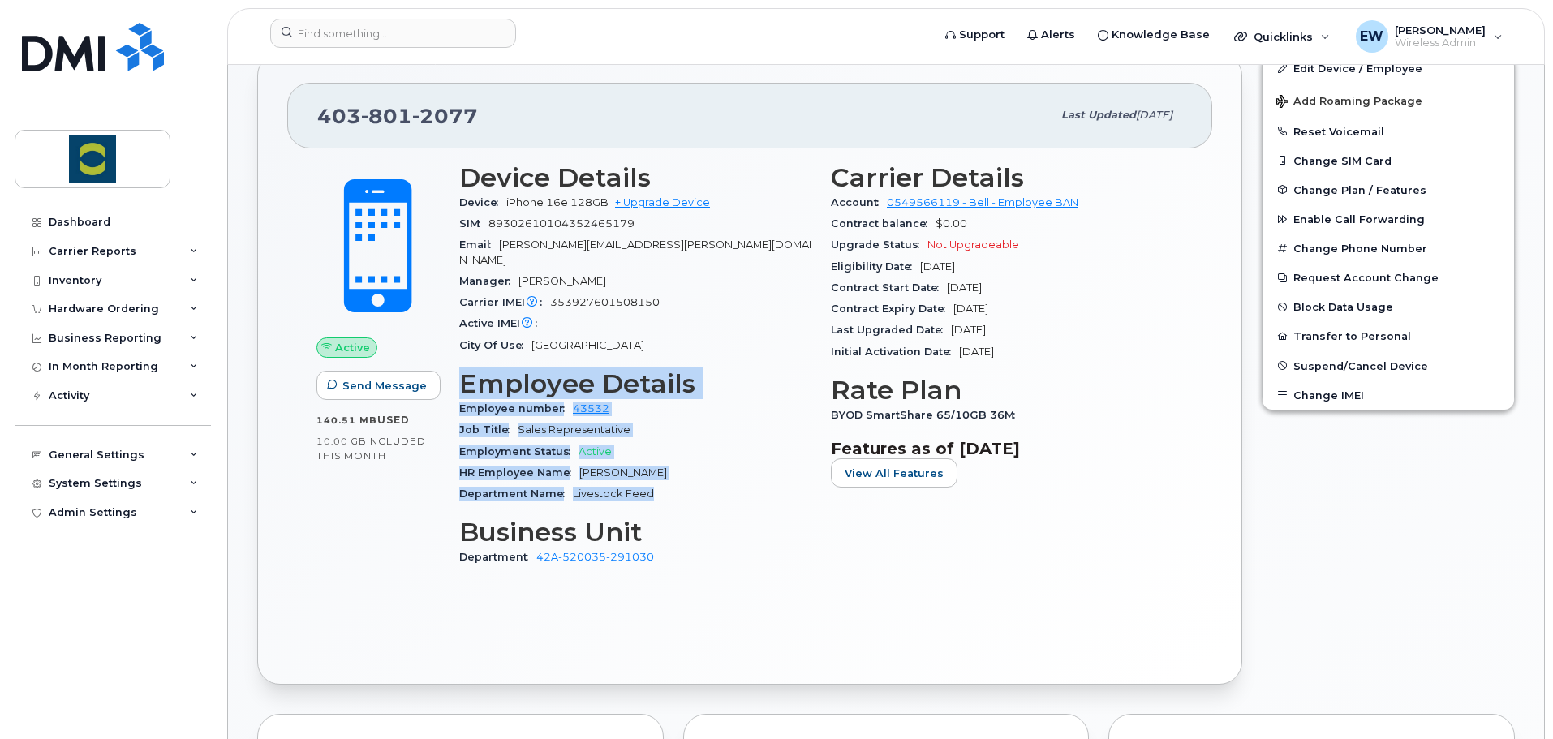
drag, startPoint x: 462, startPoint y: 369, endPoint x: 678, endPoint y: 487, distance: 246.5
click at [682, 481] on section "Employee Details Employee number 43532 Job Title Sales Representative Employmen…" at bounding box center [635, 437] width 352 height 136
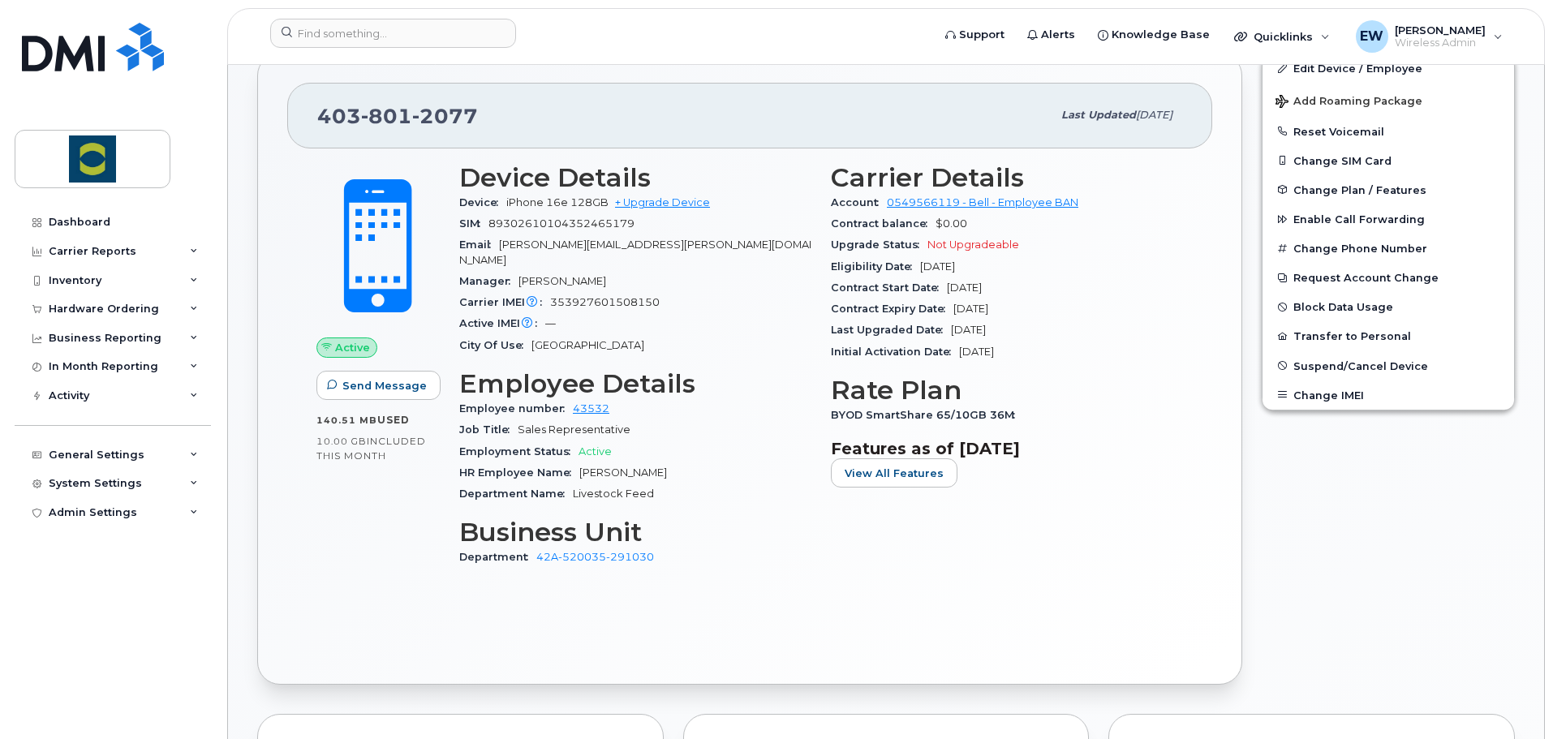
click at [674, 502] on div "Device Details Device iPhone 16e 128GB + Upgrade Device SIM 8930261010435246517…" at bounding box center [636, 372] width 372 height 438
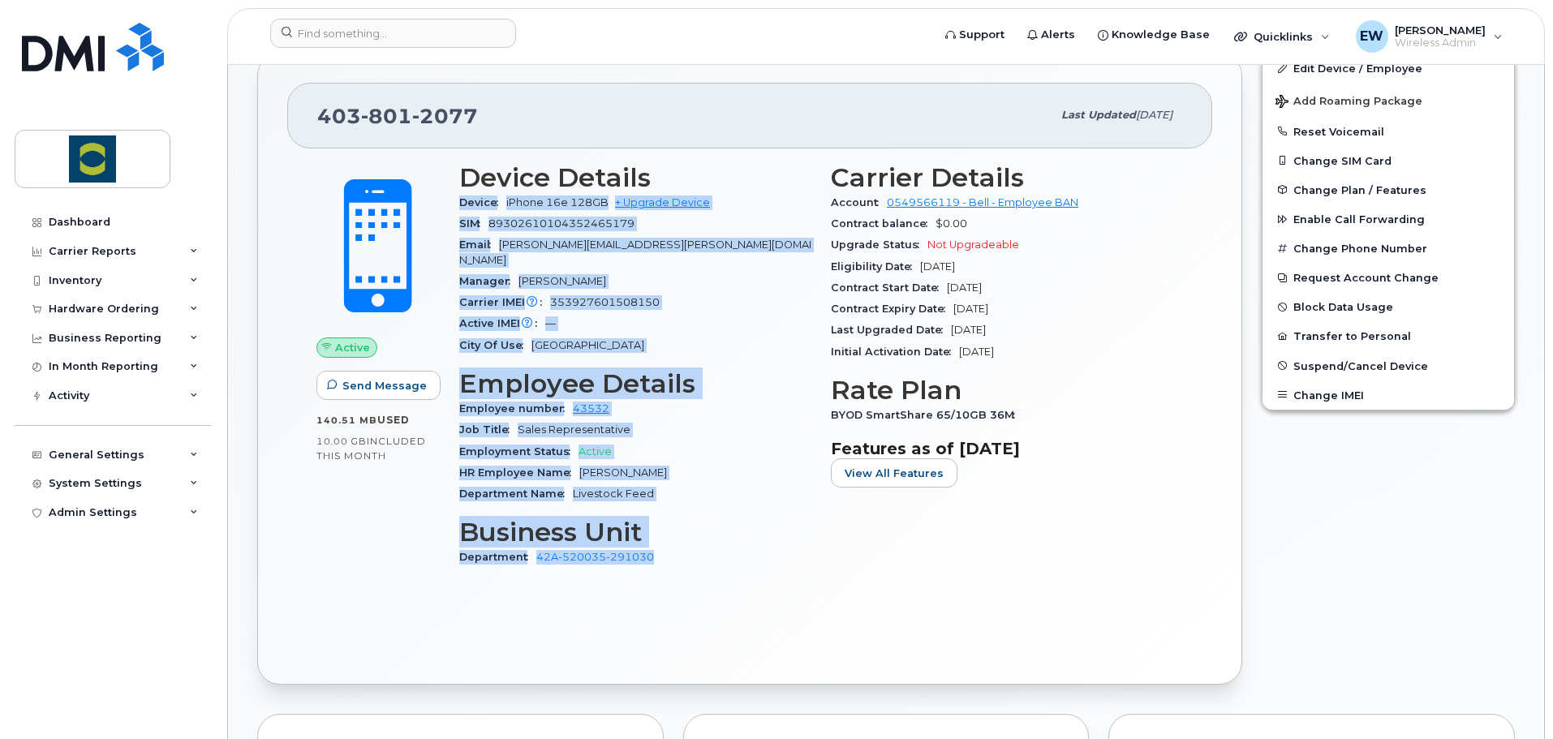
drag, startPoint x: 658, startPoint y: 566, endPoint x: 461, endPoint y: 200, distance: 415.7
click at [461, 200] on div "Device Details Device iPhone 16e 128GB + Upgrade Device SIM 8930261010435246517…" at bounding box center [636, 372] width 372 height 438
click at [734, 518] on h3 "Business Unit" at bounding box center [635, 532] width 352 height 29
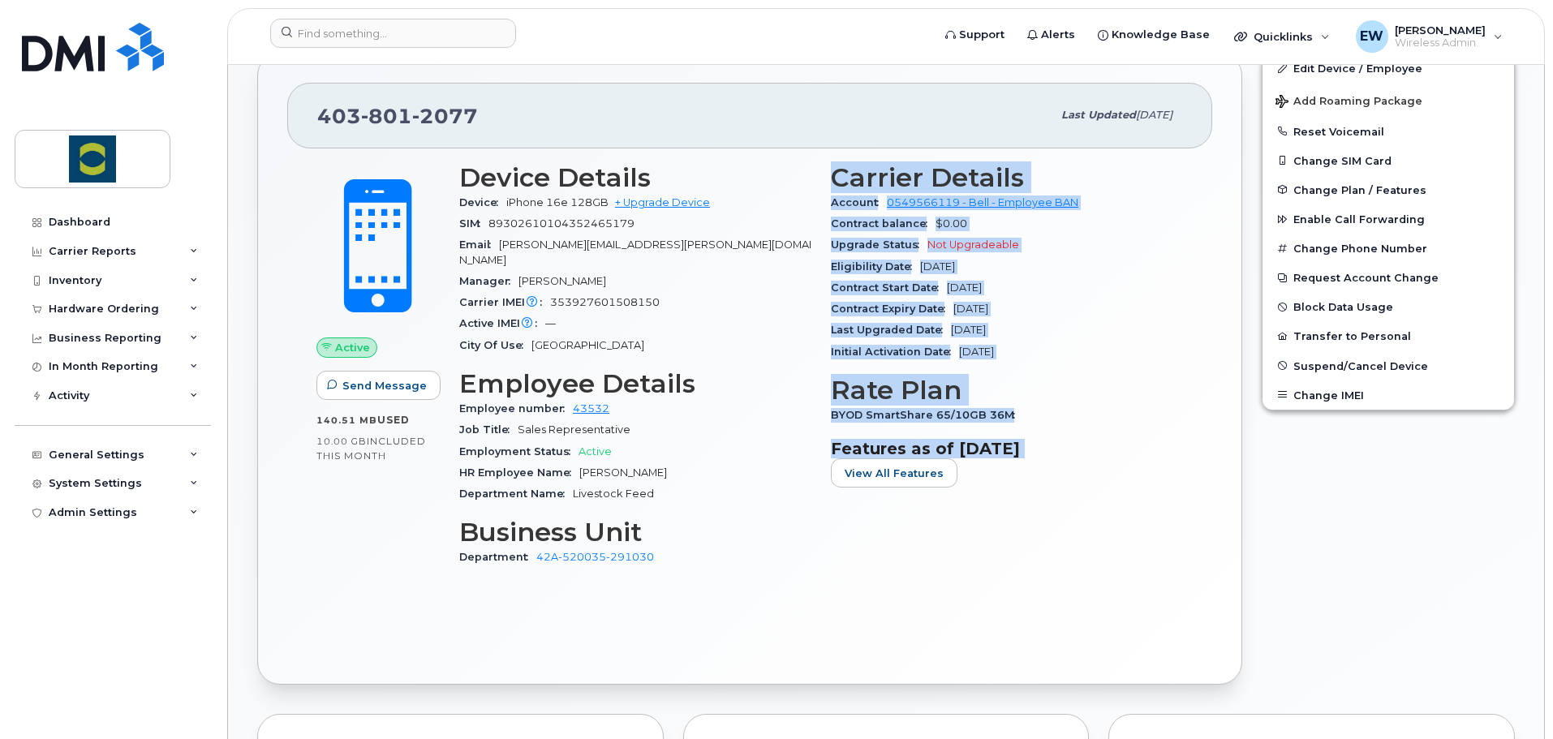
drag, startPoint x: 834, startPoint y: 174, endPoint x: 979, endPoint y: 519, distance: 373.9
click at [1085, 509] on div "Carrier Details Account 0549566119 - Bell - Employee BAN Contract balance $0.00…" at bounding box center [1007, 372] width 372 height 438
click at [979, 519] on div "Carrier Details Account 0549566119 - Bell - Employee BAN Contract balance $0.00…" at bounding box center [1007, 372] width 372 height 438
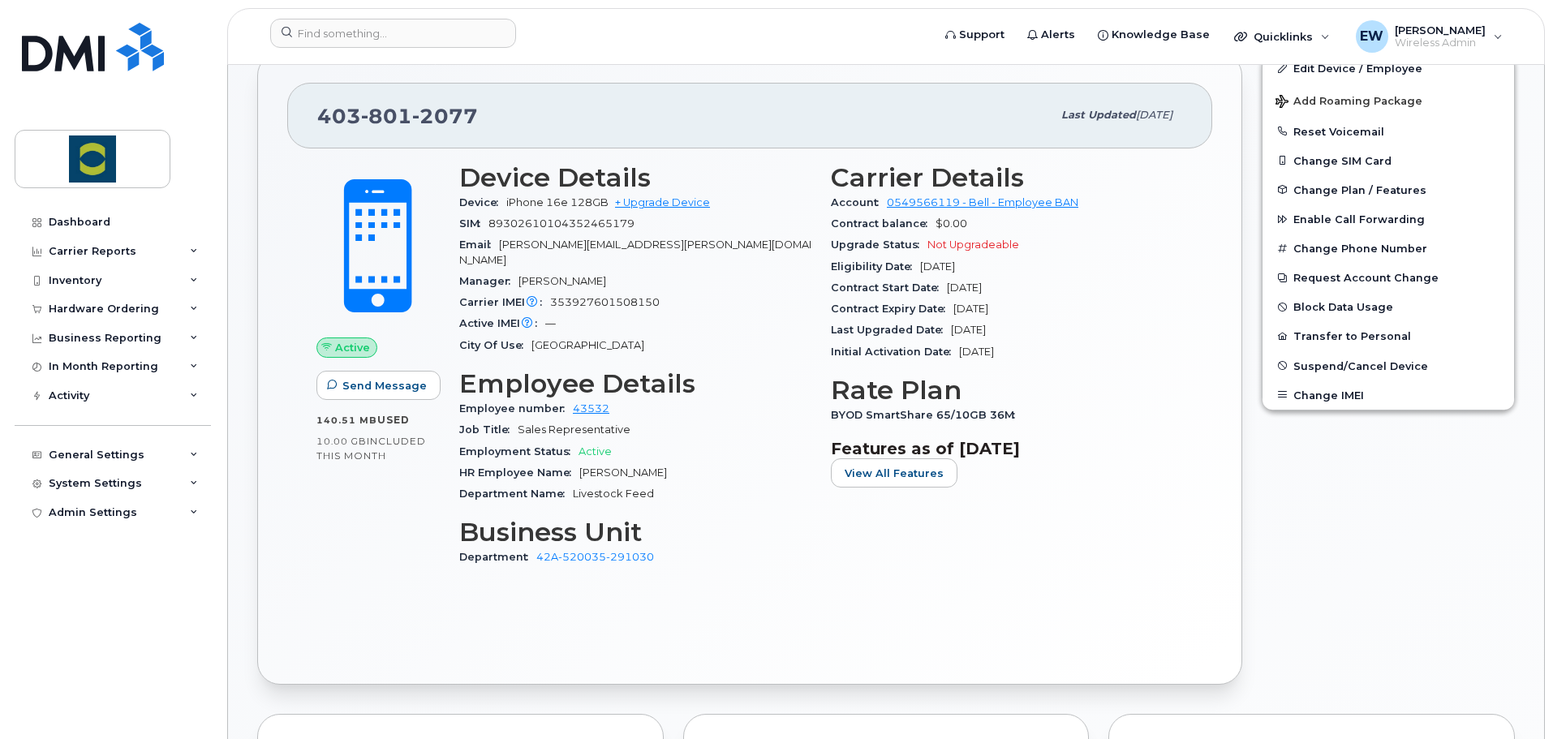
click at [963, 484] on section "Features as of Aug 01, 2025 View All Features" at bounding box center [1007, 463] width 352 height 49
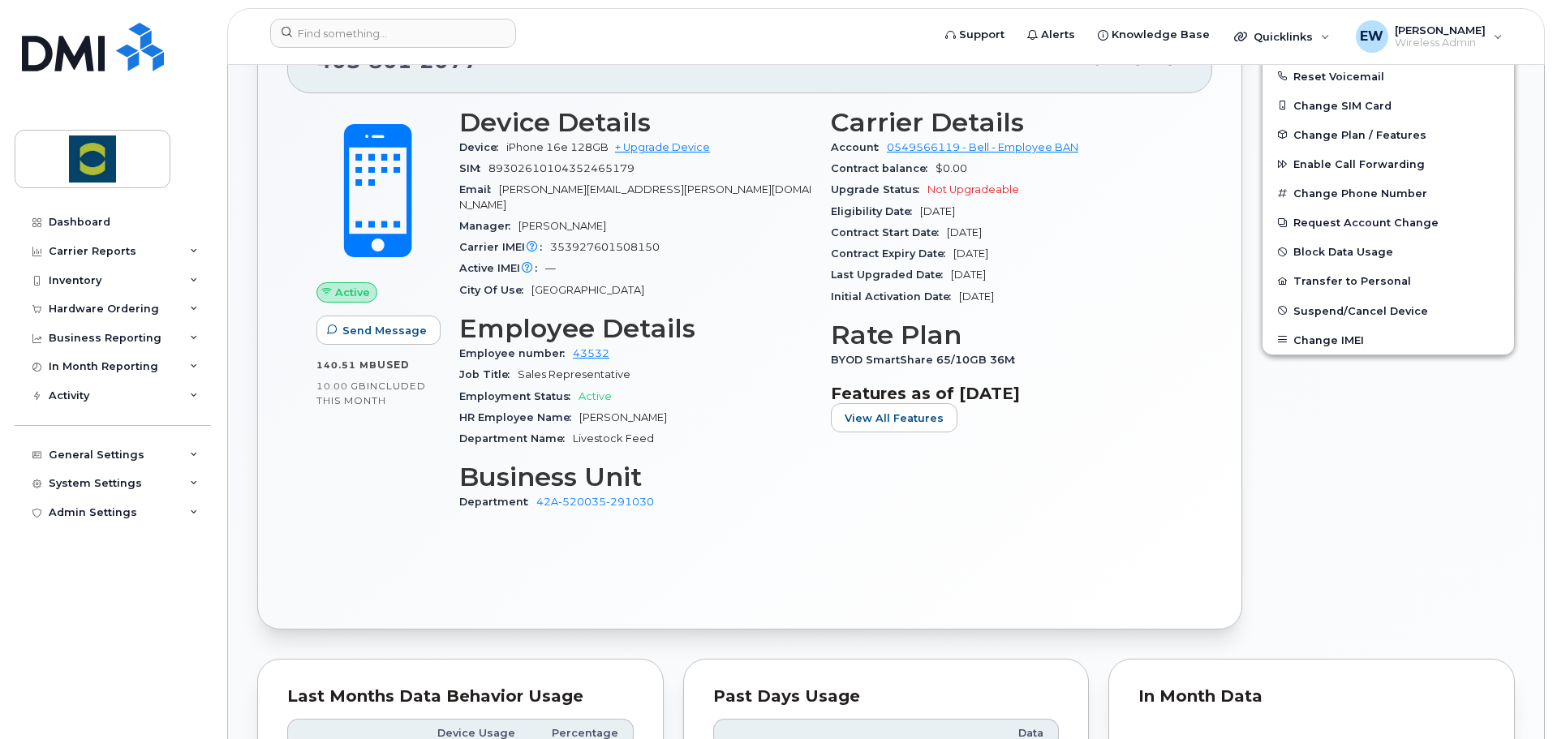
scroll to position [409, 0]
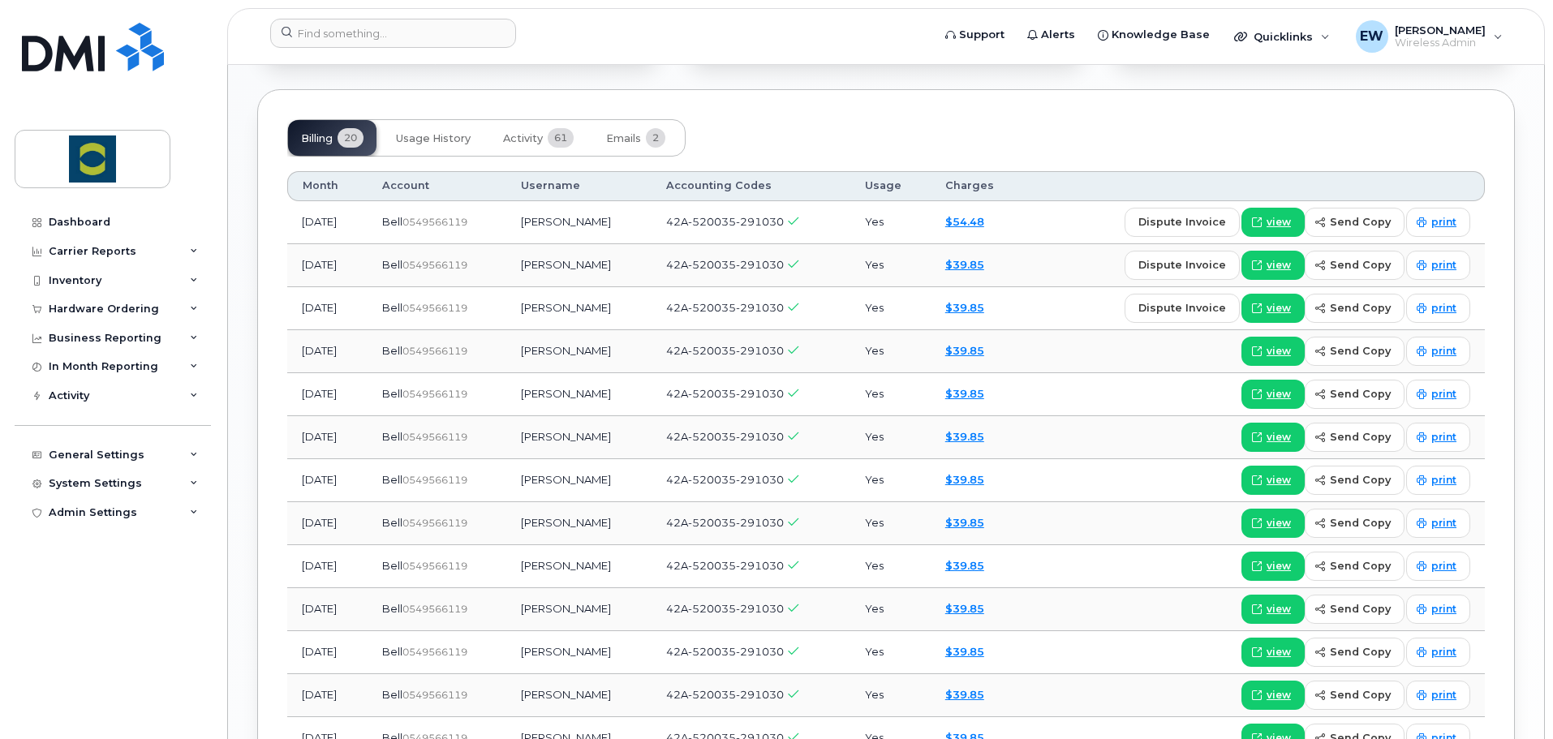
scroll to position [1298, 0]
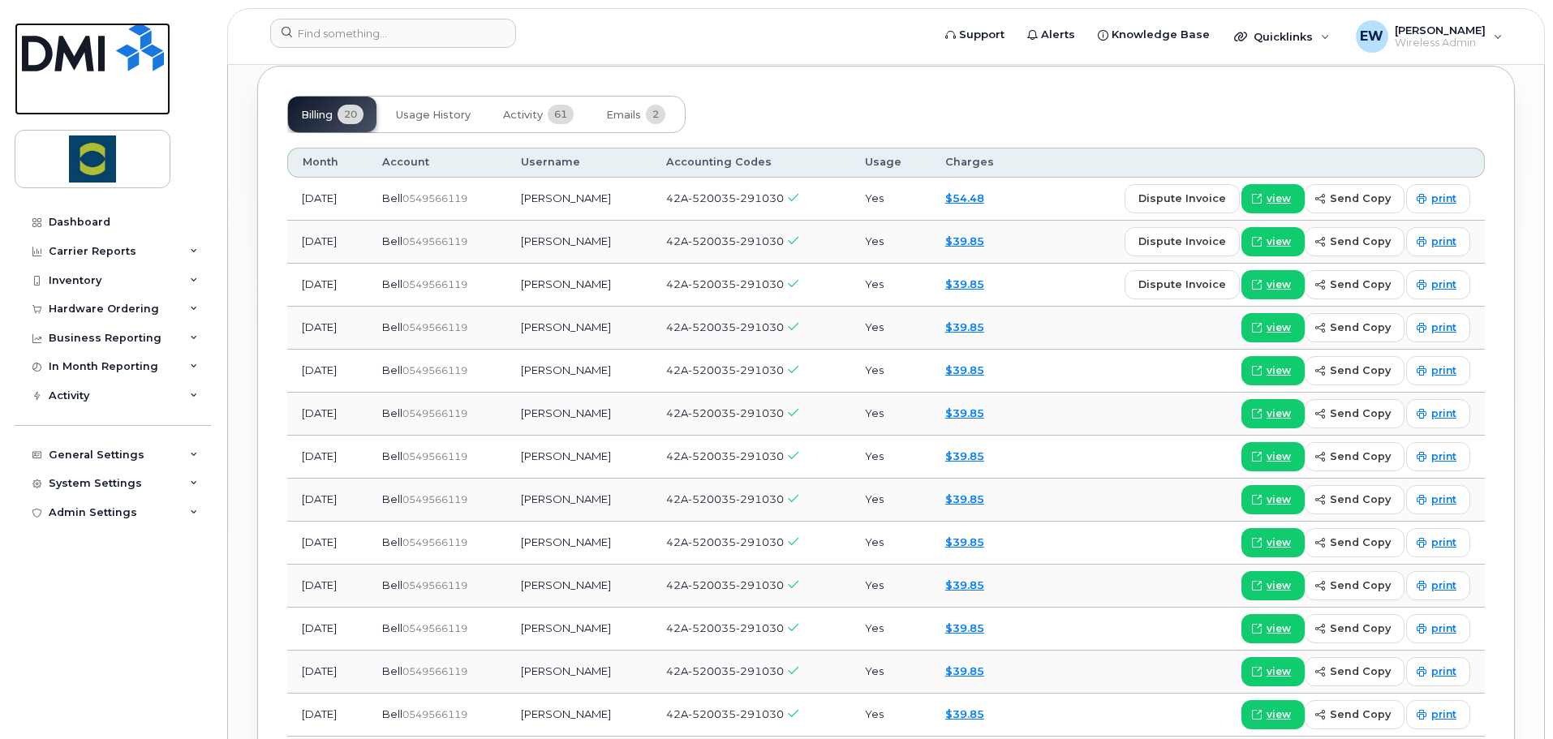
click at [99, 37] on img at bounding box center [93, 47] width 142 height 49
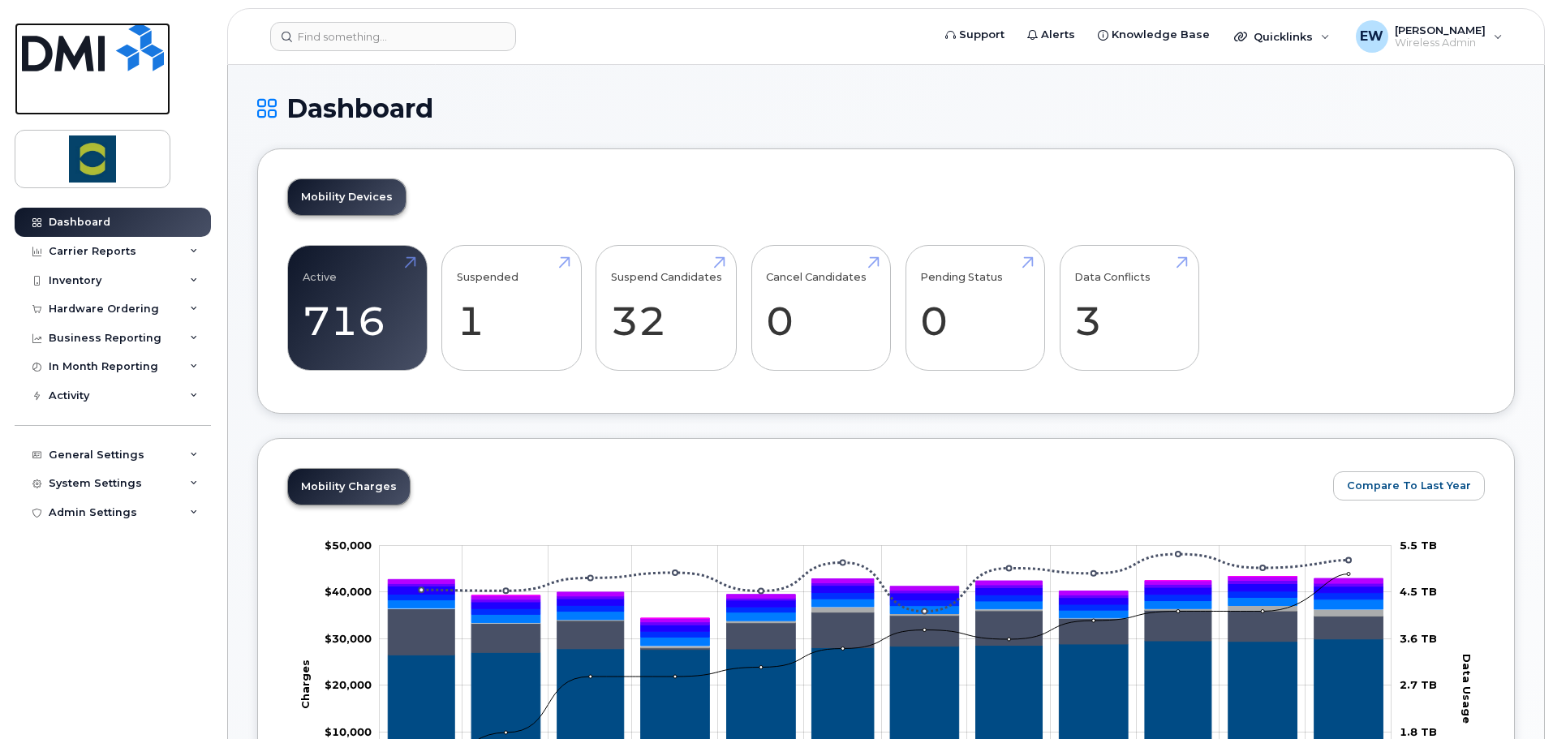
click at [118, 43] on img at bounding box center [93, 47] width 142 height 49
